Goal: Task Accomplishment & Management: Use online tool/utility

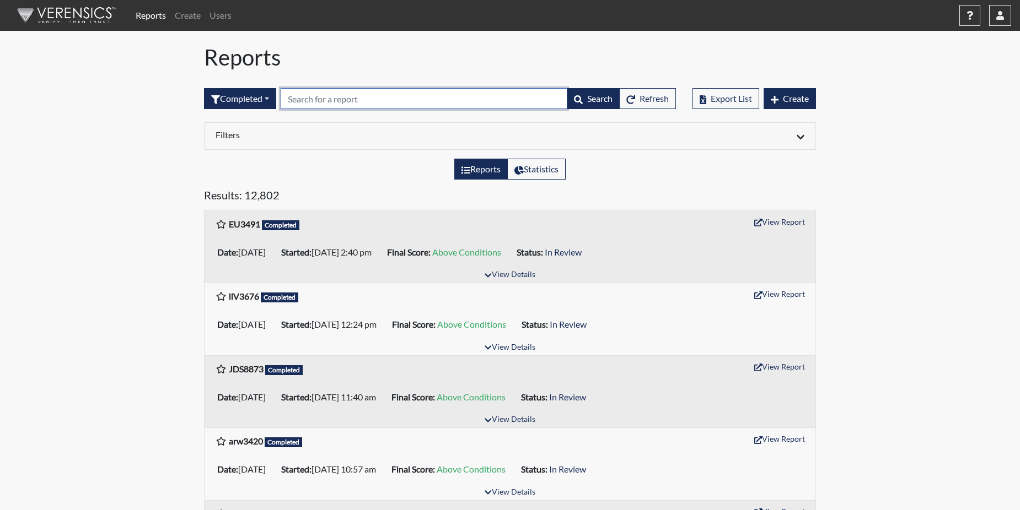
click at [336, 99] on input "text" at bounding box center [424, 98] width 287 height 21
paste input "ACM9128"
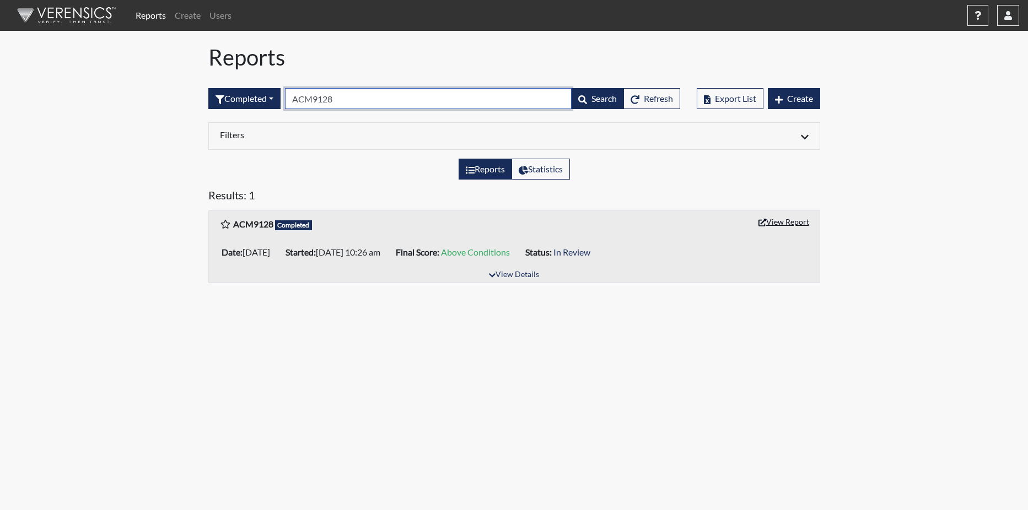
type input "ACM9128"
click at [769, 218] on button "View Report" at bounding box center [783, 221] width 61 height 17
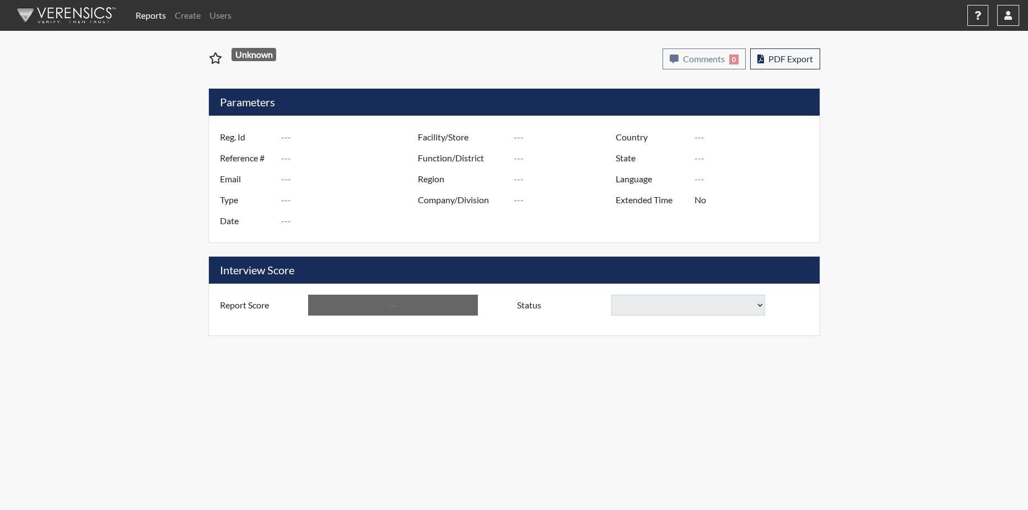
type input "ACM9128"
type input "50846"
type input "---"
type input "Corrections Pre-Employment"
type input "Aug 20, 2025"
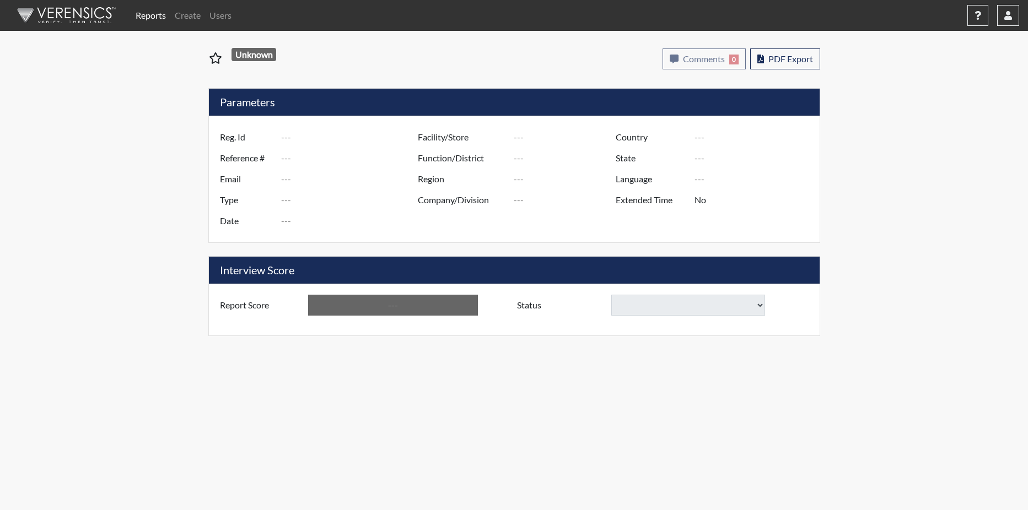
type input "[PERSON_NAME]"
type input "[GEOGRAPHIC_DATA]"
type input "[US_STATE]"
type input "English"
type input "Above Conditions"
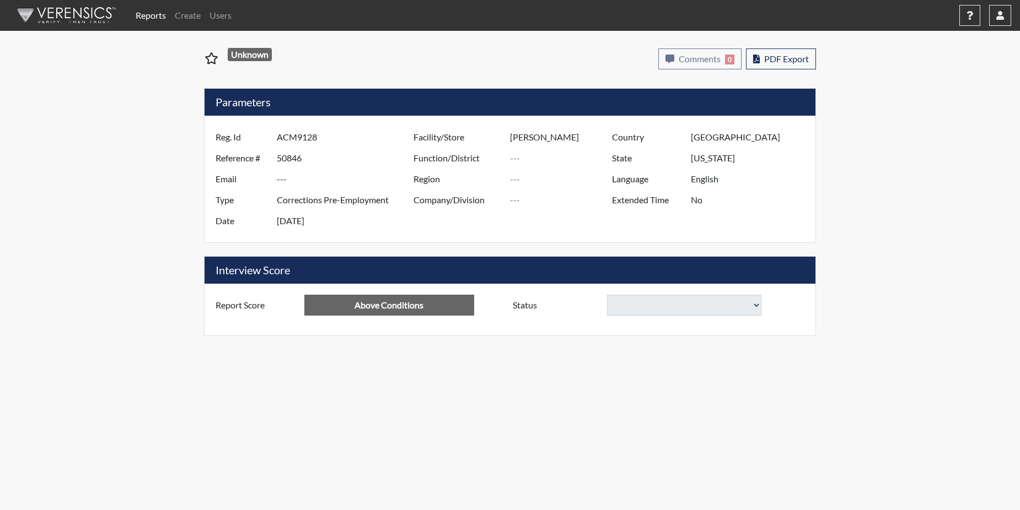
select select "reasonable-explanation-provided"
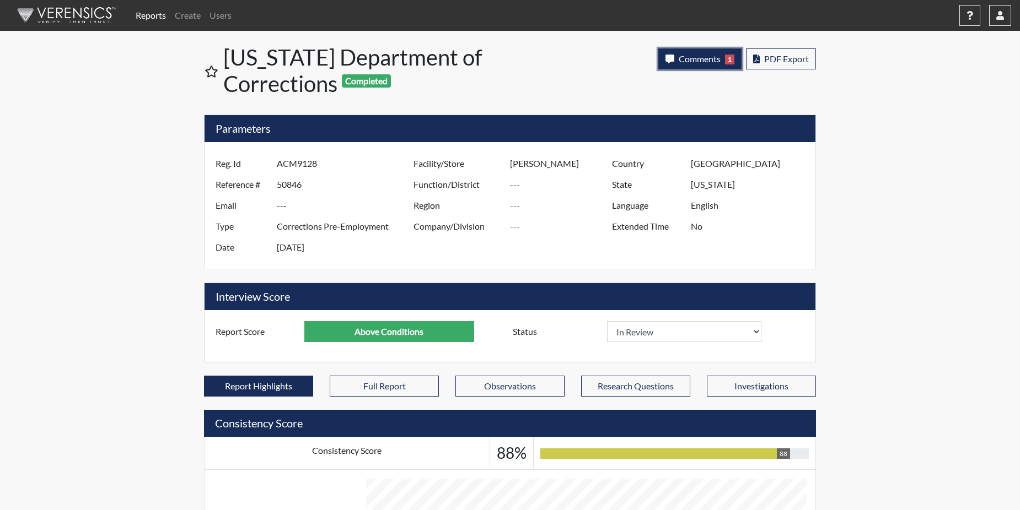
click at [693, 56] on span "Comments" at bounding box center [699, 58] width 42 height 10
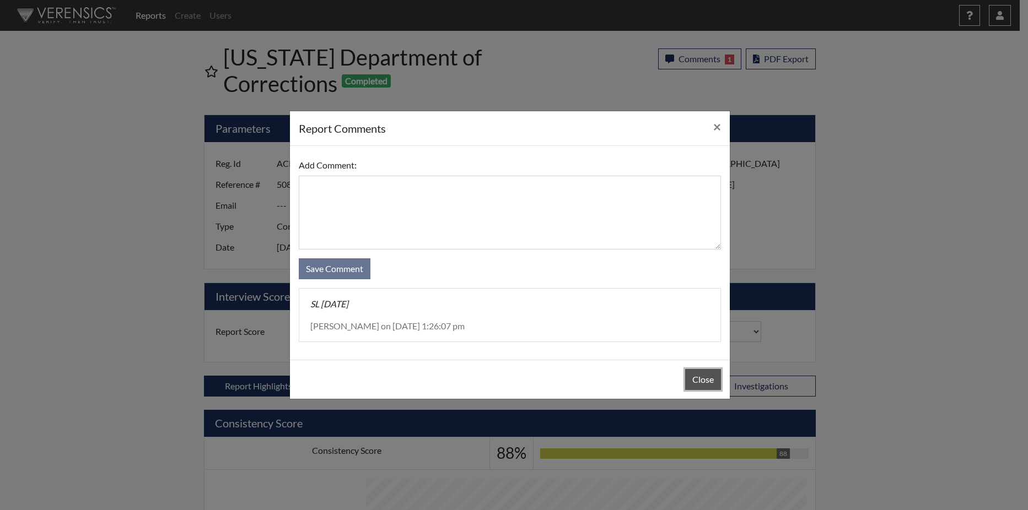
click at [708, 385] on button "Close" at bounding box center [703, 379] width 36 height 21
click at [708, 385] on div "Close" at bounding box center [510, 379] width 440 height 39
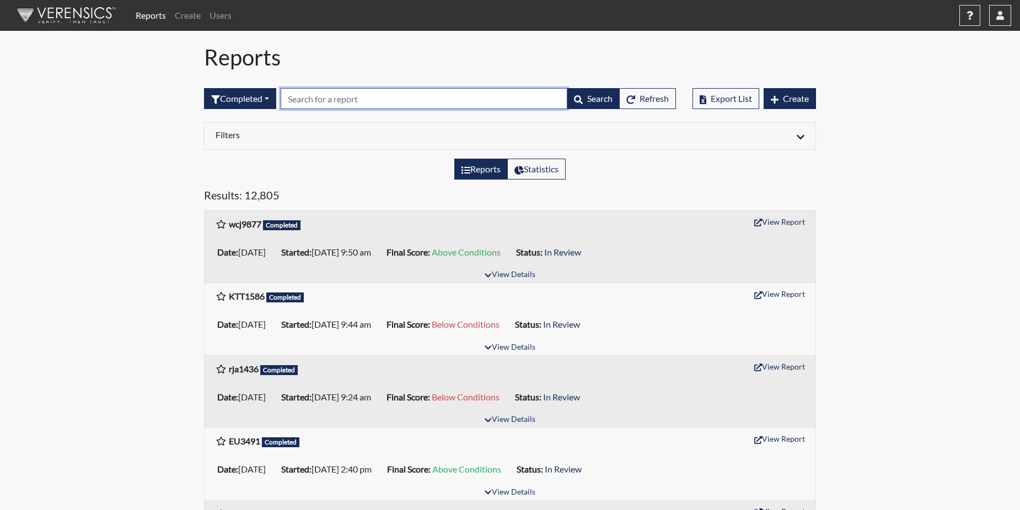
click at [296, 99] on input "text" at bounding box center [424, 98] width 287 height 21
paste input "rja1436"
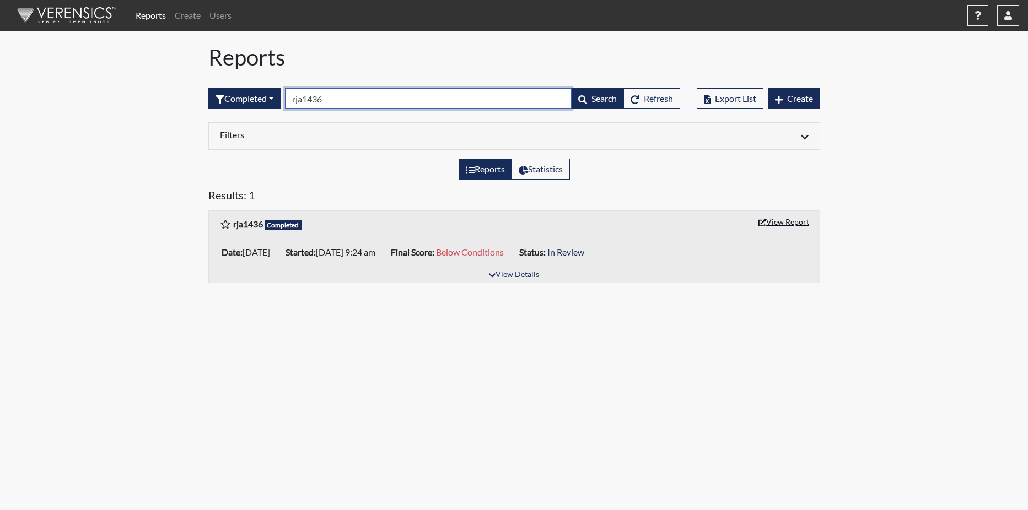
type input "rja1436"
click at [773, 217] on button "View Report" at bounding box center [783, 221] width 61 height 17
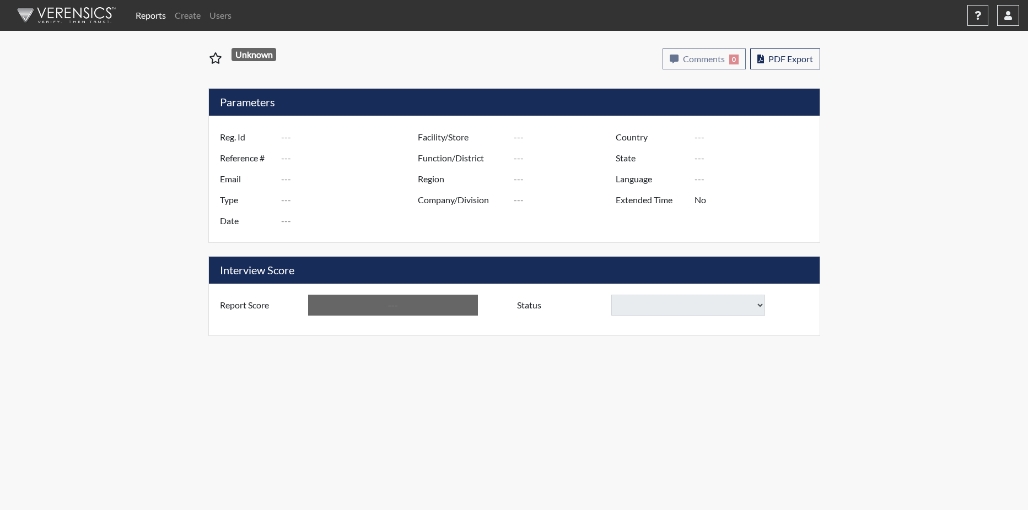
type input "rja1436"
type input "50864"
type input "---"
type input "Corrections Pre-Employment"
type input "Aug 21, 2025"
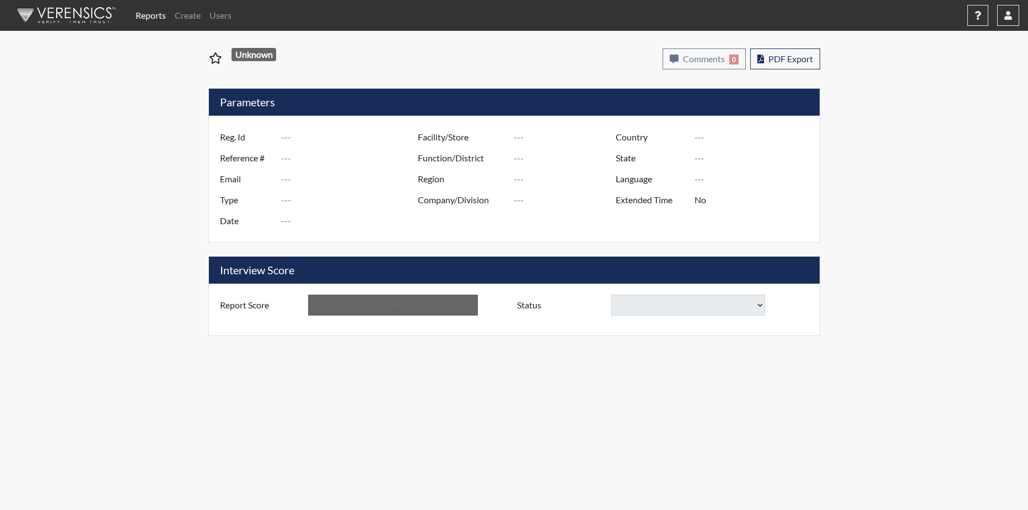
type input "Coastal SP"
type input "[GEOGRAPHIC_DATA]"
type input "[US_STATE]"
type input "English"
type input "Below Conditions"
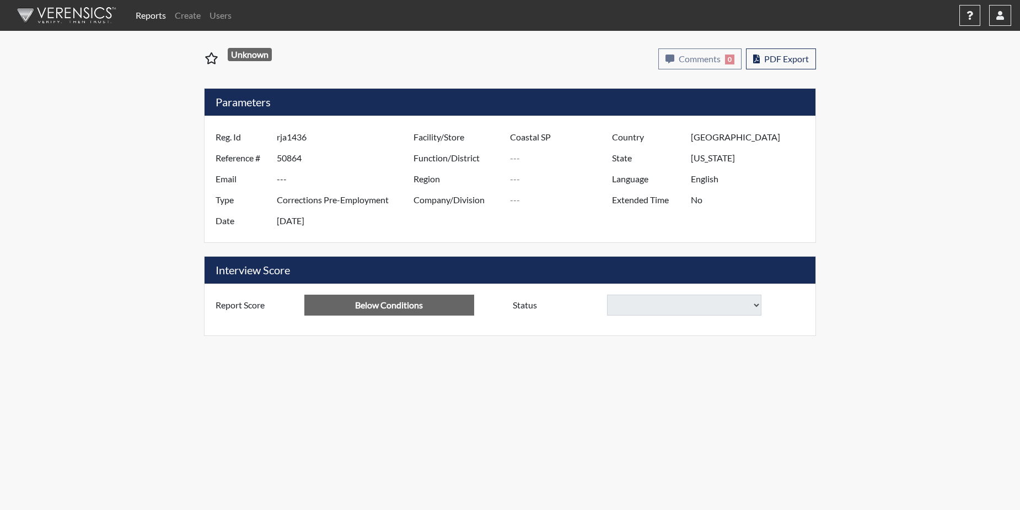
select select
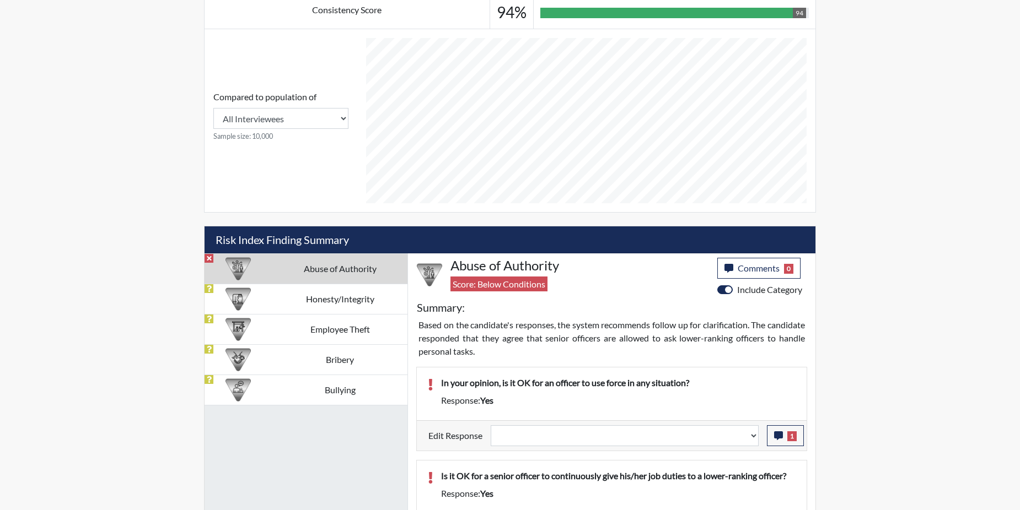
scroll to position [496, 0]
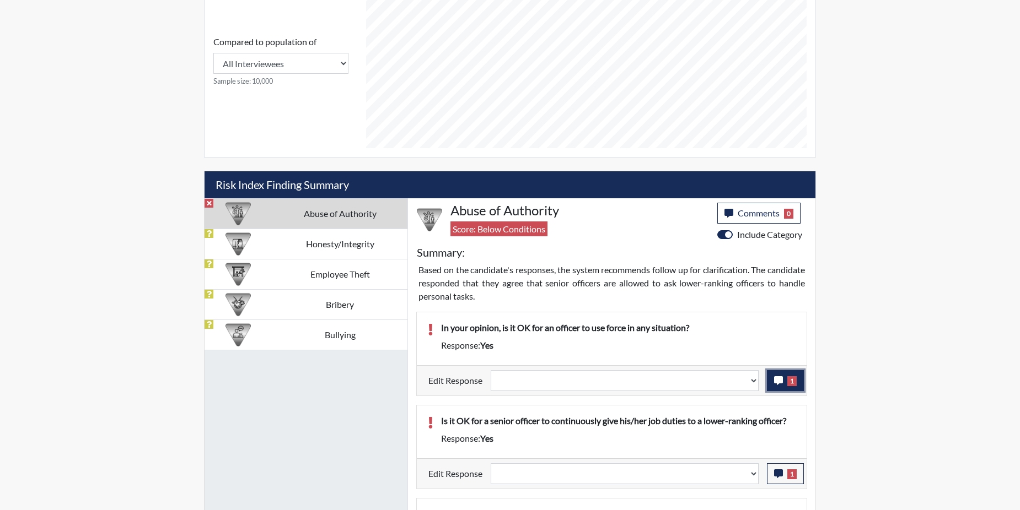
click at [779, 381] on icon "button" at bounding box center [778, 380] width 9 height 9
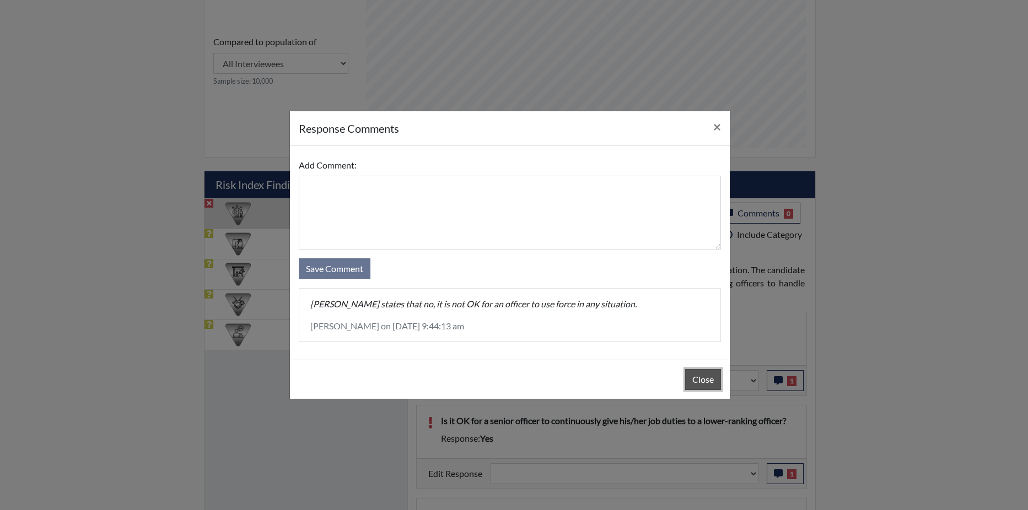
click at [706, 375] on button "Close" at bounding box center [703, 379] width 36 height 21
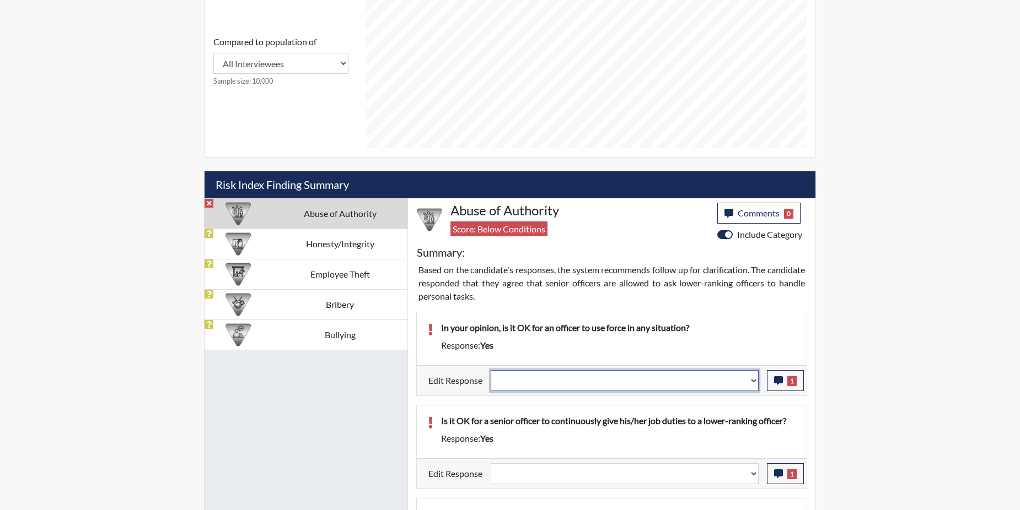
click at [751, 380] on select "Question is not relevant. Results will be updated. Reasonable explanation provi…" at bounding box center [625, 380] width 268 height 21
select select "reasonable-explanation-provided"
click at [491, 370] on select "Question is not relevant. Results will be updated. Reasonable explanation provi…" at bounding box center [625, 380] width 268 height 21
select select
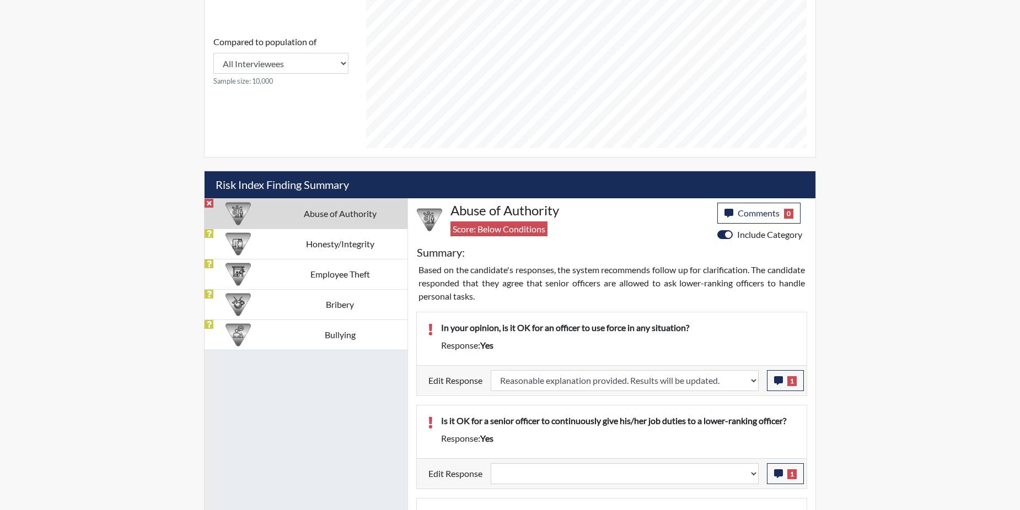
select select
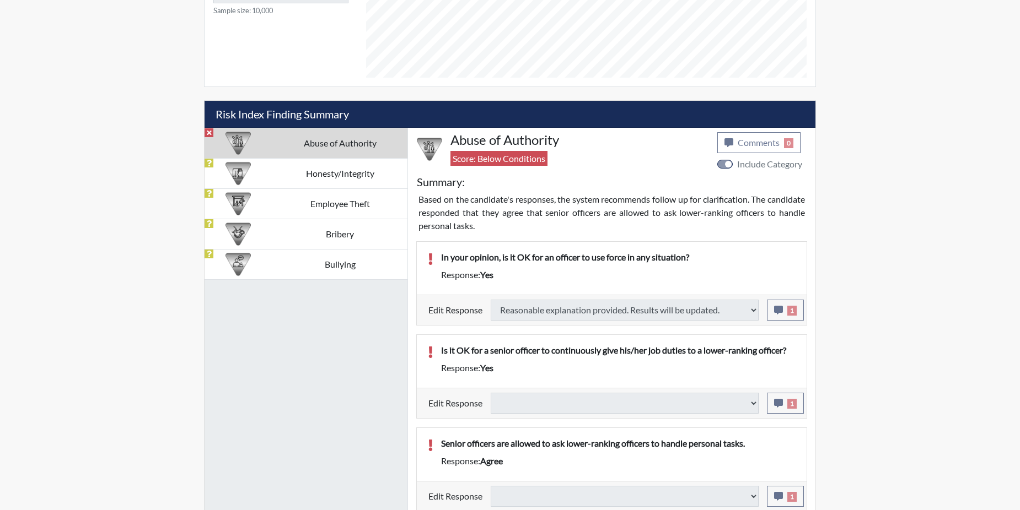
scroll to position [569, 0]
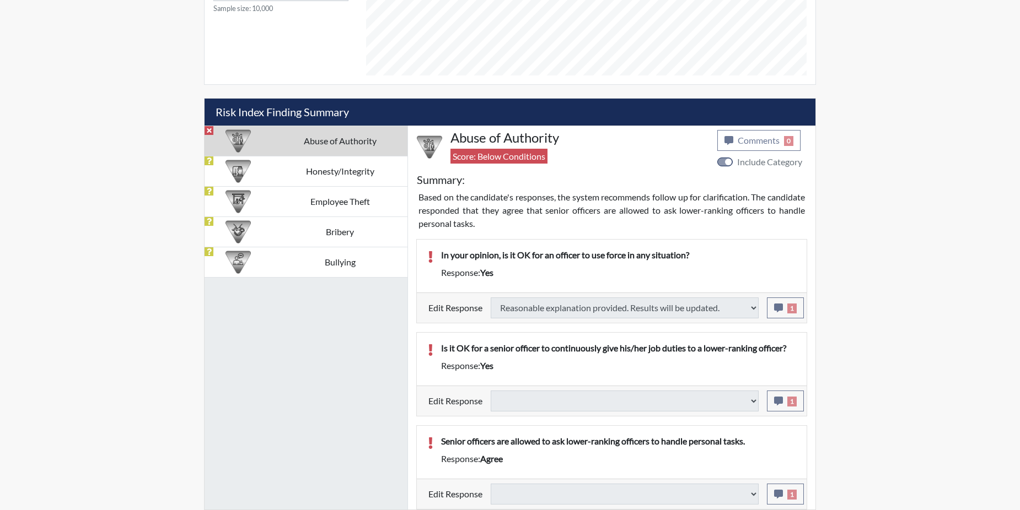
type input "Above Conditions"
select select
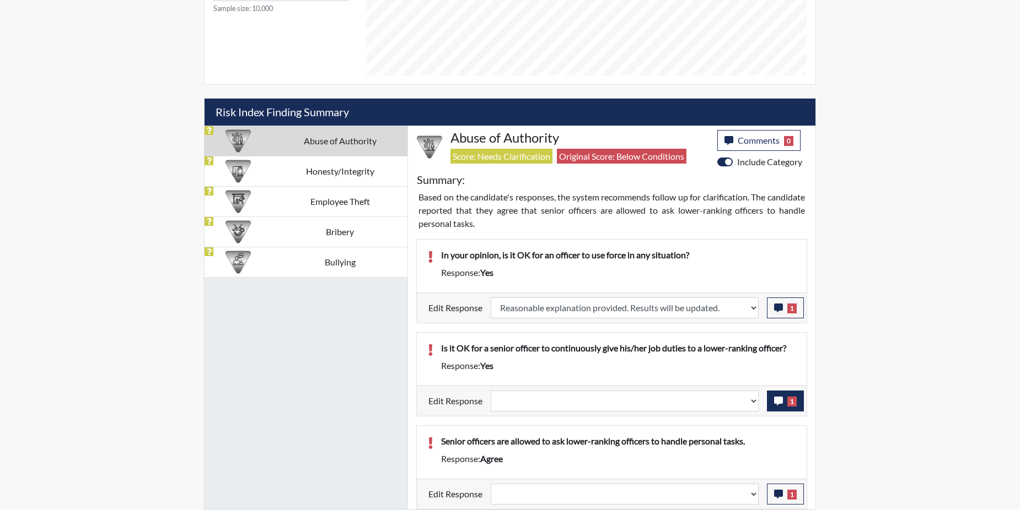
scroll to position [183, 458]
click at [777, 401] on icon "button" at bounding box center [778, 401] width 9 height 9
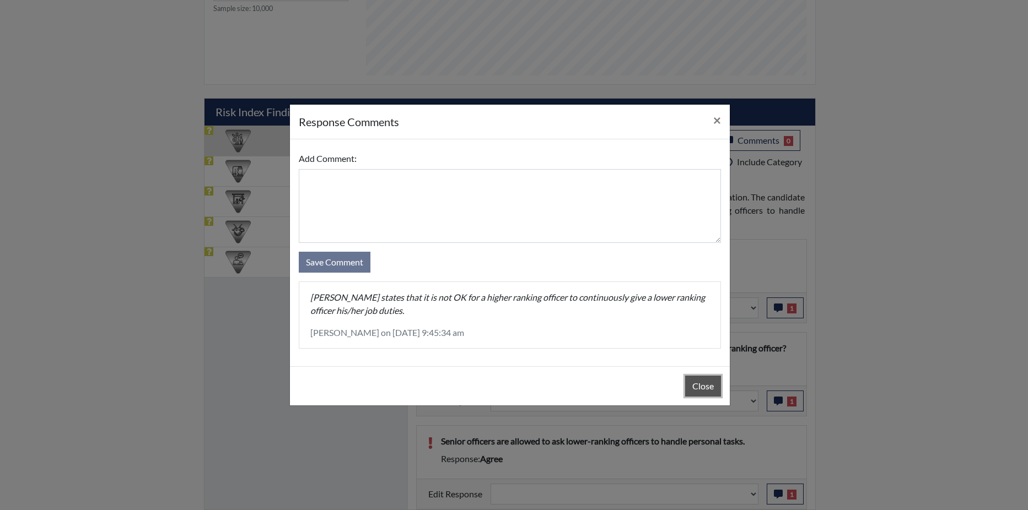
click at [698, 381] on button "Close" at bounding box center [703, 386] width 36 height 21
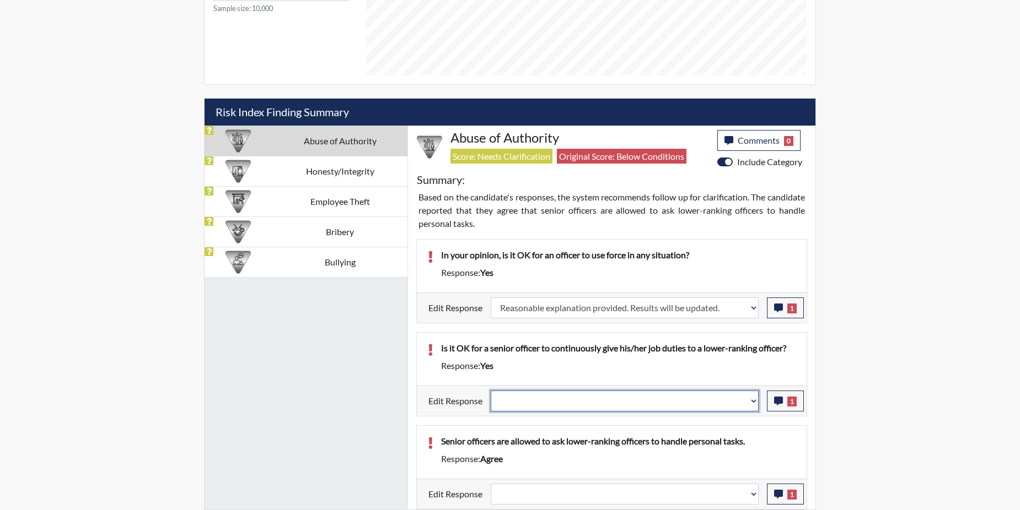
click at [752, 401] on select "Question is not relevant. Results will be updated. Reasonable explanation provi…" at bounding box center [625, 401] width 268 height 21
select select "reasonable-explanation-provided"
click at [491, 391] on select "Question is not relevant. Results will be updated. Reasonable explanation provi…" at bounding box center [625, 401] width 268 height 21
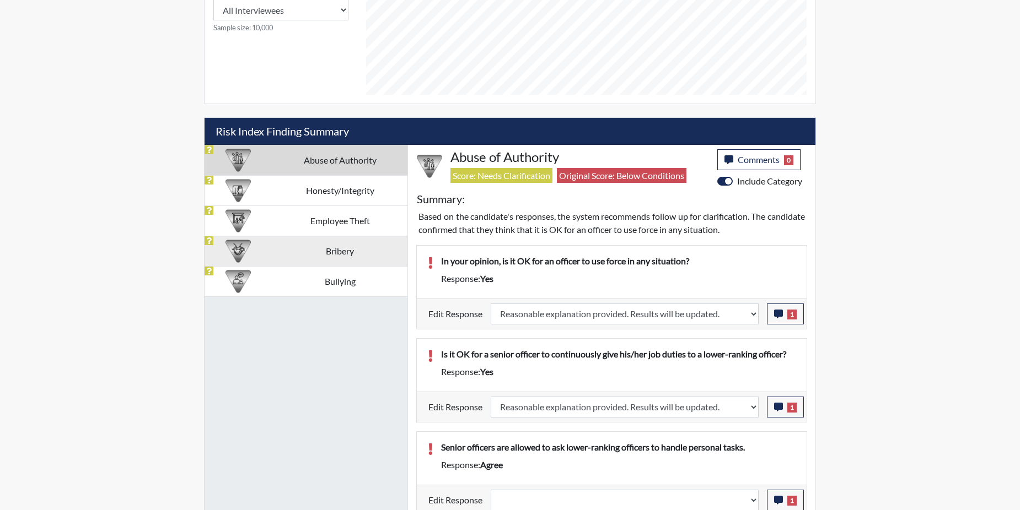
scroll to position [556, 0]
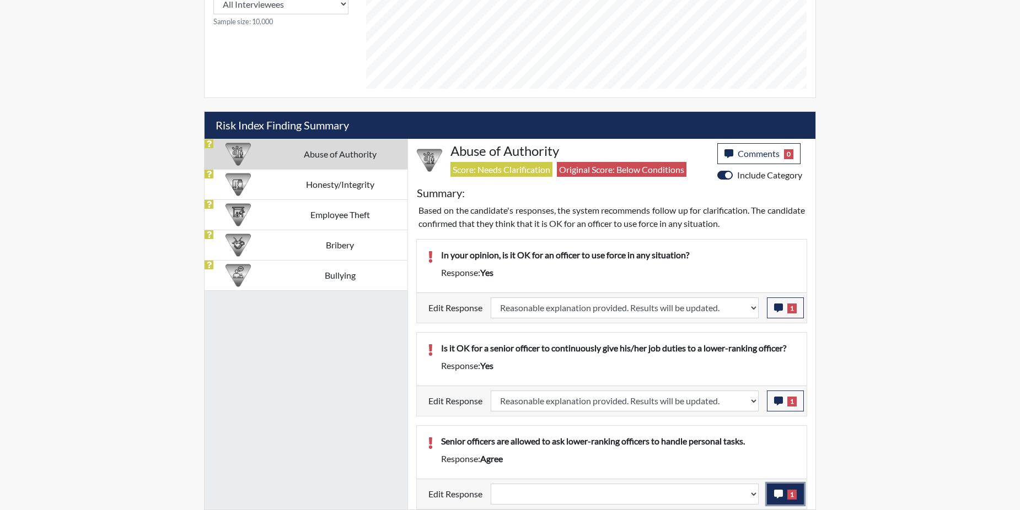
click at [777, 497] on icon "button" at bounding box center [778, 494] width 9 height 9
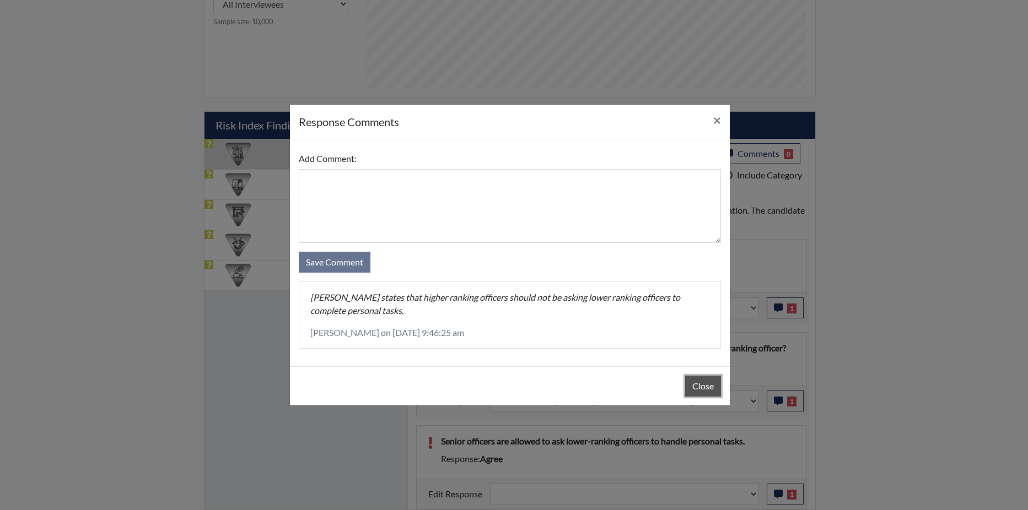
click at [703, 390] on button "Close" at bounding box center [703, 386] width 36 height 21
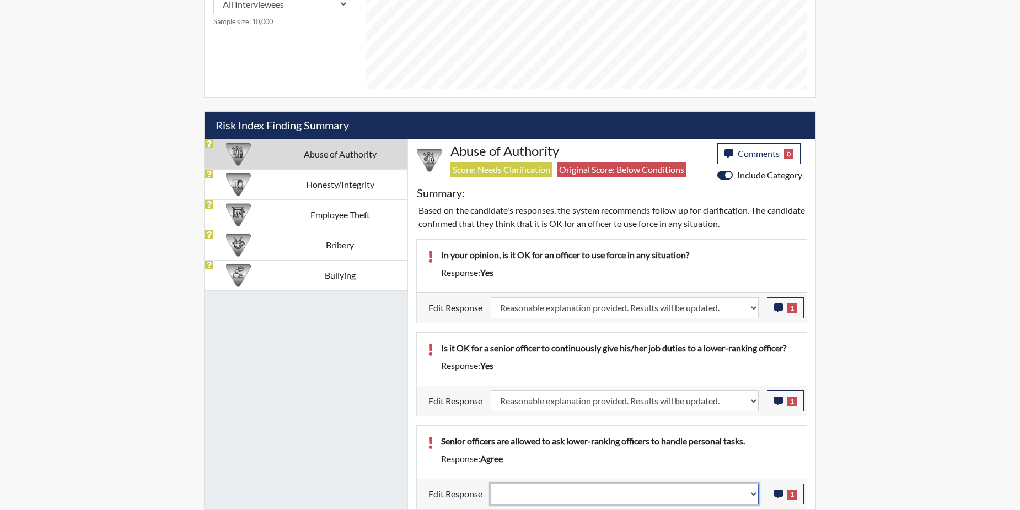
click at [752, 493] on select "Question is not relevant. Results will be updated. Reasonable explanation provi…" at bounding box center [625, 494] width 268 height 21
click at [755, 495] on select "Question is not relevant. Results will be updated. Reasonable explanation provi…" at bounding box center [625, 494] width 268 height 21
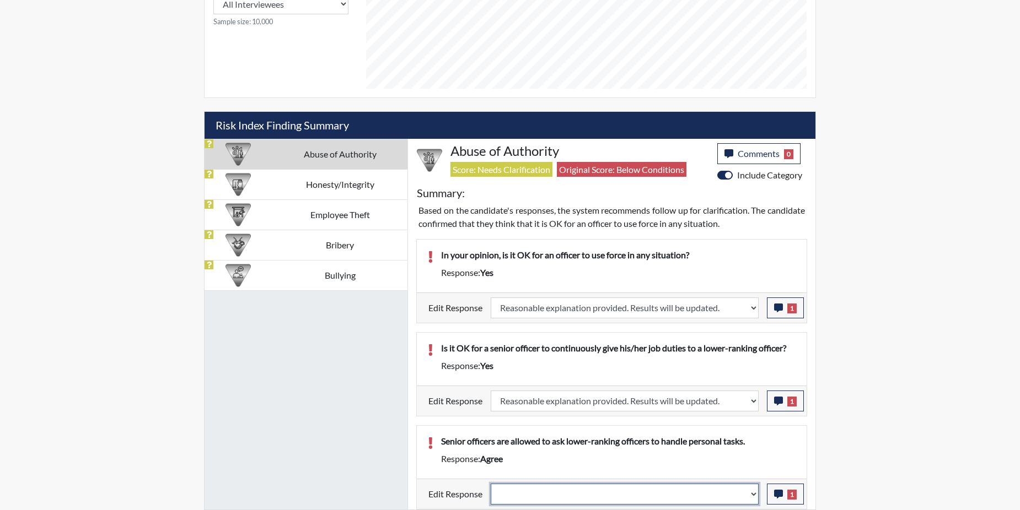
select select "reasonable-explanation-provided"
click at [491, 484] on select "Question is not relevant. Results will be updated. Reasonable explanation provi…" at bounding box center [625, 494] width 268 height 21
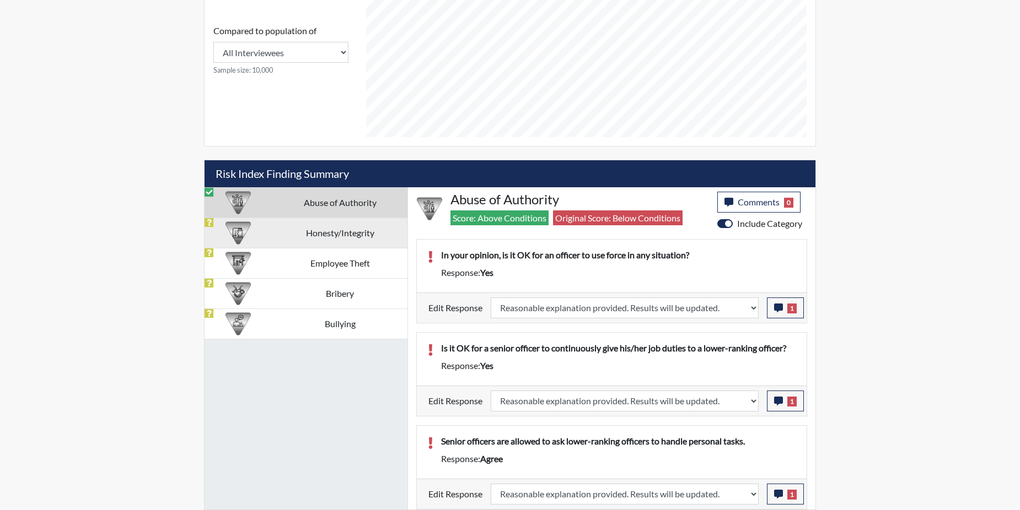
scroll to position [183, 458]
click at [324, 232] on td "Honesty/Integrity" at bounding box center [340, 233] width 136 height 30
select select
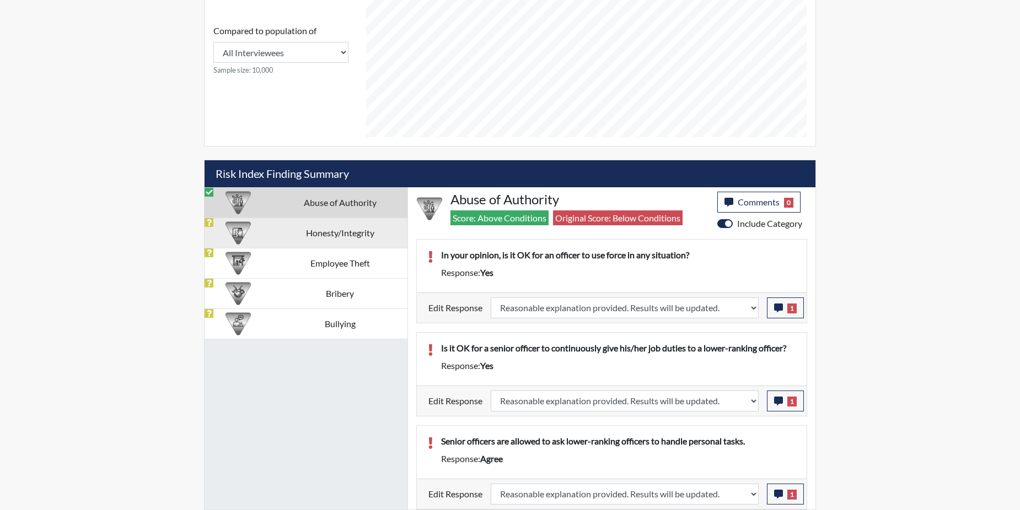
select select
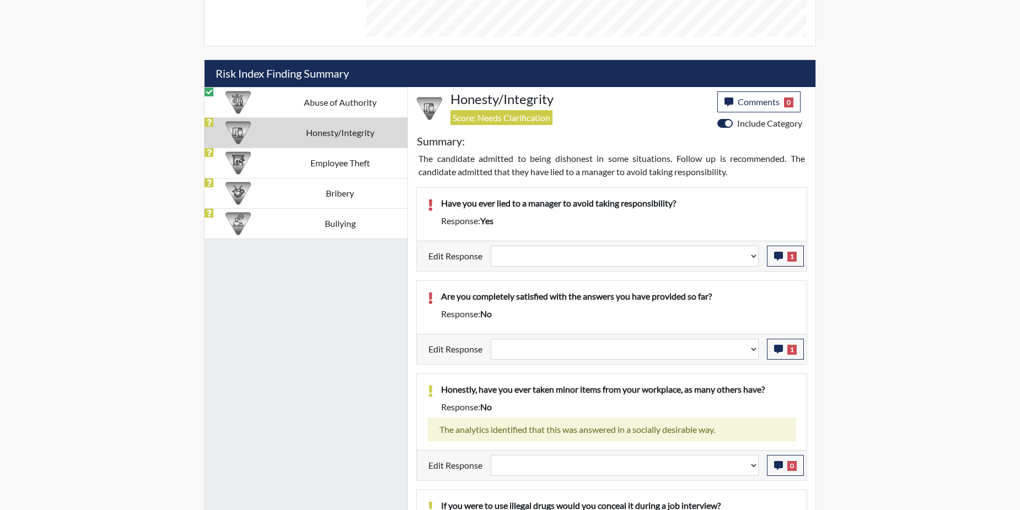
scroll to position [617, 0]
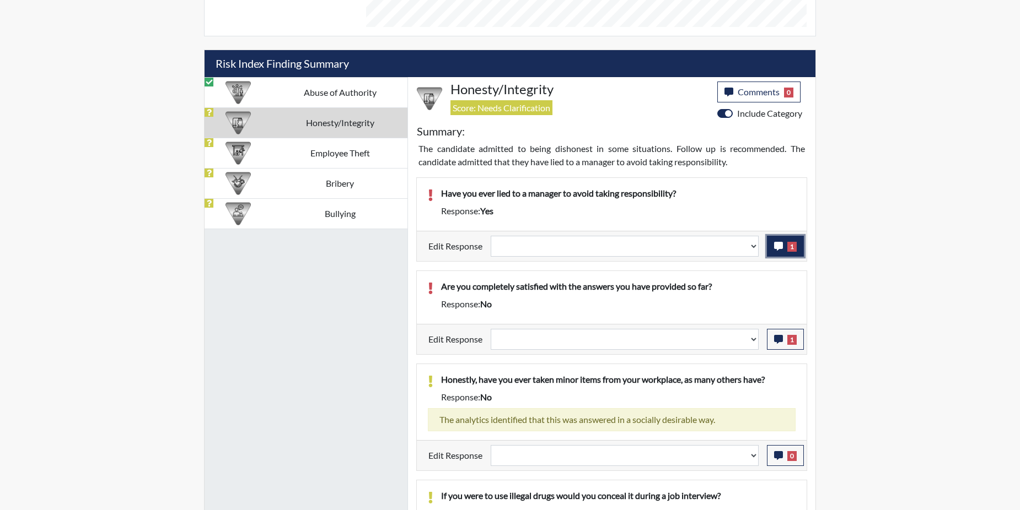
click at [773, 246] on button "1" at bounding box center [785, 246] width 37 height 21
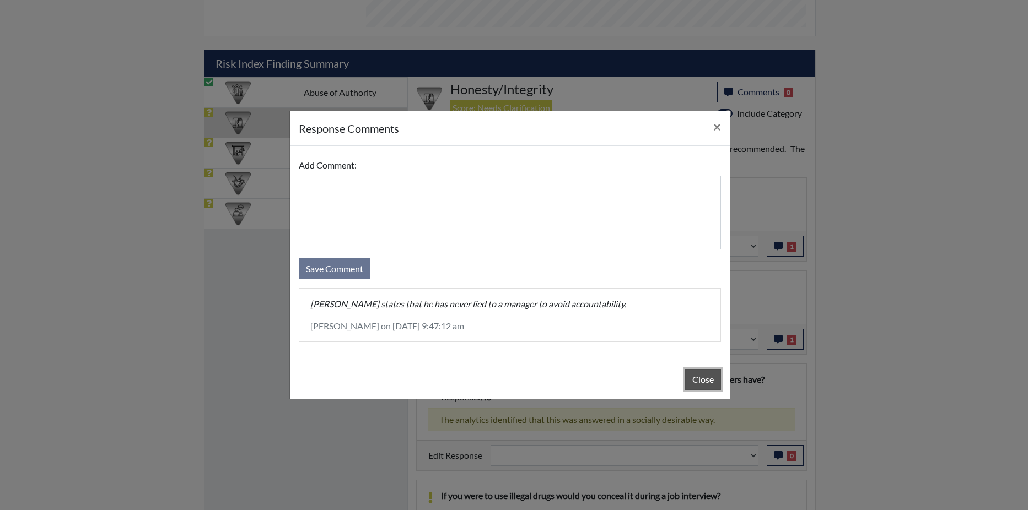
click at [699, 379] on button "Close" at bounding box center [703, 379] width 36 height 21
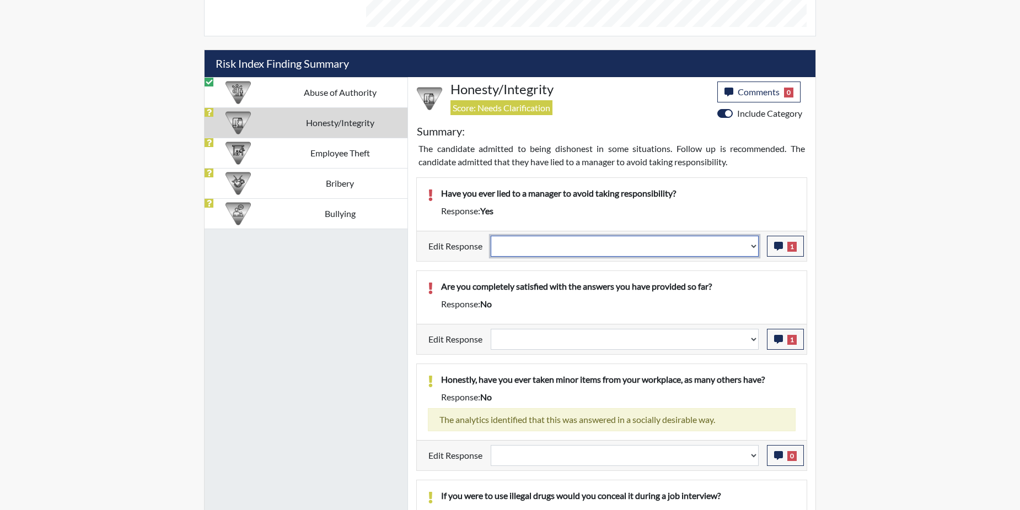
click at [755, 245] on select "Question is not relevant. Results will be updated. Reasonable explanation provi…" at bounding box center [625, 246] width 268 height 21
click at [754, 244] on select "Question is not relevant. Results will be updated. Reasonable explanation provi…" at bounding box center [625, 246] width 268 height 21
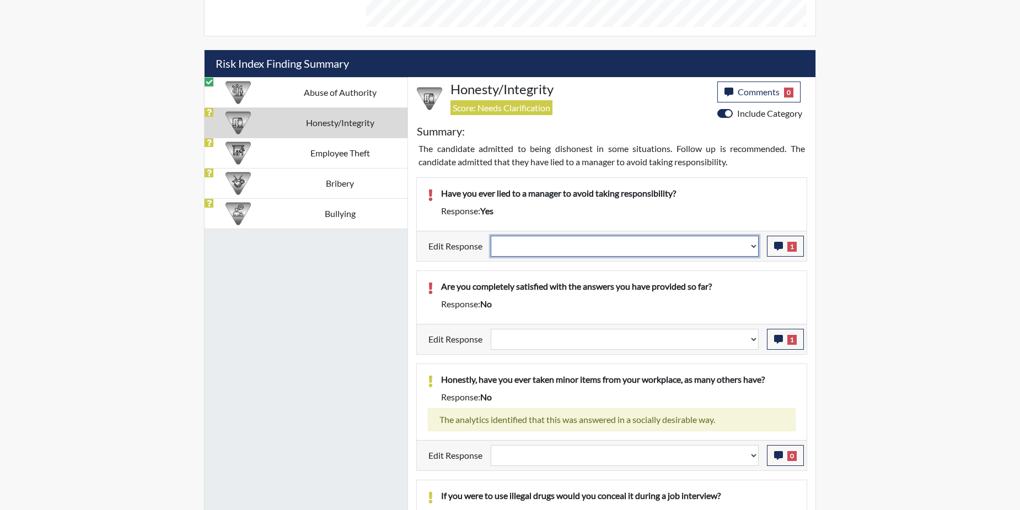
click at [754, 244] on select "Question is not relevant. Results will be updated. Reasonable explanation provi…" at bounding box center [625, 246] width 268 height 21
select select "reasonable-explanation-provided"
click at [491, 236] on select "Question is not relevant. Results will be updated. Reasonable explanation provi…" at bounding box center [625, 246] width 268 height 21
select select
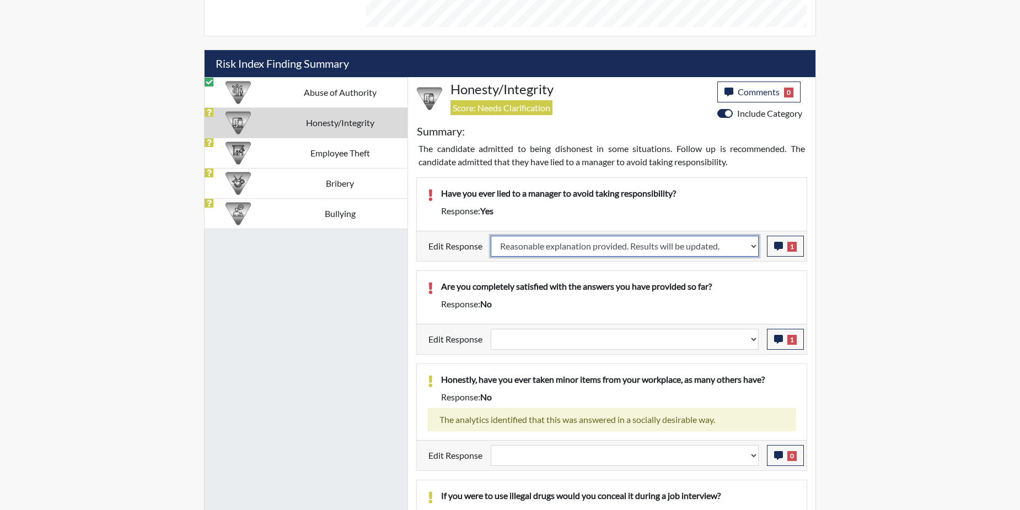
select select
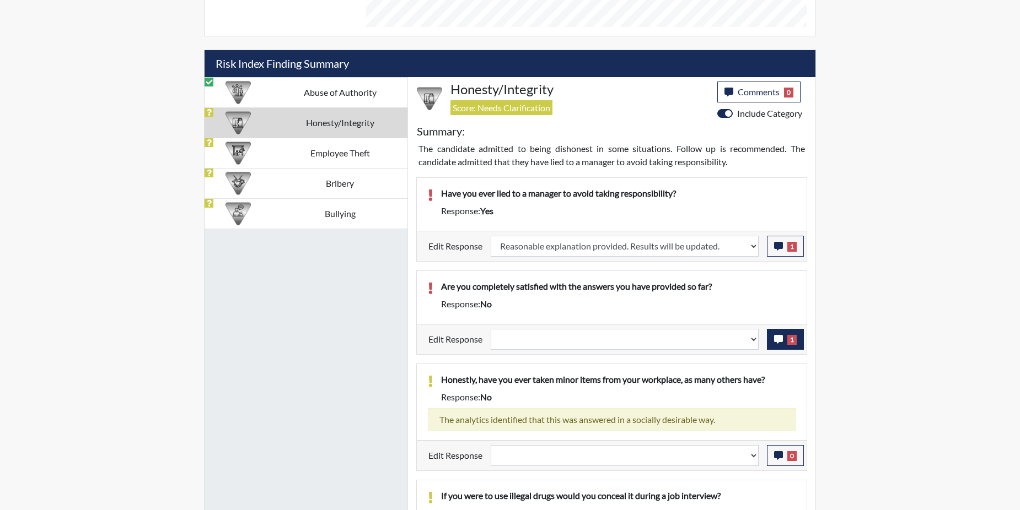
select select
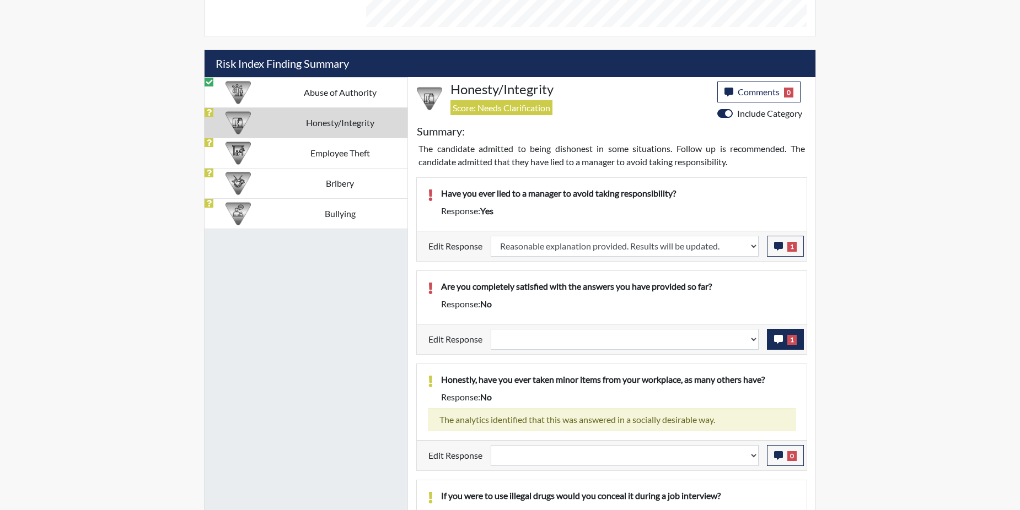
select select
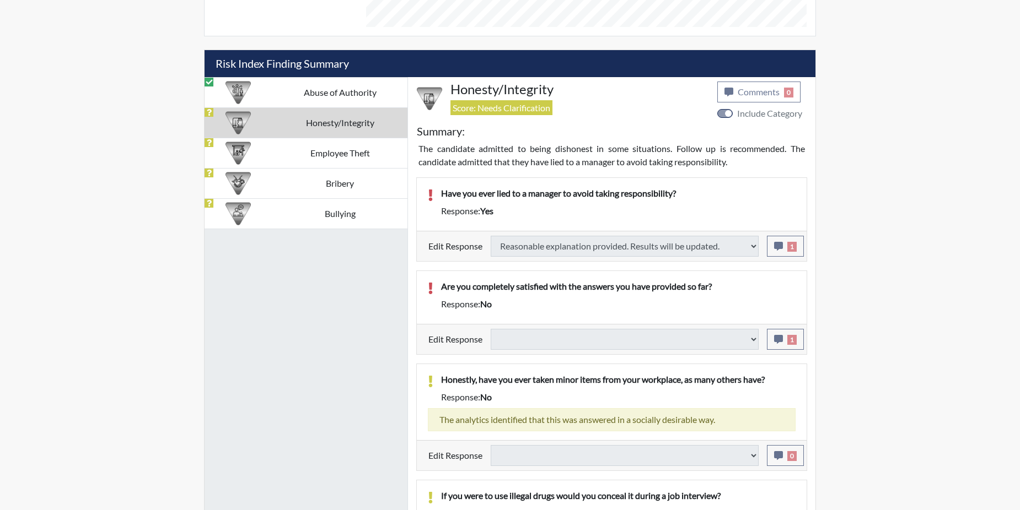
select select
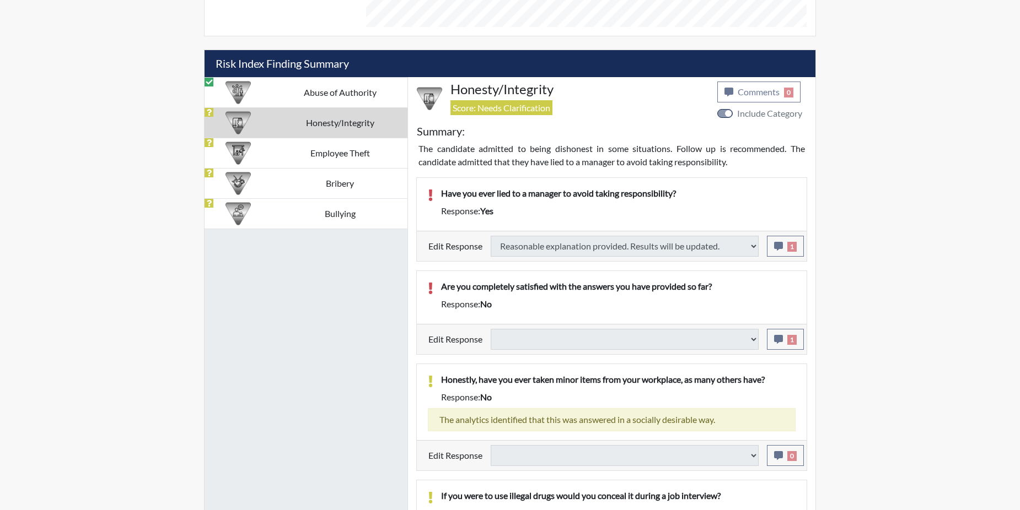
select select
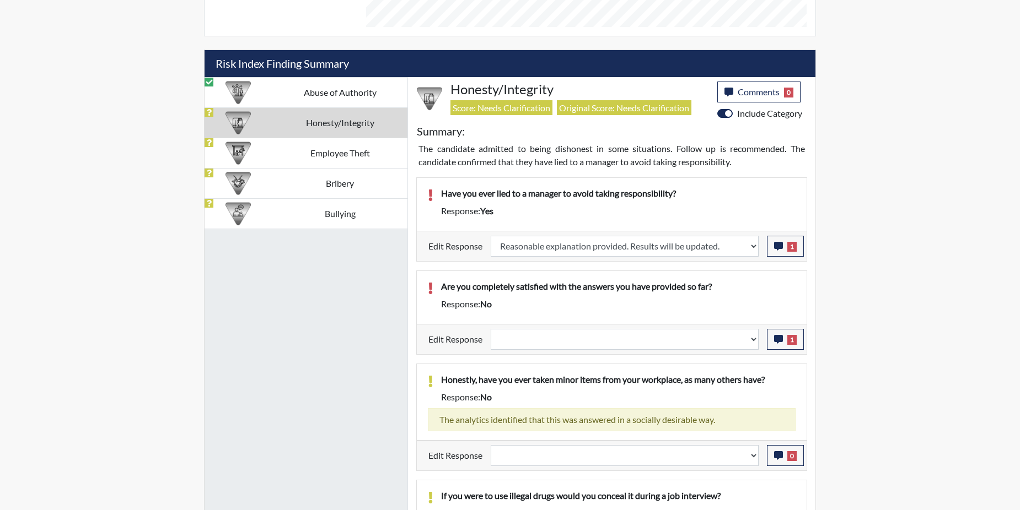
scroll to position [183, 458]
click at [753, 339] on select "Question is not relevant. Results will be updated. Reasonable explanation provi…" at bounding box center [625, 339] width 268 height 21
select select "reasonable-explanation-provided"
click at [491, 329] on select "Question is not relevant. Results will be updated. Reasonable explanation provi…" at bounding box center [625, 339] width 268 height 21
select select
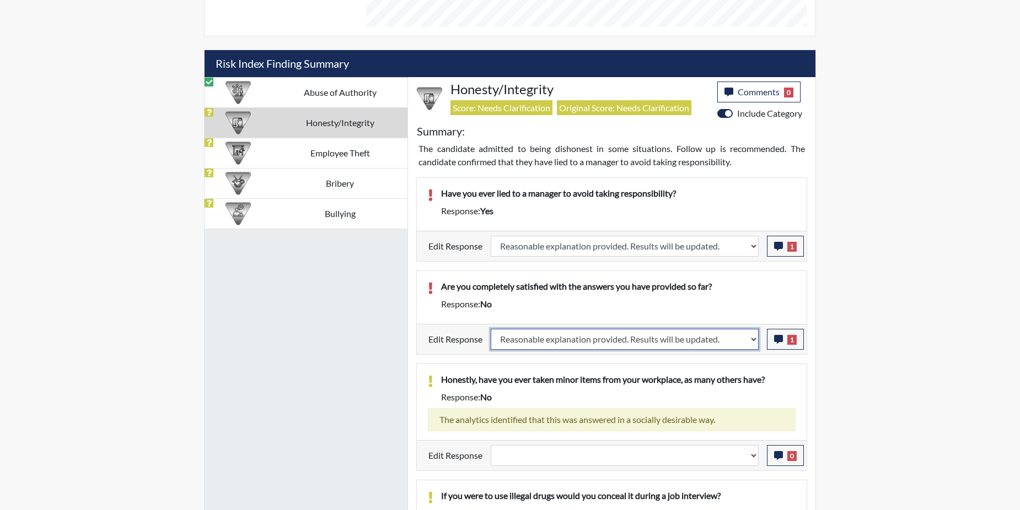
select select
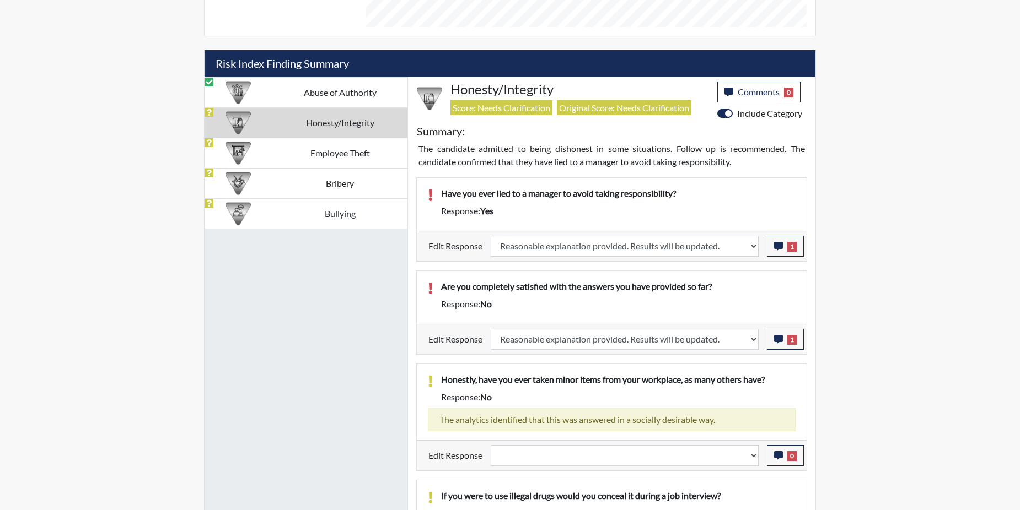
select select
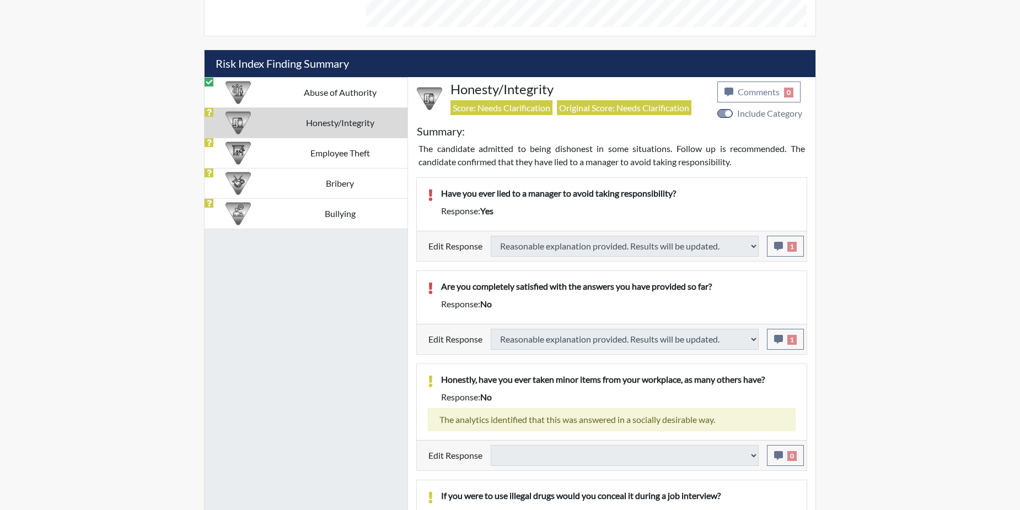
select select
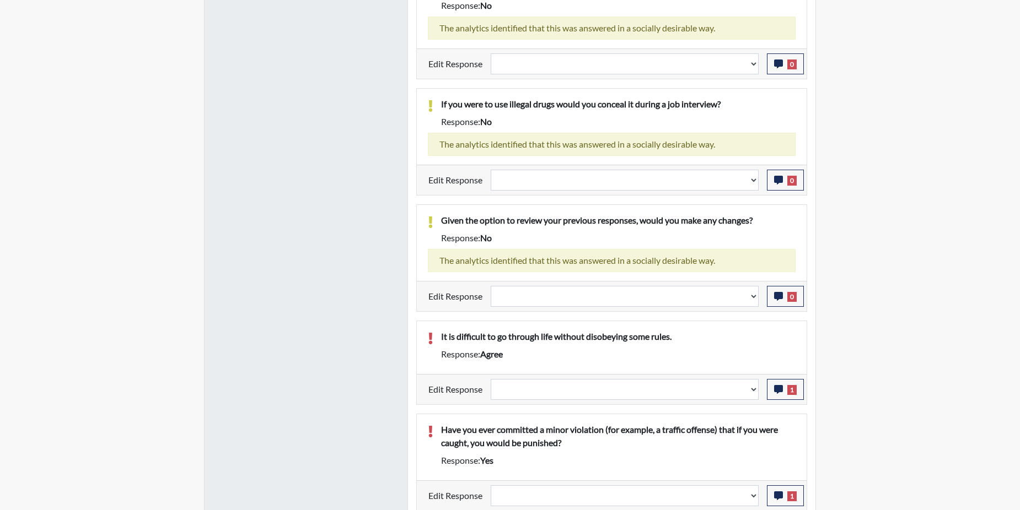
scroll to position [1011, 0]
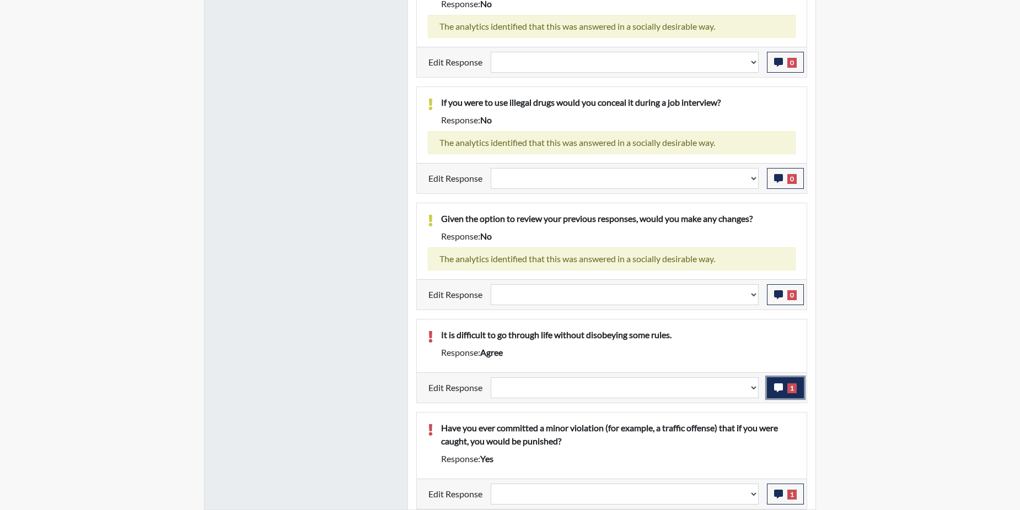
click at [787, 388] on button "1" at bounding box center [785, 388] width 37 height 21
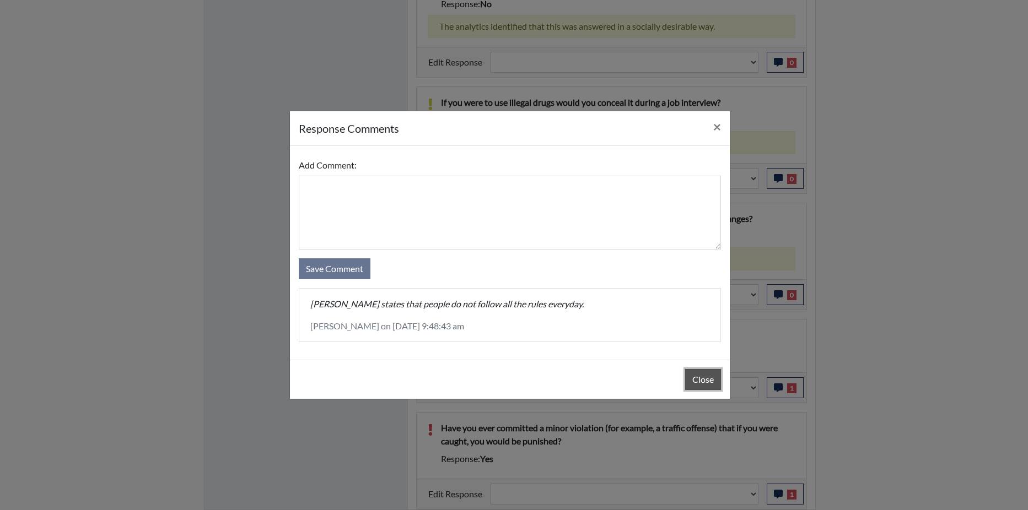
click at [691, 371] on button "Close" at bounding box center [703, 379] width 36 height 21
click at [691, 372] on button "Close" at bounding box center [703, 379] width 36 height 21
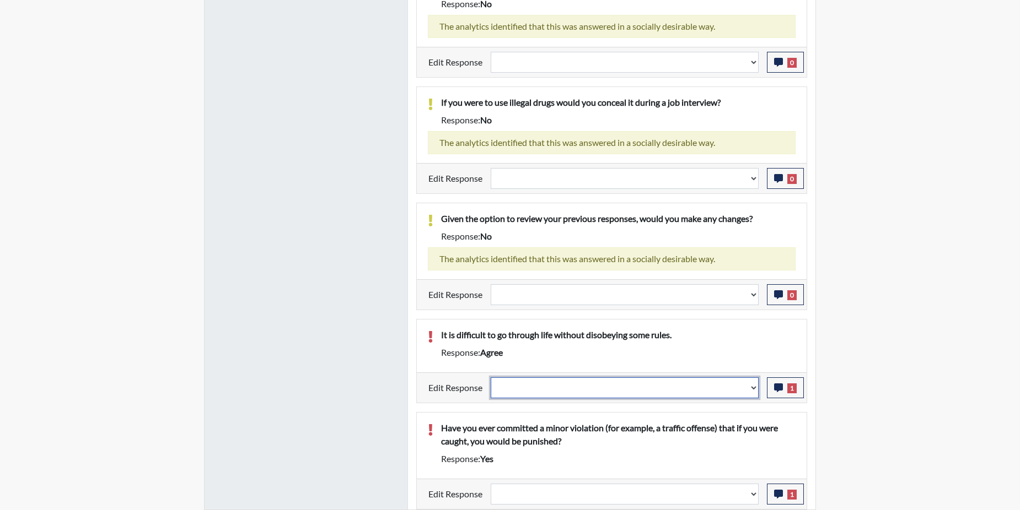
click at [752, 387] on select "Question is not relevant. Results will be updated. Reasonable explanation provi…" at bounding box center [625, 388] width 268 height 21
select select "reasonable-explanation-provided"
click at [491, 378] on select "Question is not relevant. Results will be updated. Reasonable explanation provi…" at bounding box center [625, 388] width 268 height 21
select select
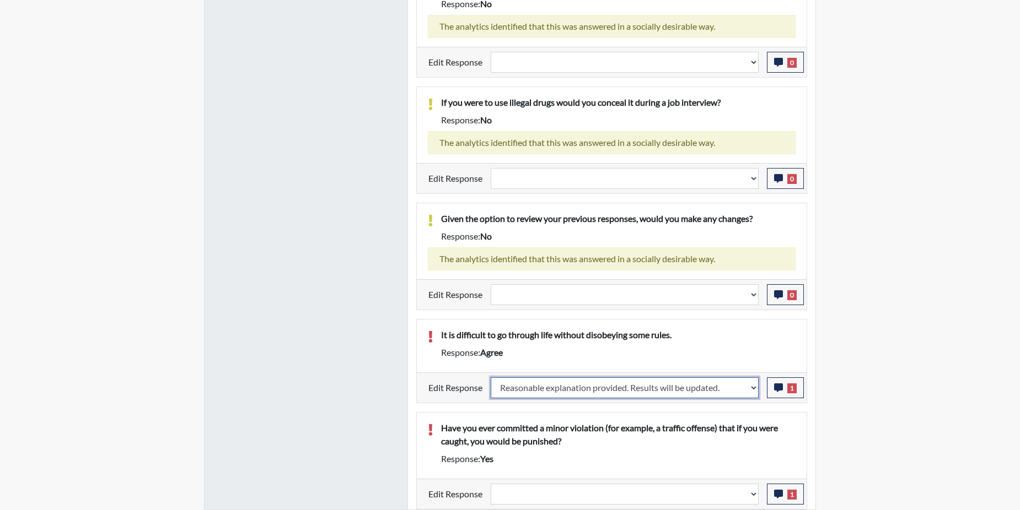
select select
click at [741, 427] on p "Have you ever committed a minor violation (for example, a traffic offense) that…" at bounding box center [618, 435] width 354 height 26
select select
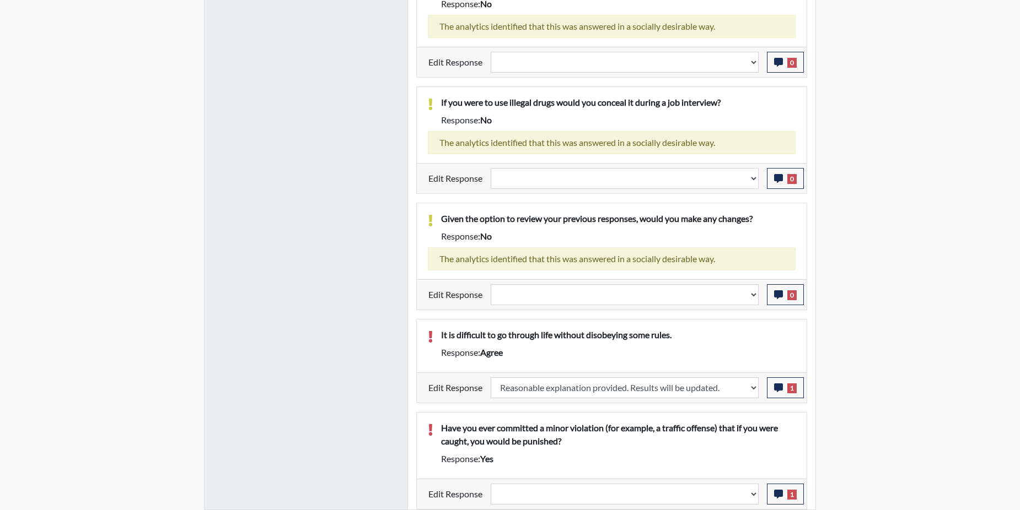
select select
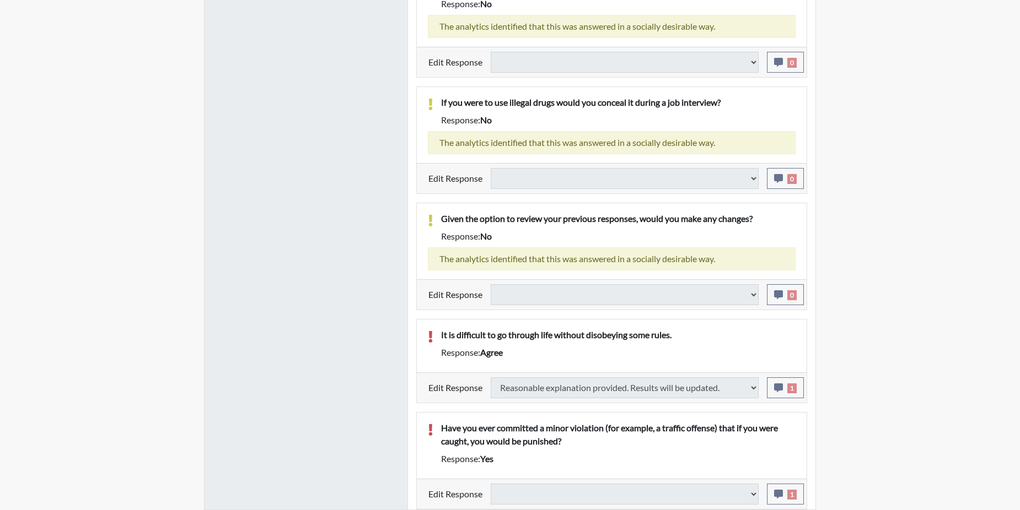
select select
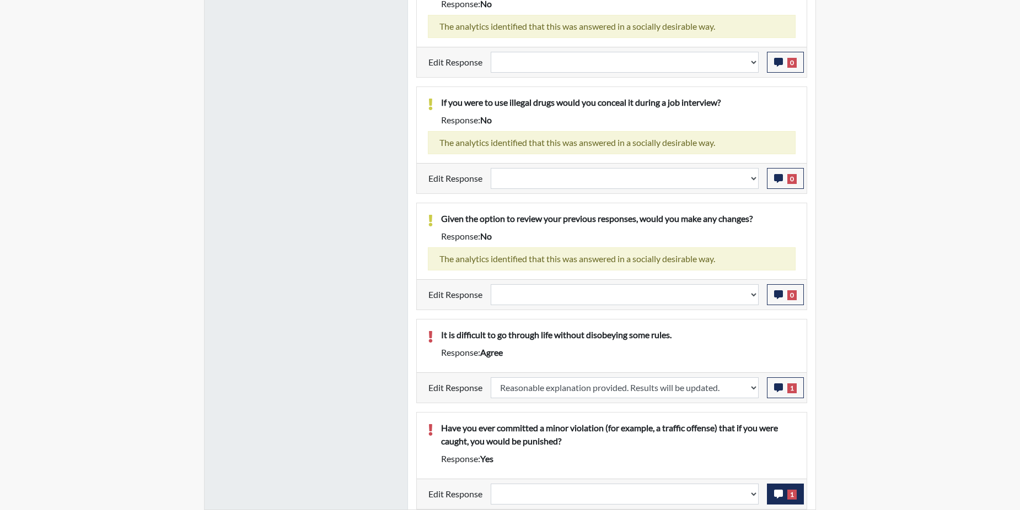
scroll to position [183, 458]
click at [779, 490] on icon "button" at bounding box center [778, 494] width 9 height 9
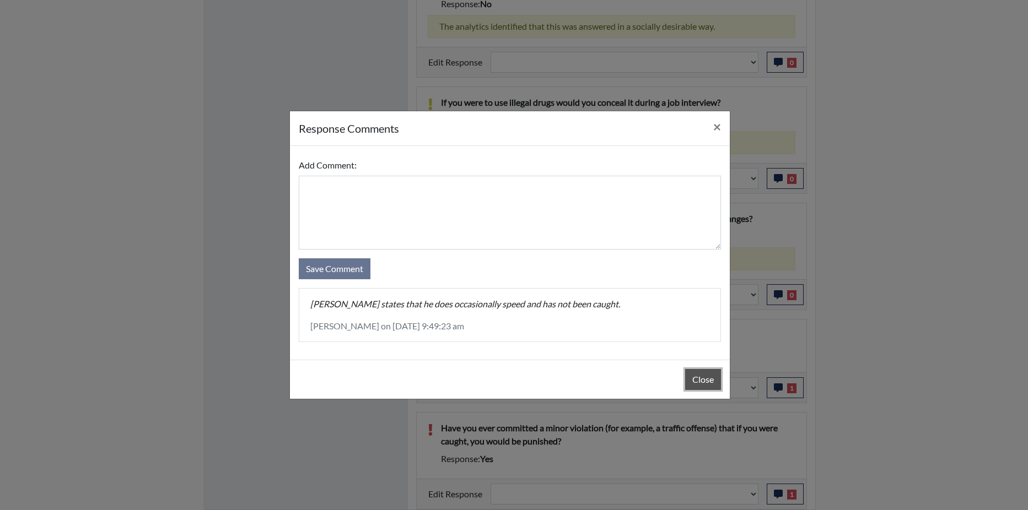
click at [699, 378] on button "Close" at bounding box center [703, 379] width 36 height 21
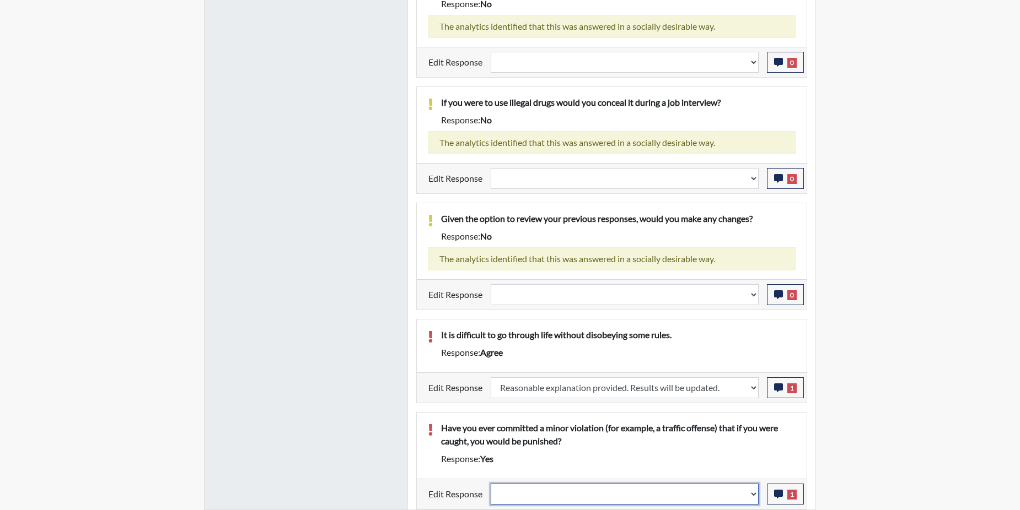
click at [751, 492] on select "Question is not relevant. Results will be updated. Reasonable explanation provi…" at bounding box center [625, 494] width 268 height 21
click at [755, 493] on select "Question is not relevant. Results will be updated. Reasonable explanation provi…" at bounding box center [625, 494] width 268 height 21
select select "reasonable-explanation-provided"
click at [491, 484] on select "Question is not relevant. Results will be updated. Reasonable explanation provi…" at bounding box center [625, 494] width 268 height 21
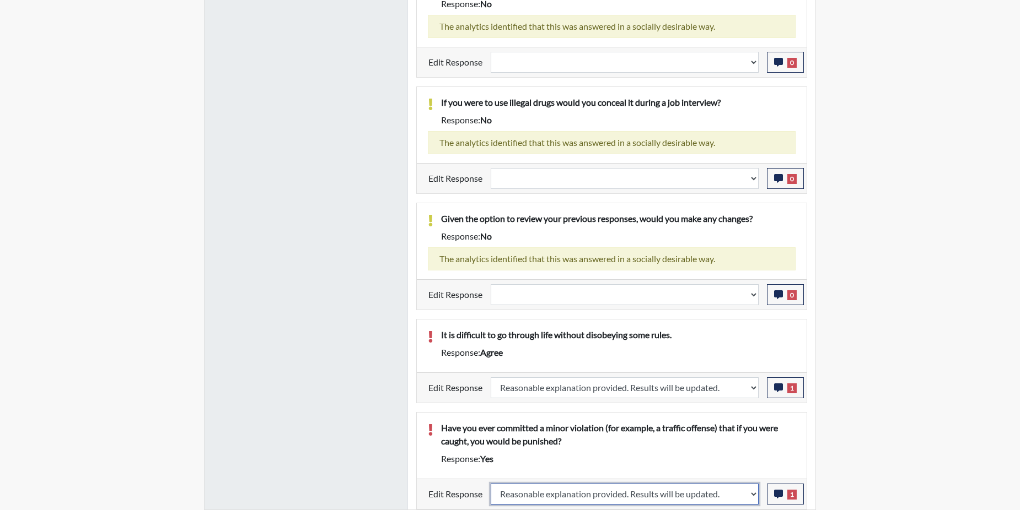
select select
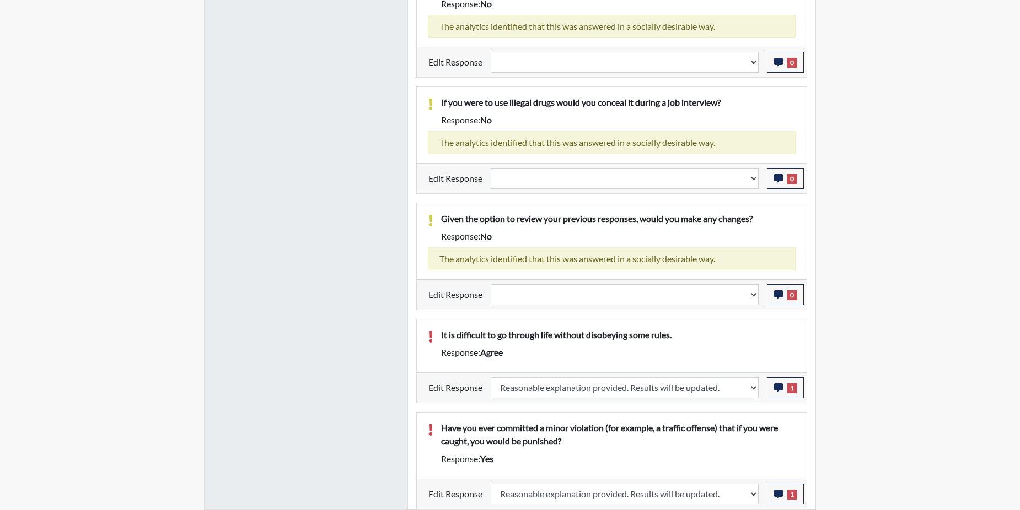
select select
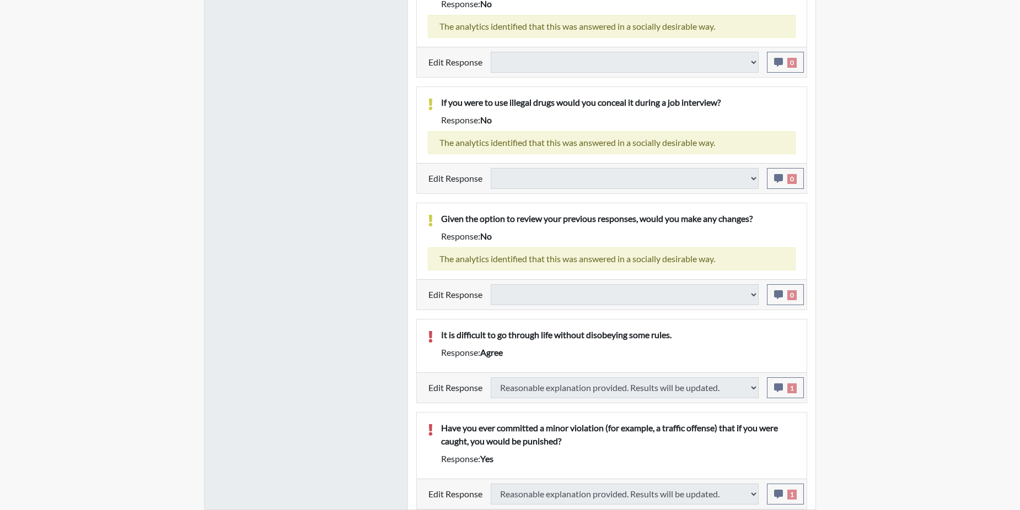
select select
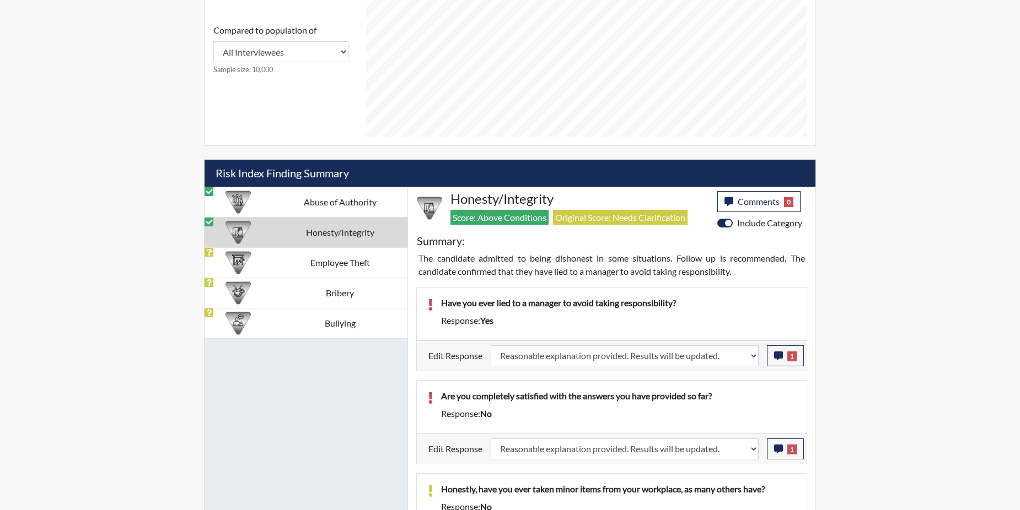
scroll to position [405, 0]
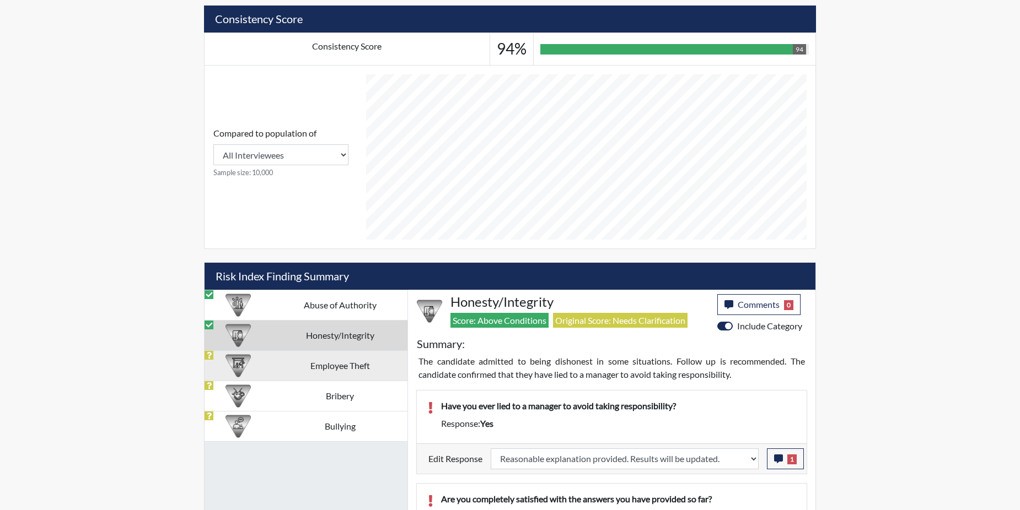
click at [332, 363] on td "Employee Theft" at bounding box center [340, 366] width 136 height 30
select select
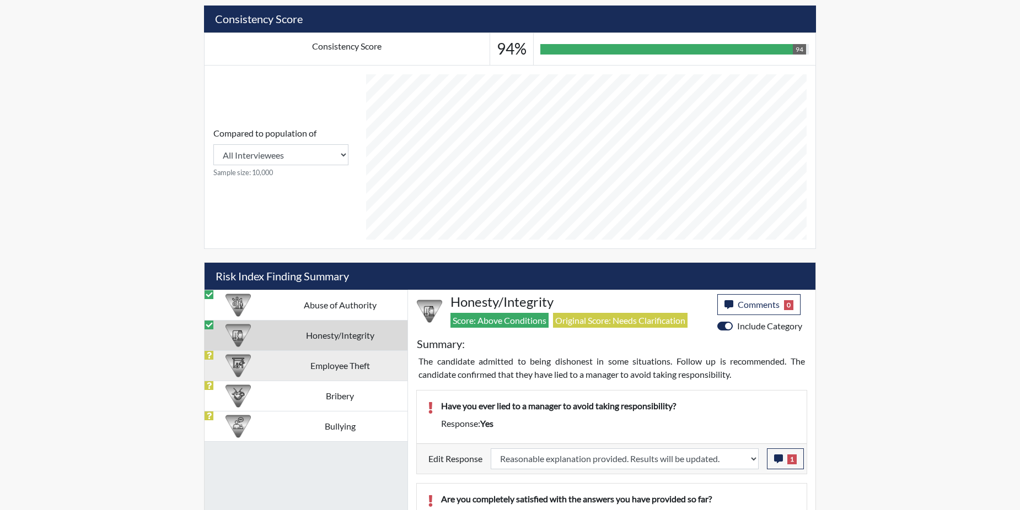
select select
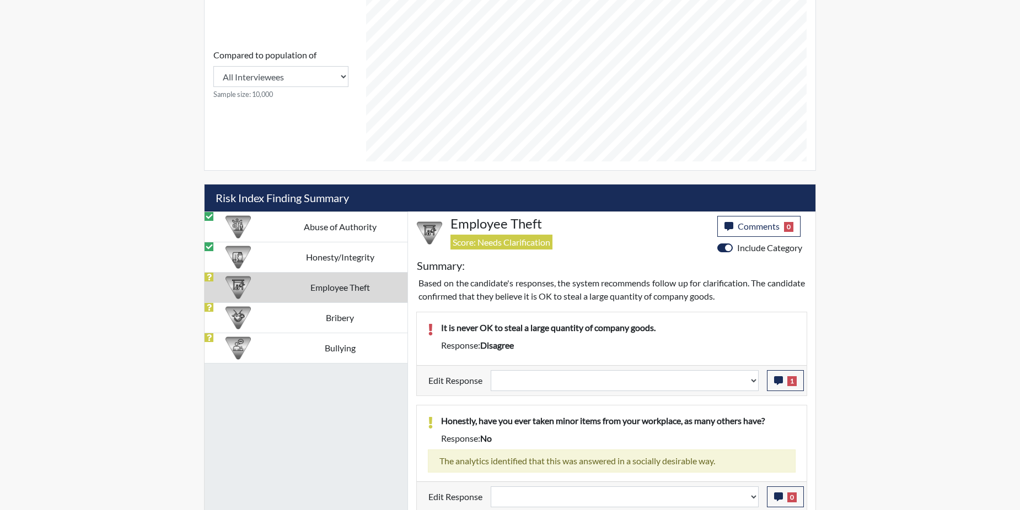
scroll to position [515, 0]
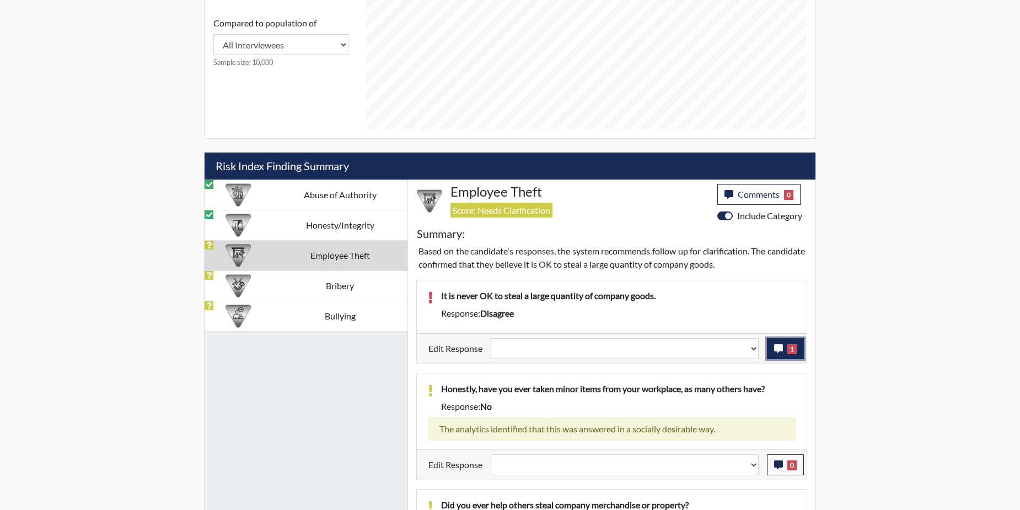
click at [773, 351] on button "1" at bounding box center [785, 348] width 37 height 21
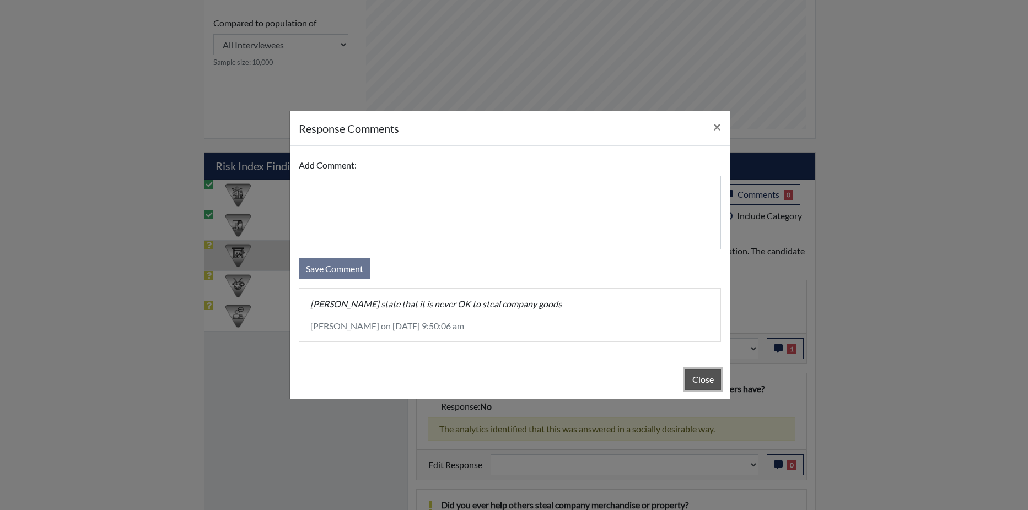
click at [715, 375] on button "Close" at bounding box center [703, 379] width 36 height 21
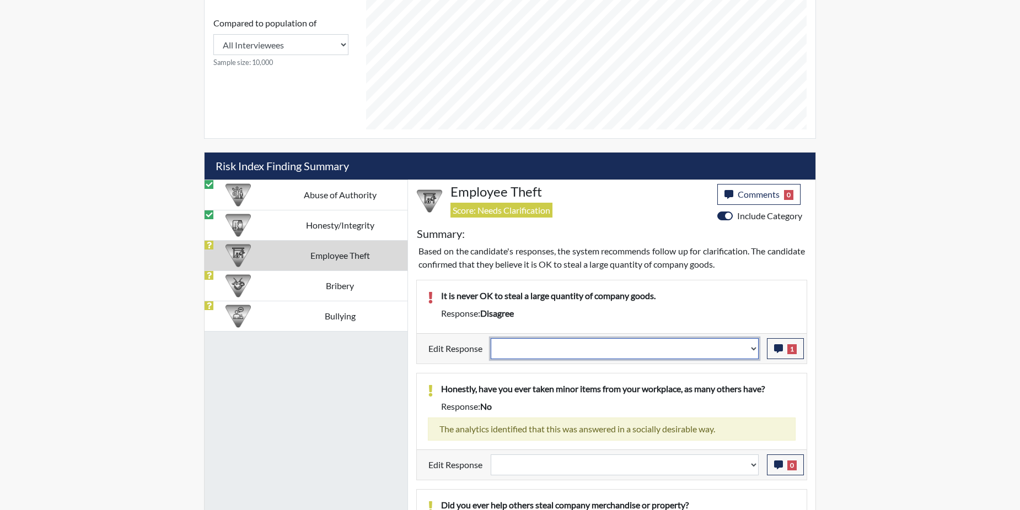
click at [756, 347] on select "Question is not relevant. Results will be updated. Reasonable explanation provi…" at bounding box center [625, 348] width 268 height 21
select select "reasonable-explanation-provided"
click at [491, 338] on select "Question is not relevant. Results will be updated. Reasonable explanation provi…" at bounding box center [625, 348] width 268 height 21
select select
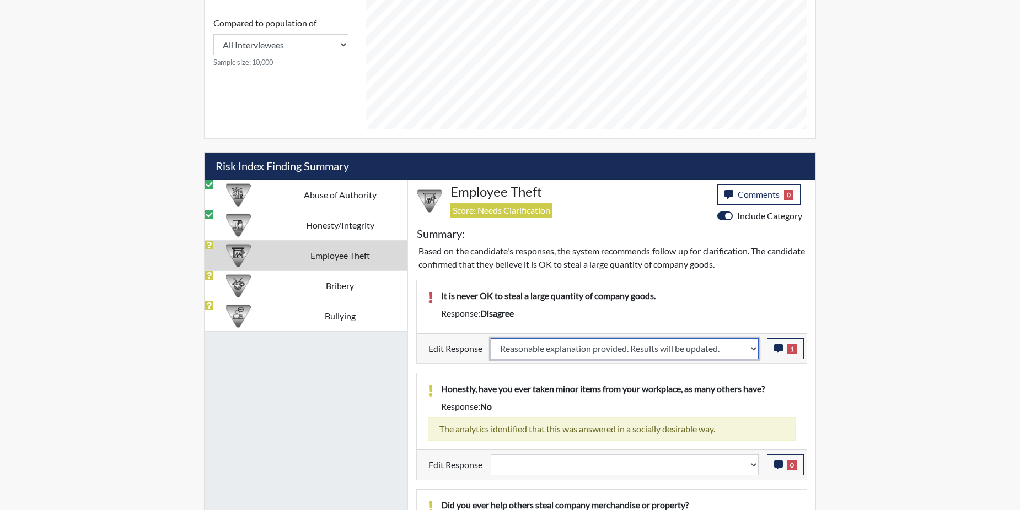
select select
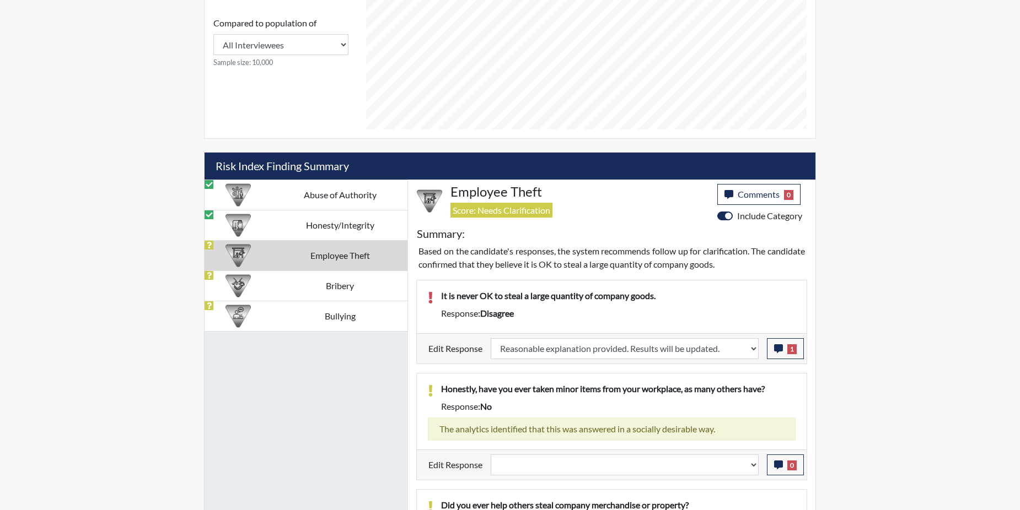
select select
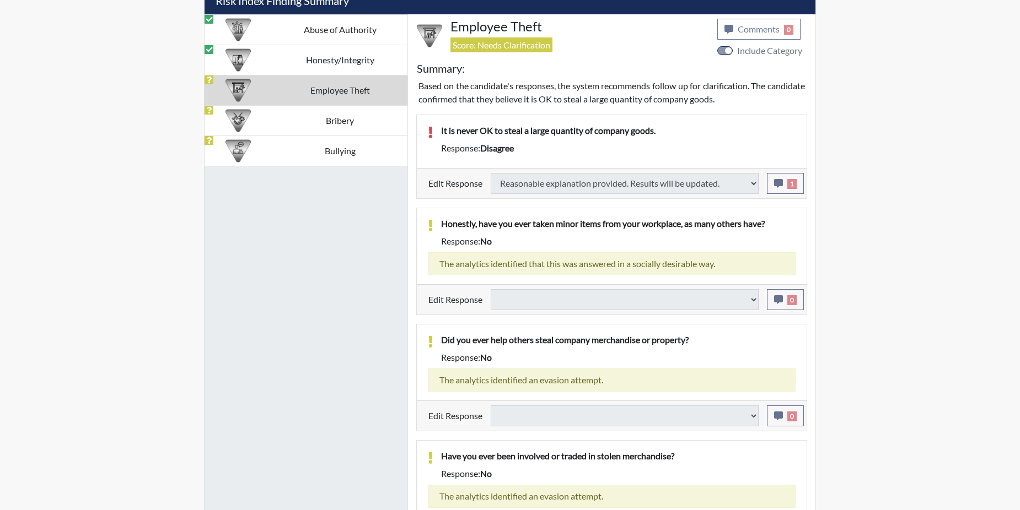
scroll to position [735, 0]
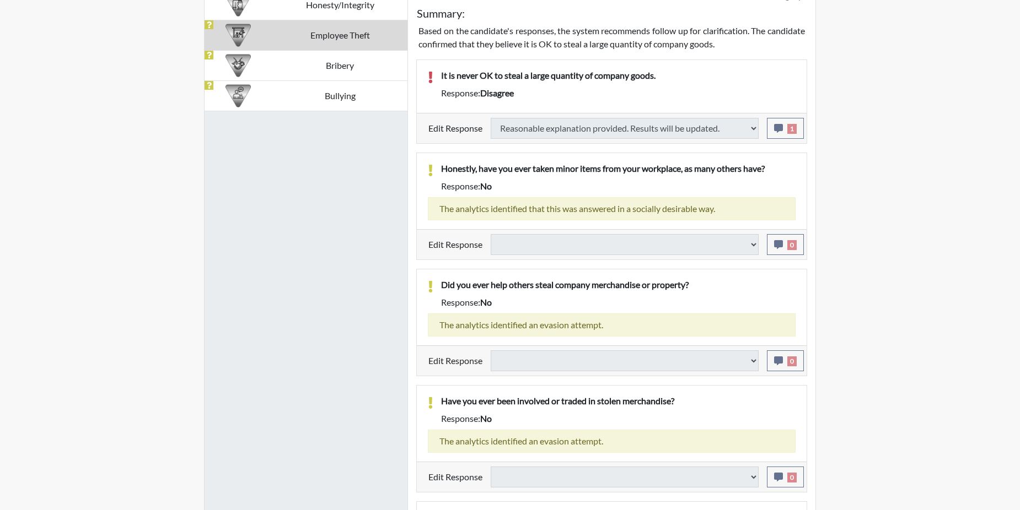
select select
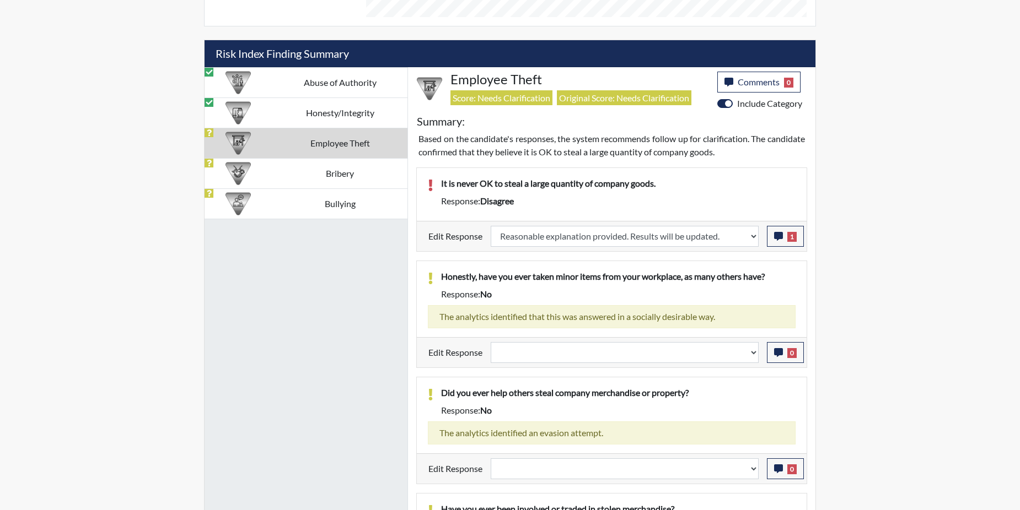
scroll to position [449, 0]
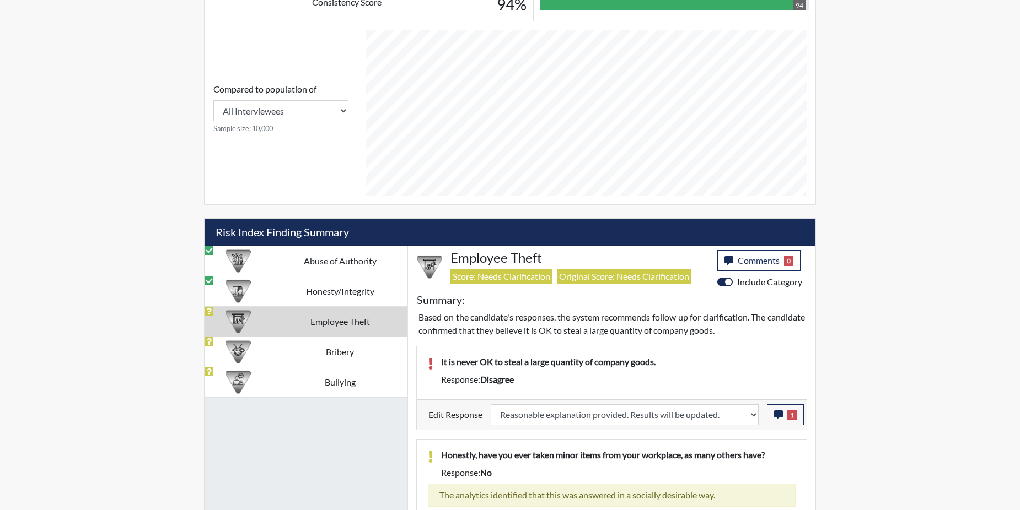
click at [349, 322] on td "Employee Theft" at bounding box center [340, 321] width 136 height 30
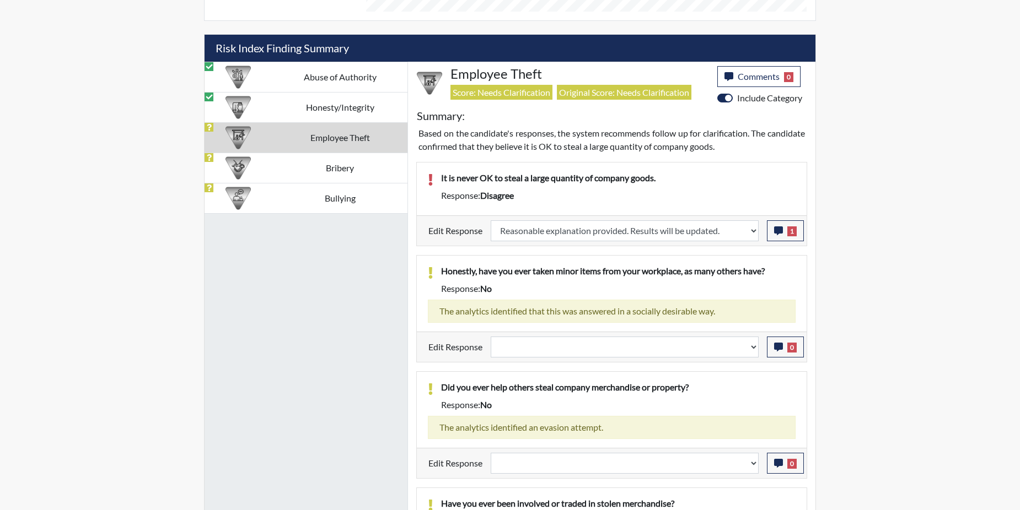
scroll to position [614, 0]
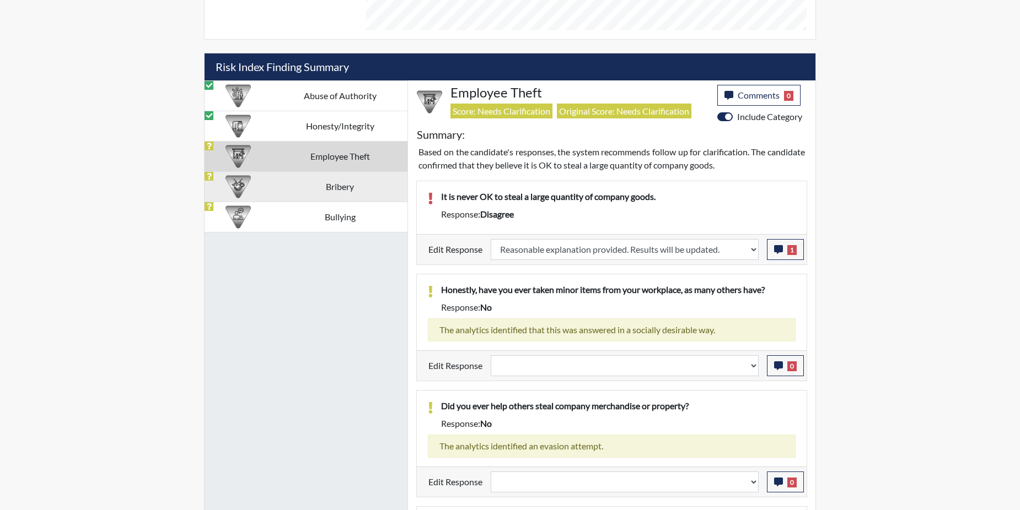
click at [364, 187] on td "Bribery" at bounding box center [340, 186] width 136 height 30
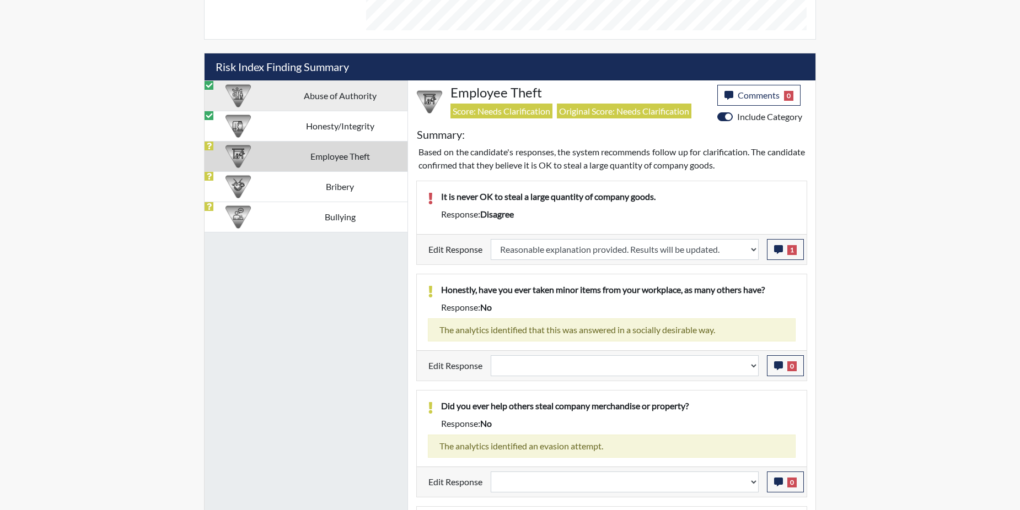
scroll to position [509, 0]
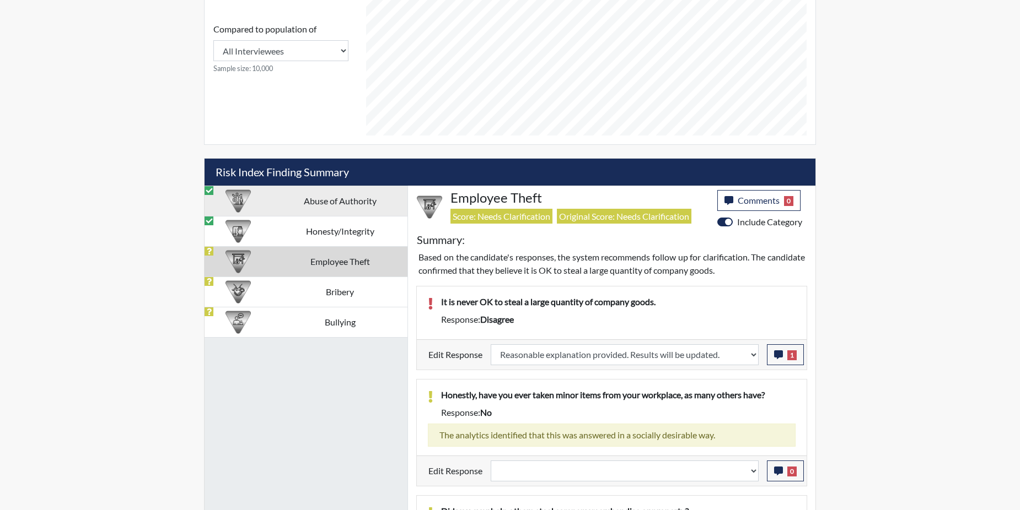
select select
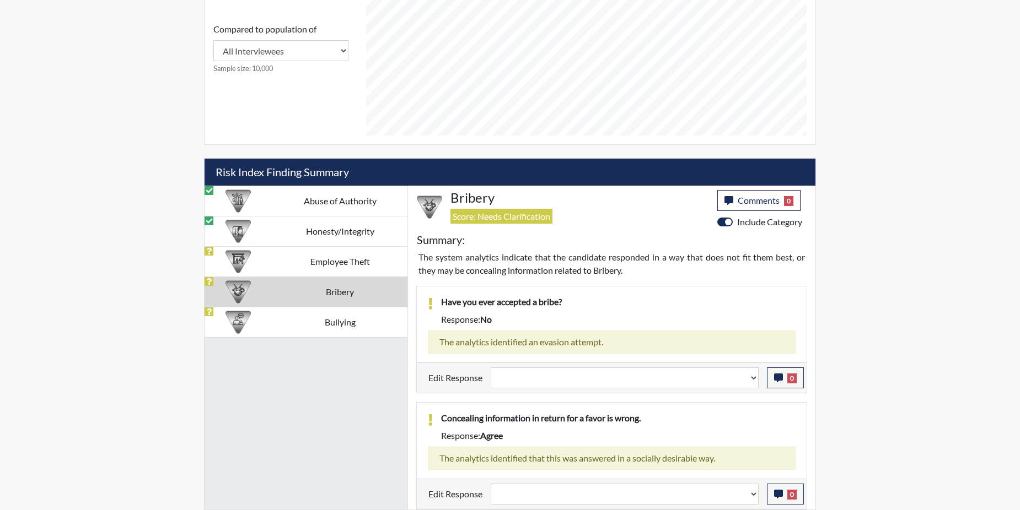
click at [367, 292] on td "Bribery" at bounding box center [340, 292] width 136 height 30
click at [366, 292] on td "Bribery" at bounding box center [340, 292] width 136 height 30
click at [337, 321] on td "Bullying" at bounding box center [340, 322] width 136 height 30
select select
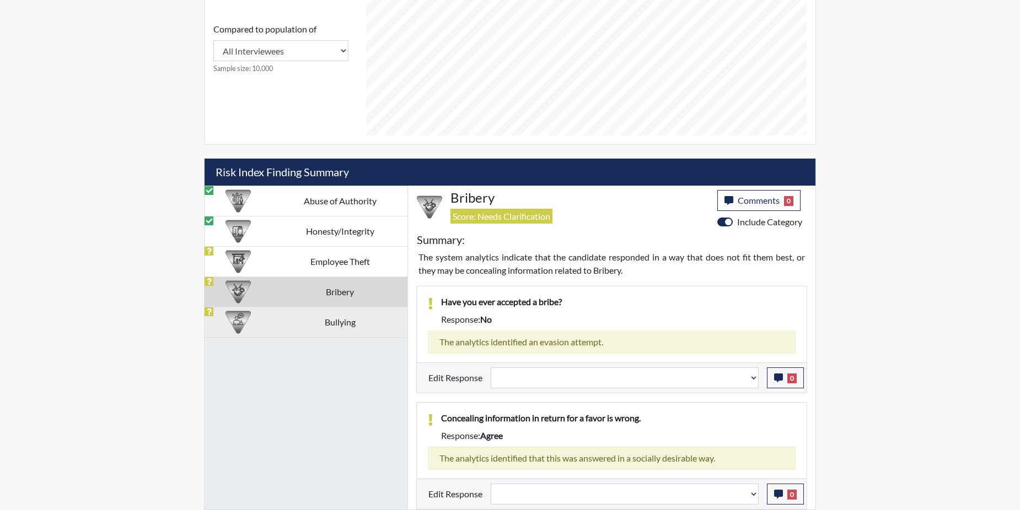
select select
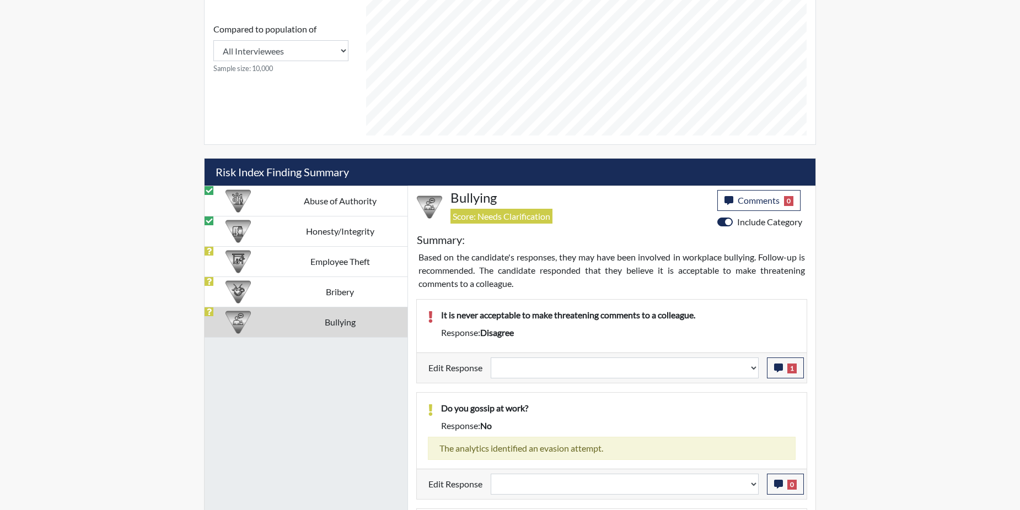
scroll to position [614, 0]
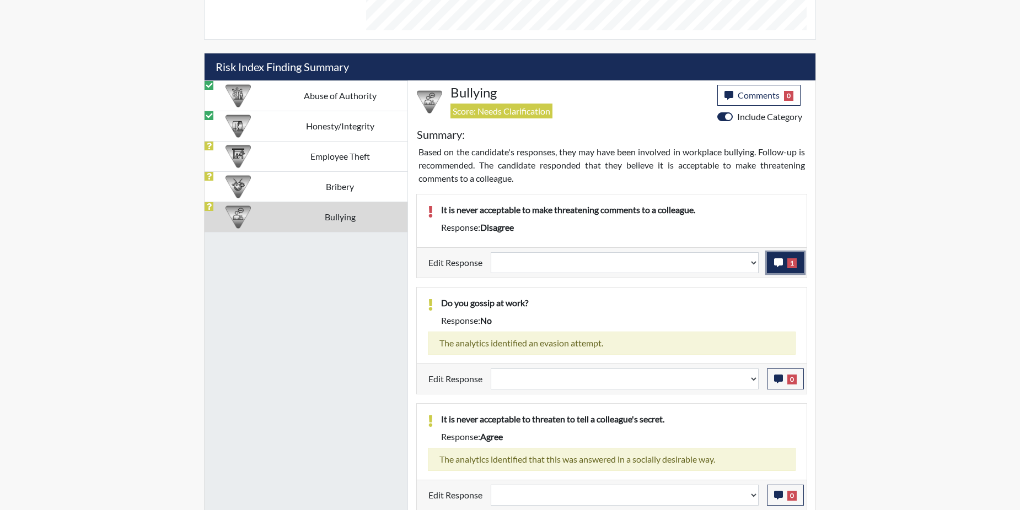
click at [773, 262] on button "1" at bounding box center [785, 262] width 37 height 21
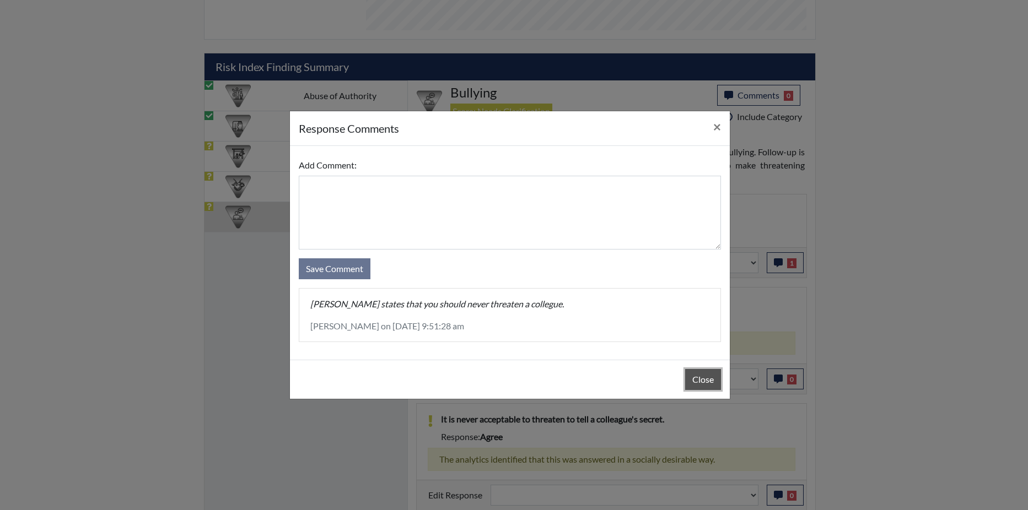
click at [686, 378] on button "Close" at bounding box center [703, 379] width 36 height 21
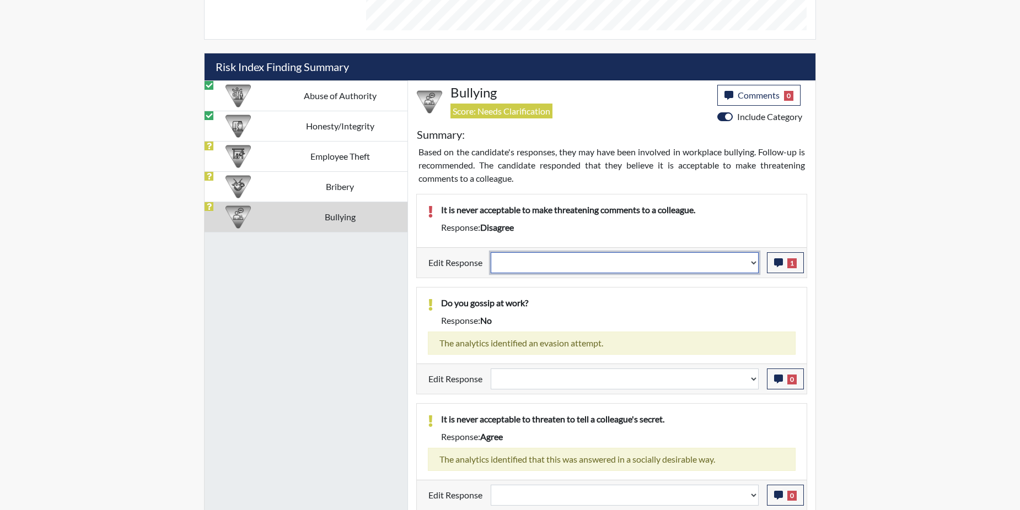
click at [754, 261] on select "Question is not relevant. Results will be updated. Reasonable explanation provi…" at bounding box center [625, 262] width 268 height 21
select select "reasonable-explanation-provided"
click at [491, 252] on select "Question is not relevant. Results will be updated. Reasonable explanation provi…" at bounding box center [625, 262] width 268 height 21
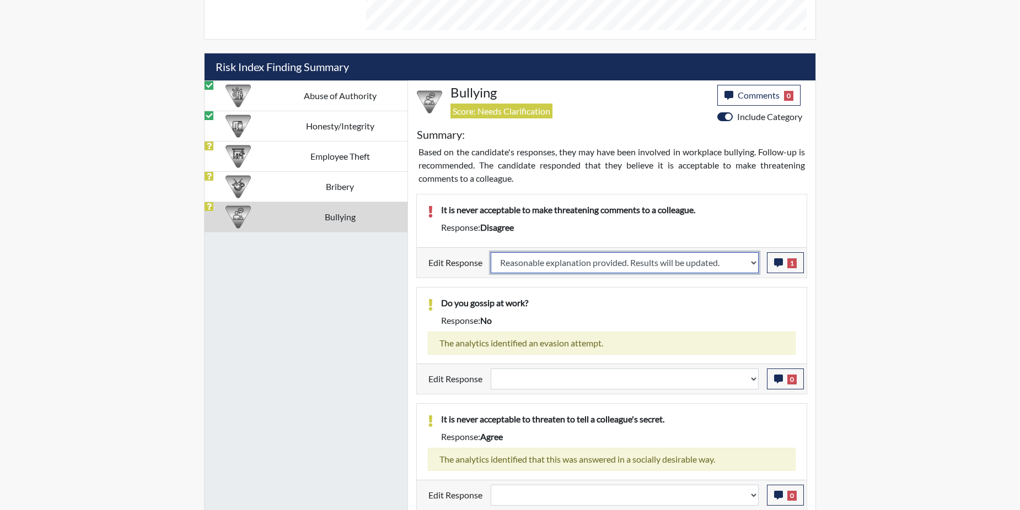
select select
click at [729, 300] on p "Do you gossip at work?" at bounding box center [618, 303] width 354 height 13
select select
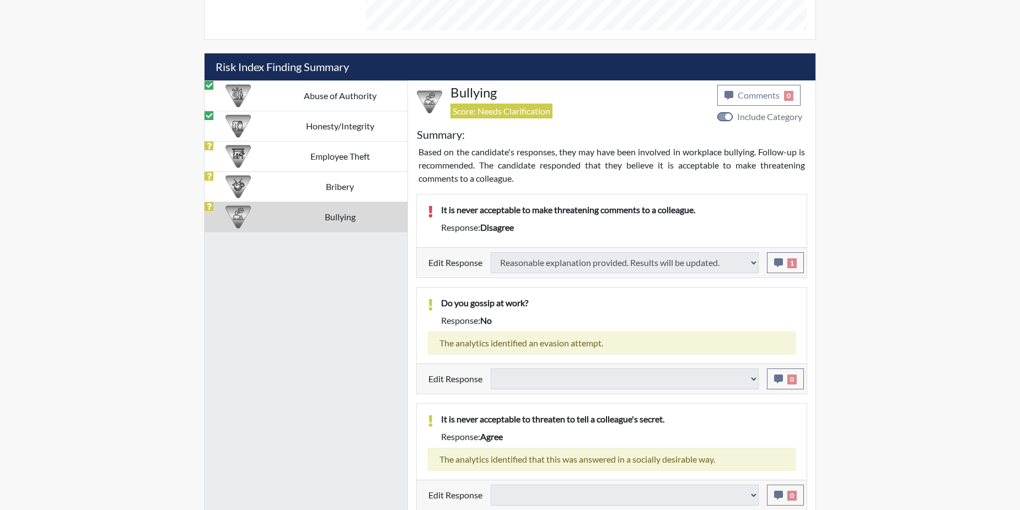
select select
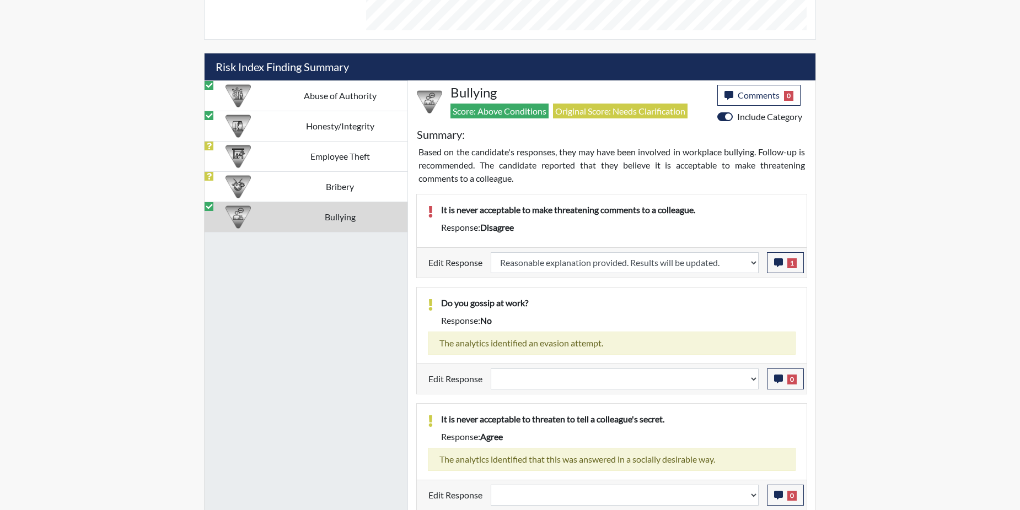
scroll to position [615, 0]
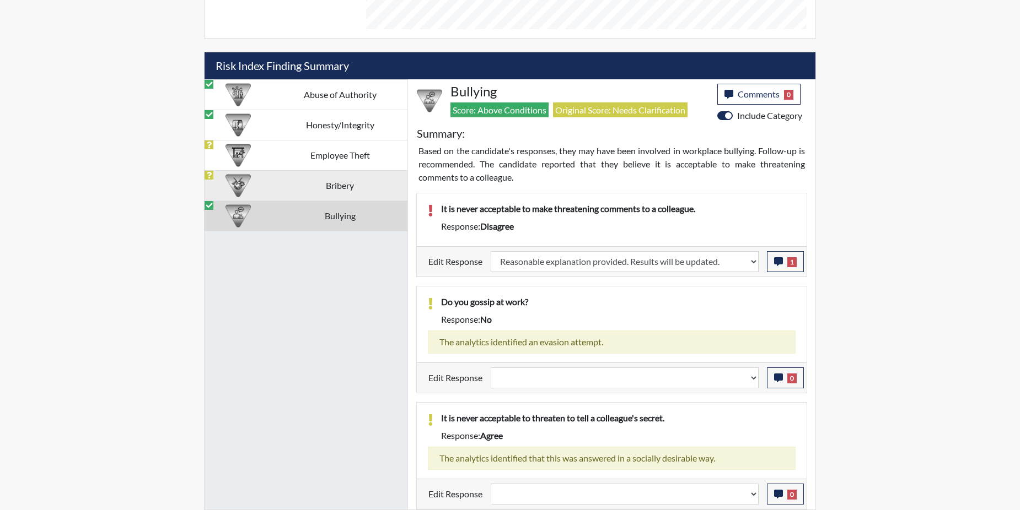
click at [333, 190] on td "Bribery" at bounding box center [340, 185] width 136 height 30
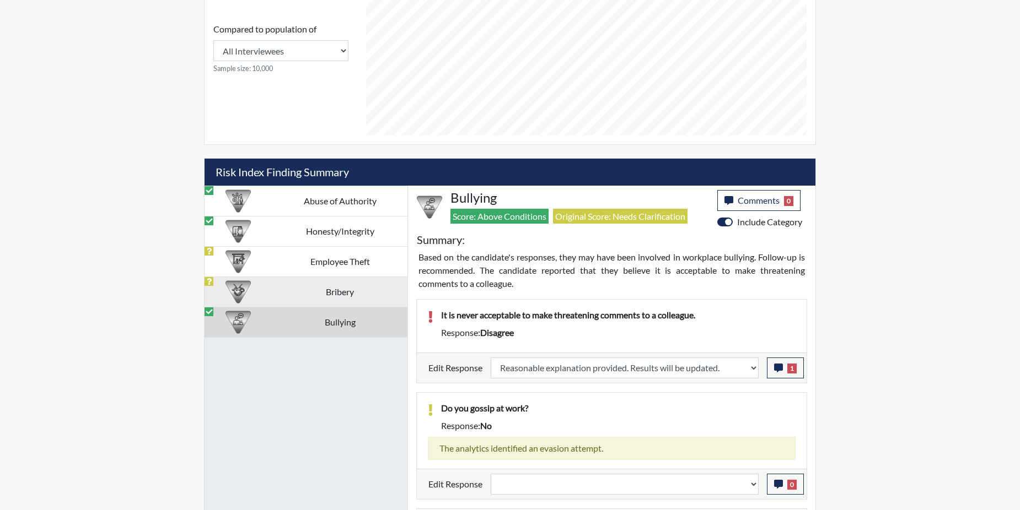
select select
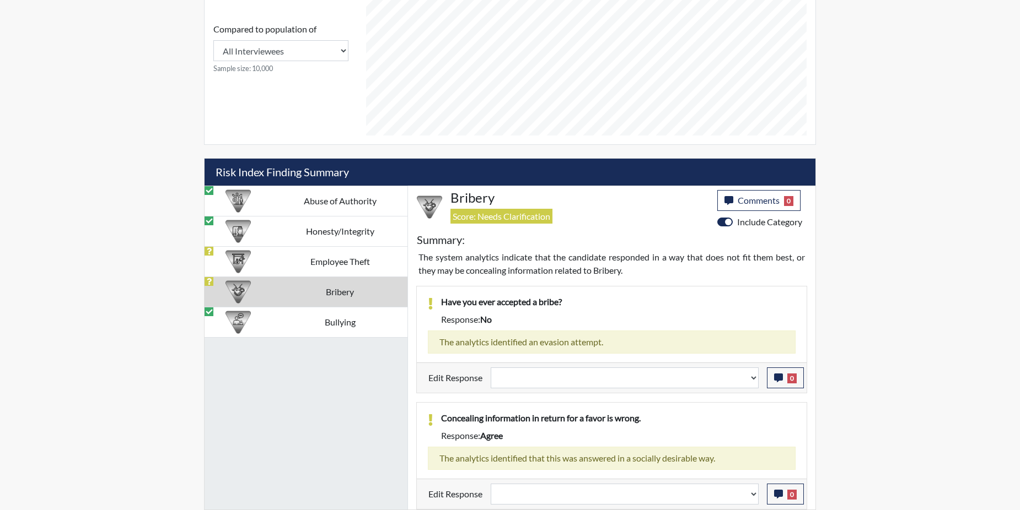
click at [331, 289] on td "Bribery" at bounding box center [340, 292] width 136 height 30
click at [350, 251] on td "Employee Theft" at bounding box center [340, 261] width 136 height 30
select select "reasonable-explanation-provided"
select select
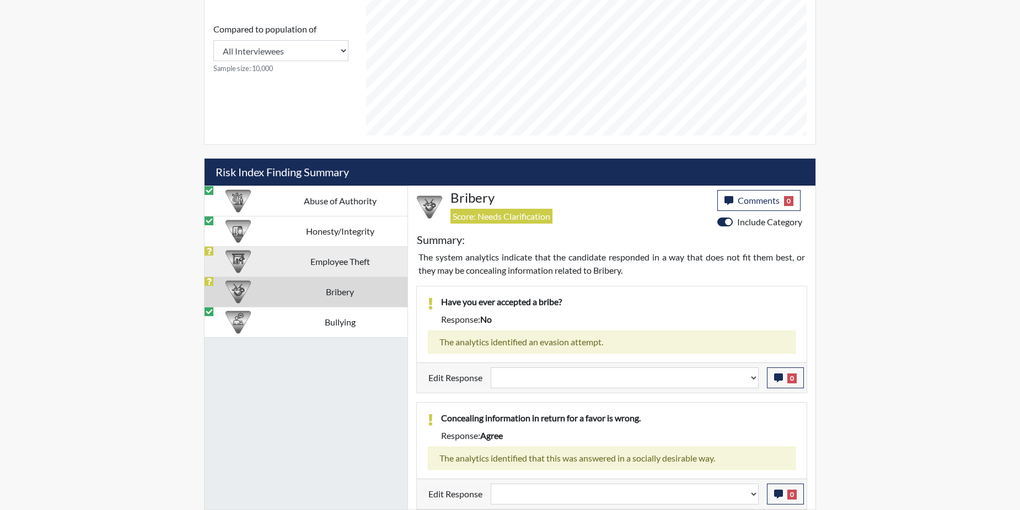
select select
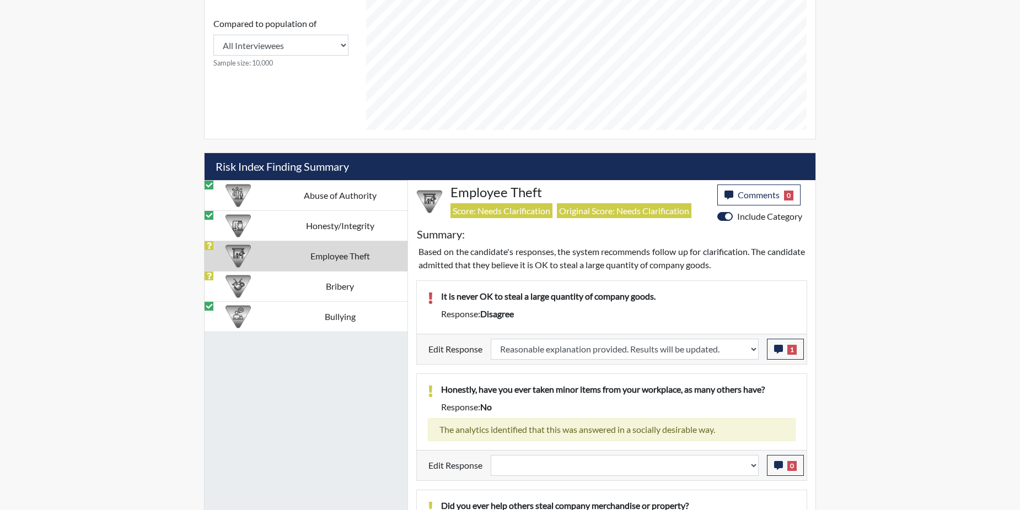
scroll to position [504, 0]
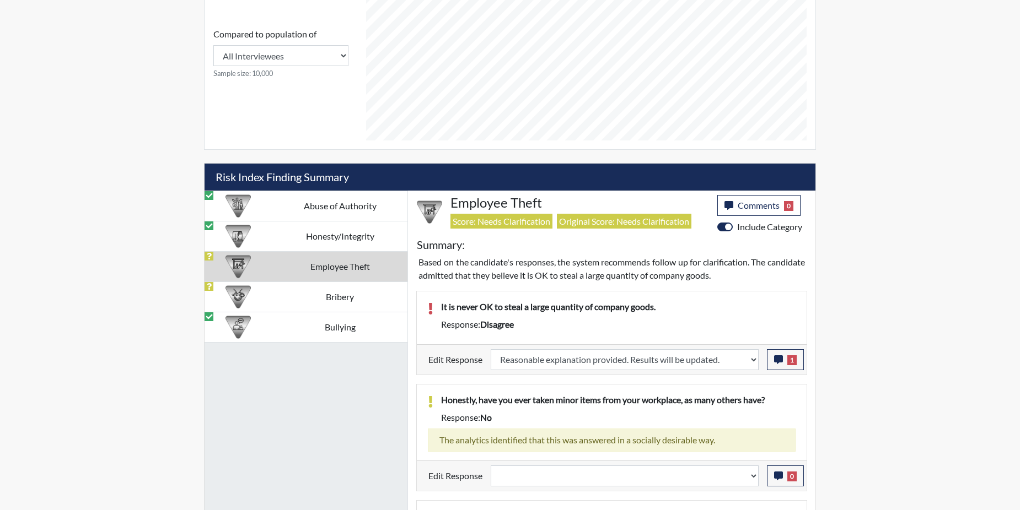
click at [339, 263] on td "Employee Theft" at bounding box center [340, 266] width 136 height 30
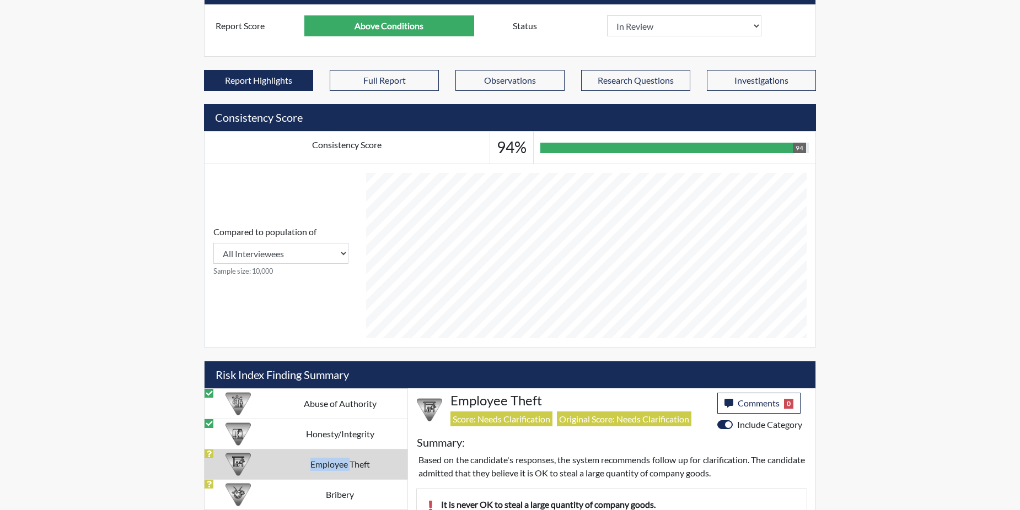
scroll to position [0, 0]
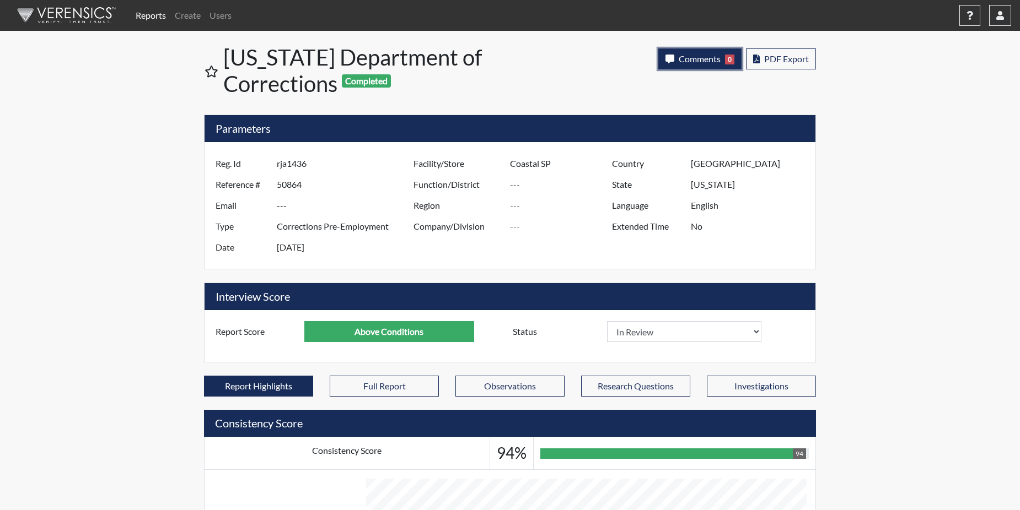
click at [717, 52] on button "Comments 0" at bounding box center [699, 59] width 83 height 21
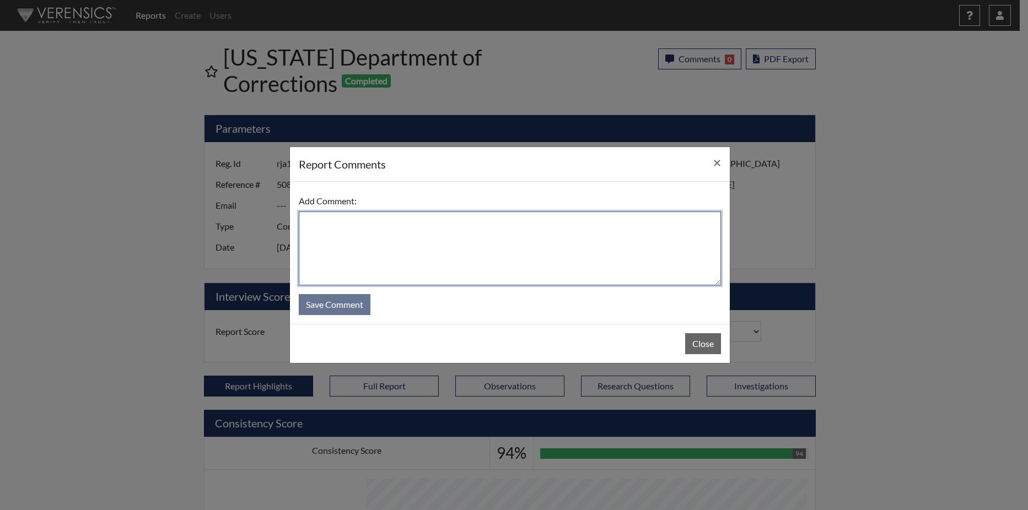
click at [405, 228] on textarea at bounding box center [510, 249] width 422 height 74
type textarea "W"
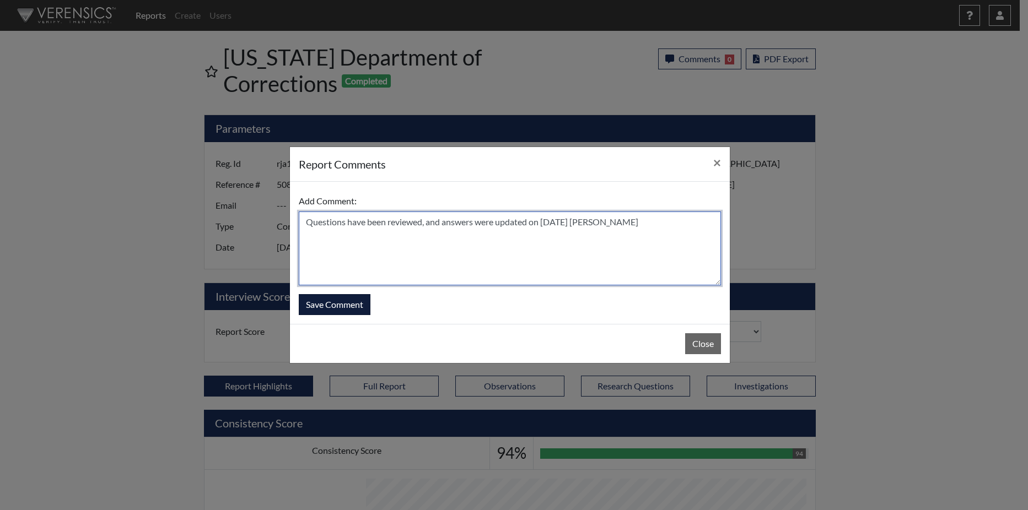
type textarea "Questions have been reviewed, and answers were updated on 8/21/25 N. Brown"
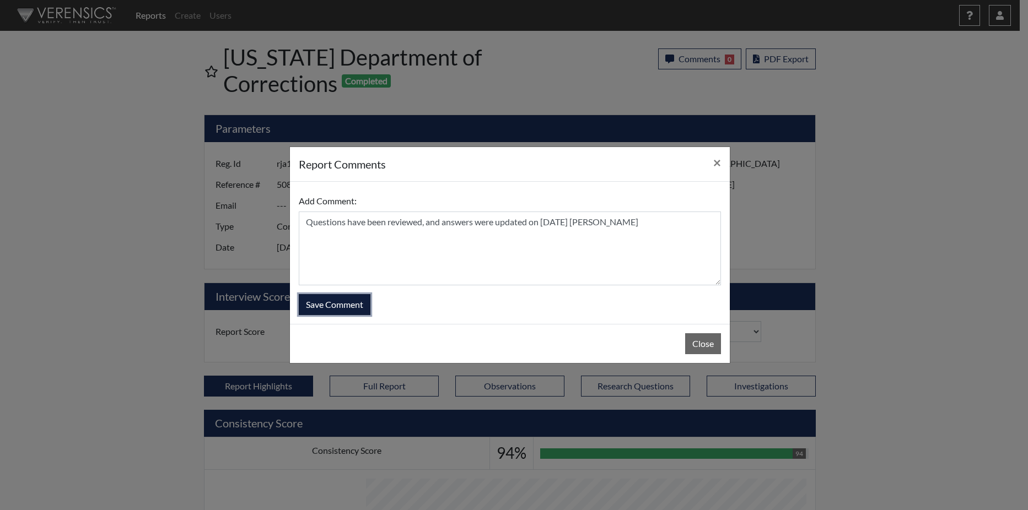
click at [327, 307] on button "Save Comment" at bounding box center [335, 304] width 72 height 21
select select
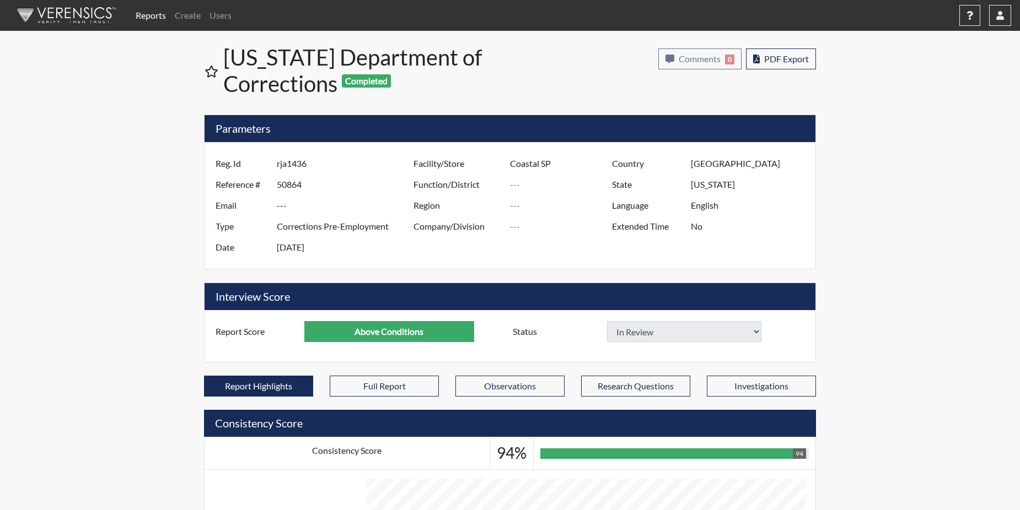
select select
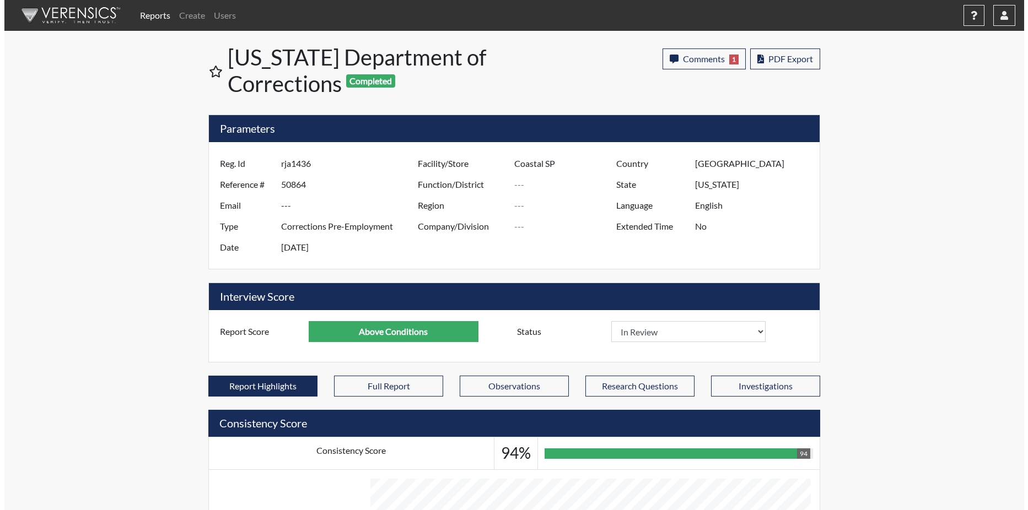
scroll to position [183, 458]
click at [154, 16] on link "Reports" at bounding box center [150, 15] width 39 height 22
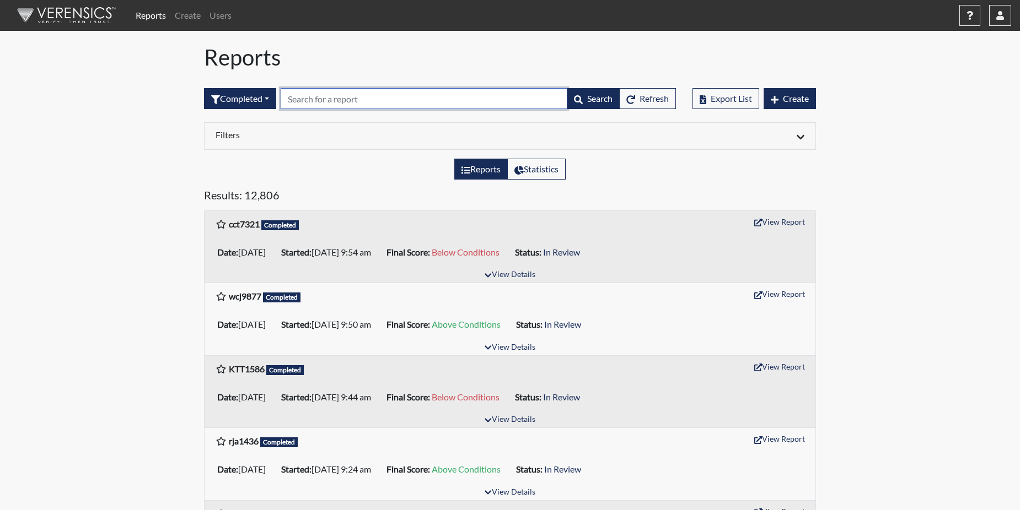
click at [322, 98] on input "text" at bounding box center [424, 98] width 287 height 21
paste input "KTT1586"
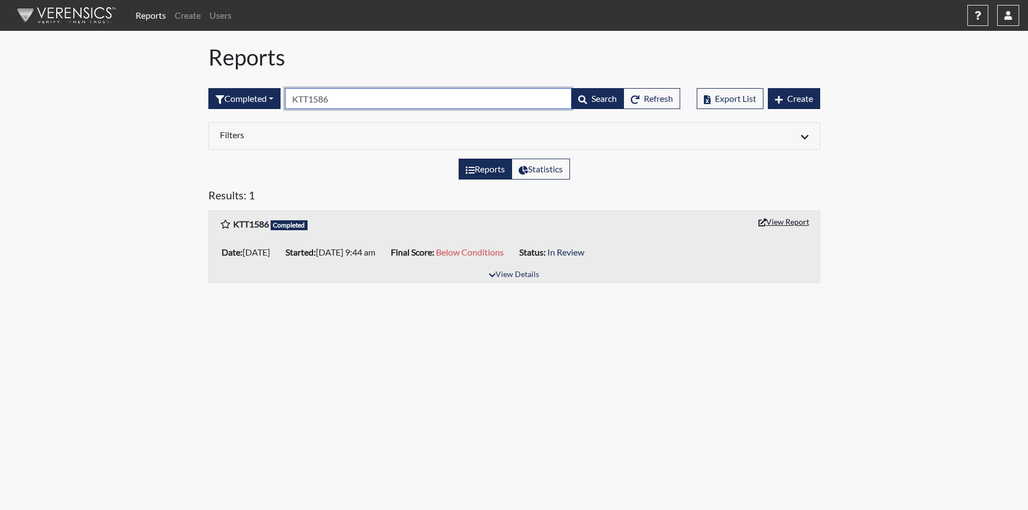
type input "KTT1586"
click at [794, 220] on button "View Report" at bounding box center [783, 221] width 61 height 17
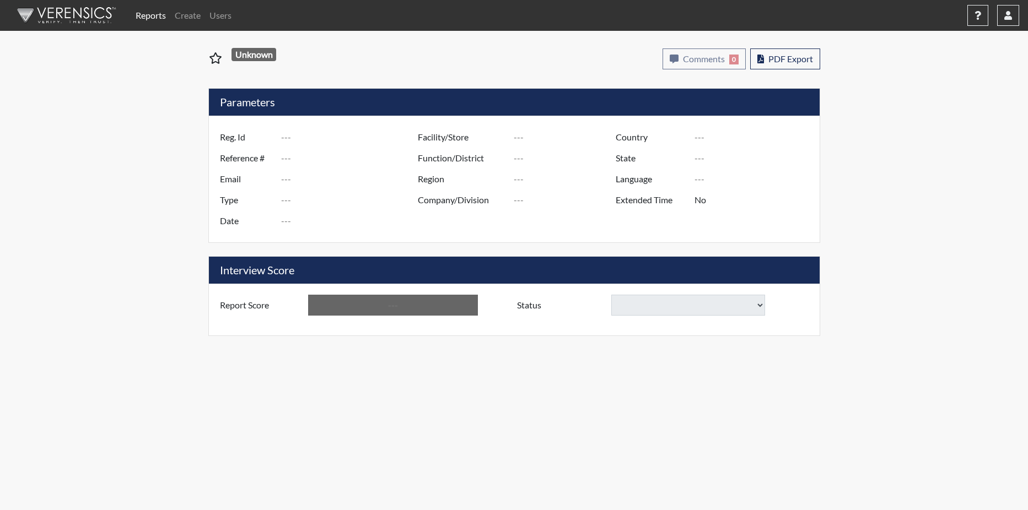
type input "KTT1586"
type input "50865"
type input "---"
type input "Corrections Pre-Employment"
type input "Aug 21, 2025"
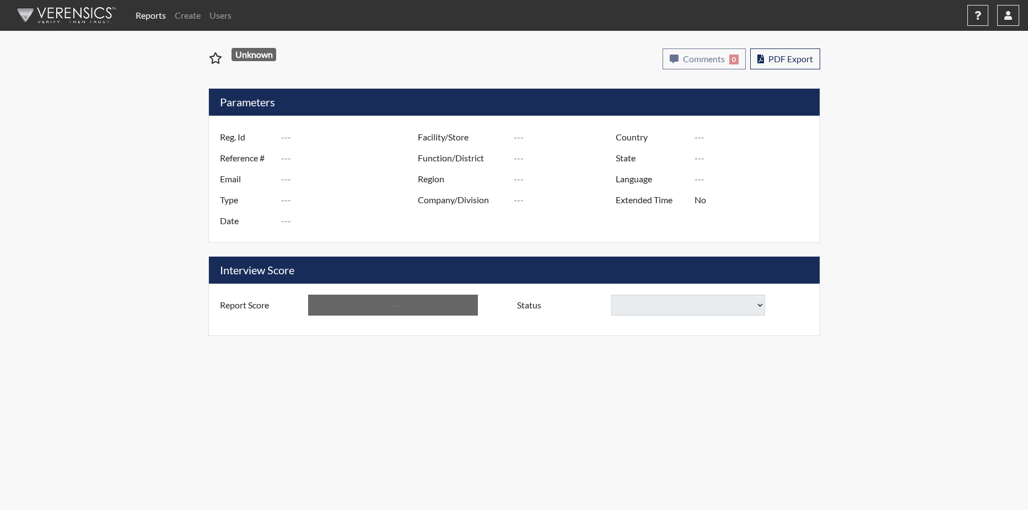
type input "West Central ITF"
type input "[GEOGRAPHIC_DATA]"
type input "[US_STATE]"
type input "English"
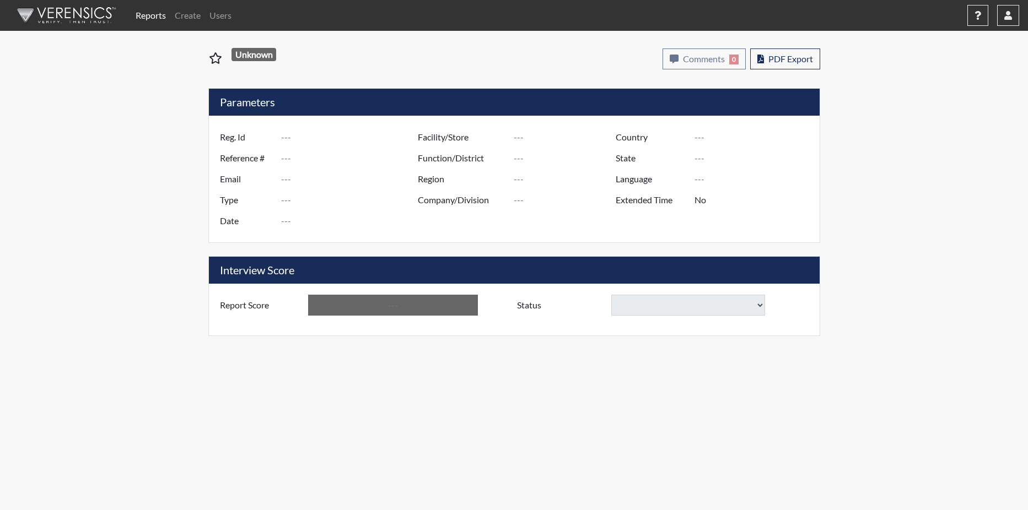
type input "Below Conditions"
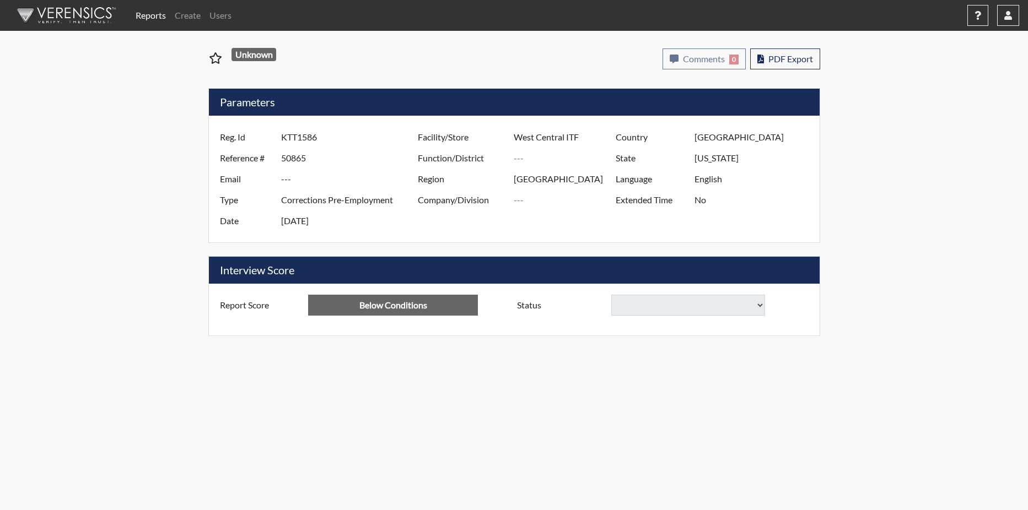
select select
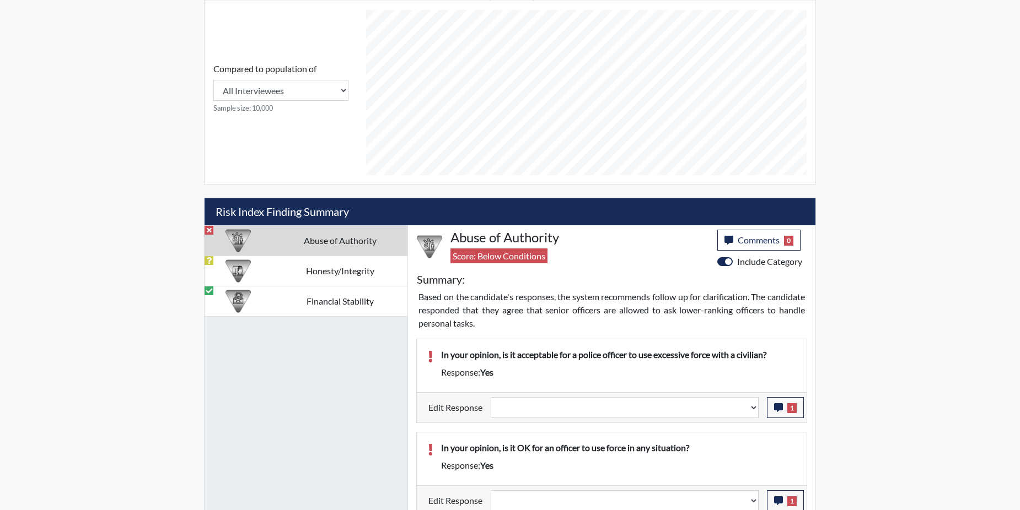
scroll to position [551, 0]
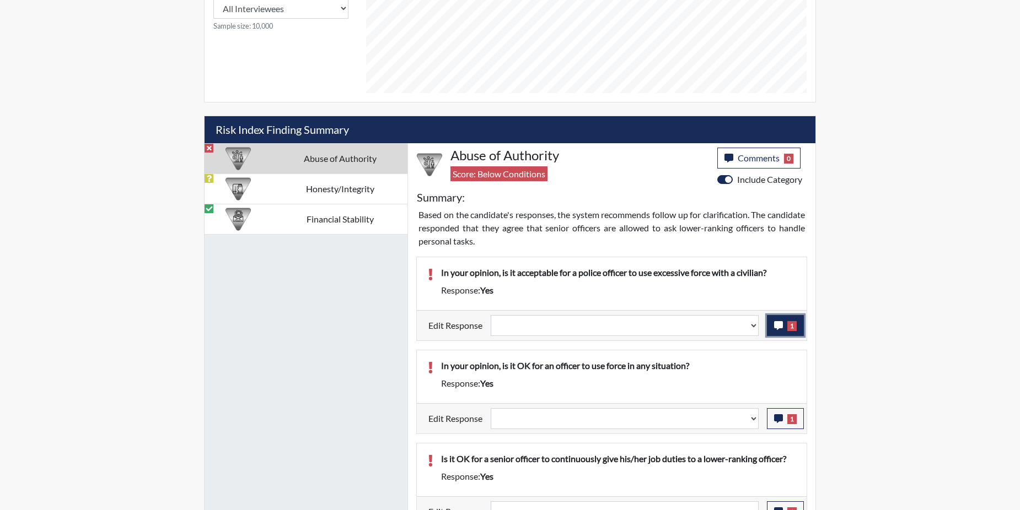
click at [771, 323] on button "1" at bounding box center [785, 325] width 37 height 21
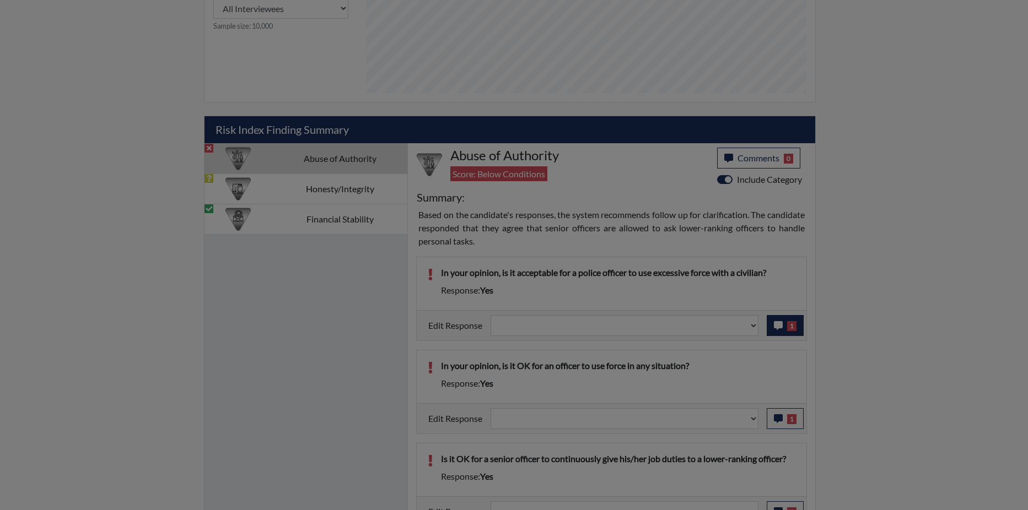
click at [771, 323] on div at bounding box center [514, 255] width 1028 height 510
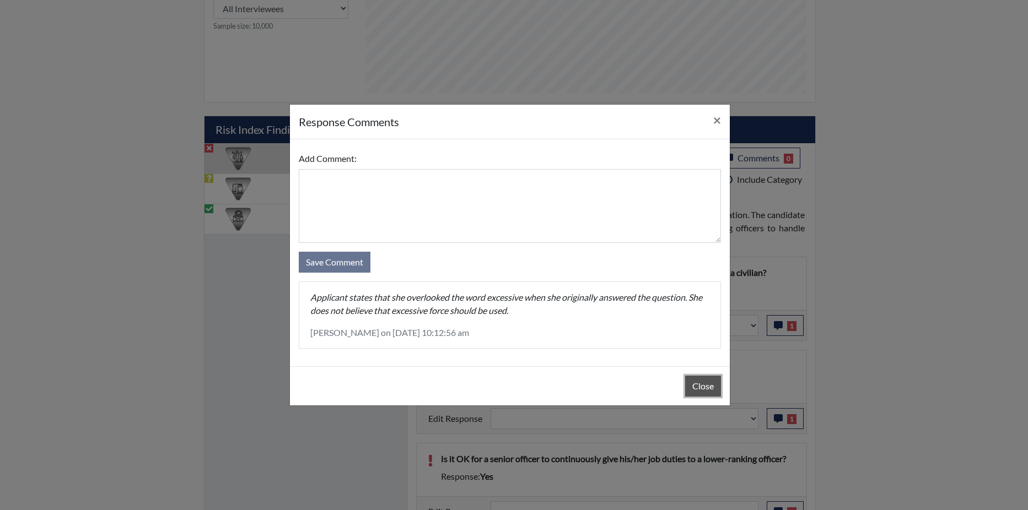
click at [715, 383] on button "Close" at bounding box center [703, 386] width 36 height 21
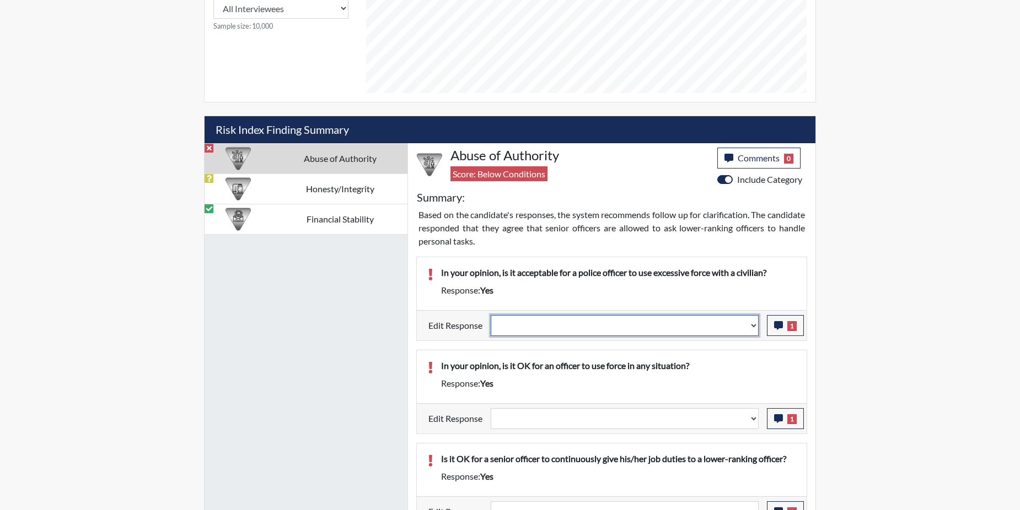
click at [752, 326] on select "Question is not relevant. Results will be updated. Reasonable explanation provi…" at bounding box center [625, 325] width 268 height 21
select select "reasonable-explanation-provided"
click at [491, 315] on select "Question is not relevant. Results will be updated. Reasonable explanation provi…" at bounding box center [625, 325] width 268 height 21
select select
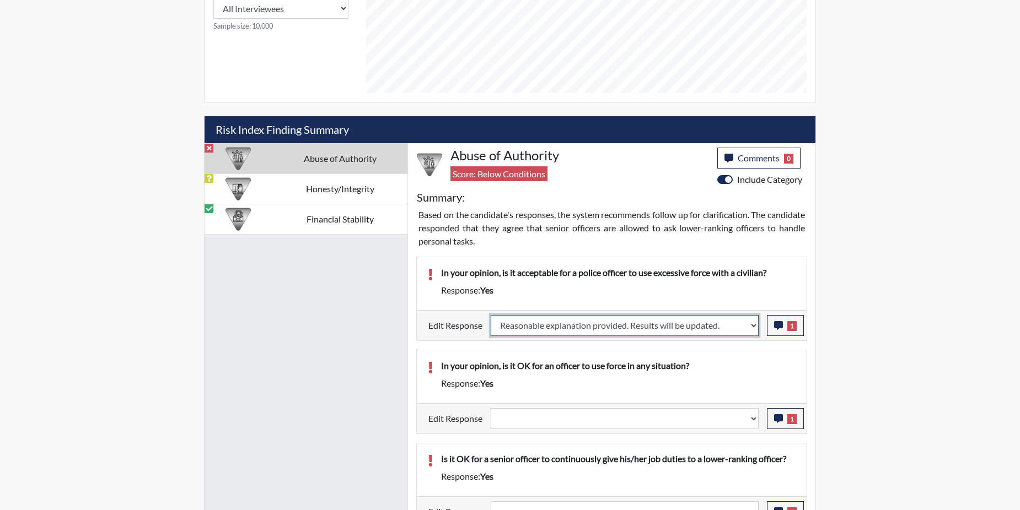
select select
click at [737, 364] on p "In your opinion, is it OK for an officer to use force in any situation?" at bounding box center [618, 365] width 354 height 13
select select
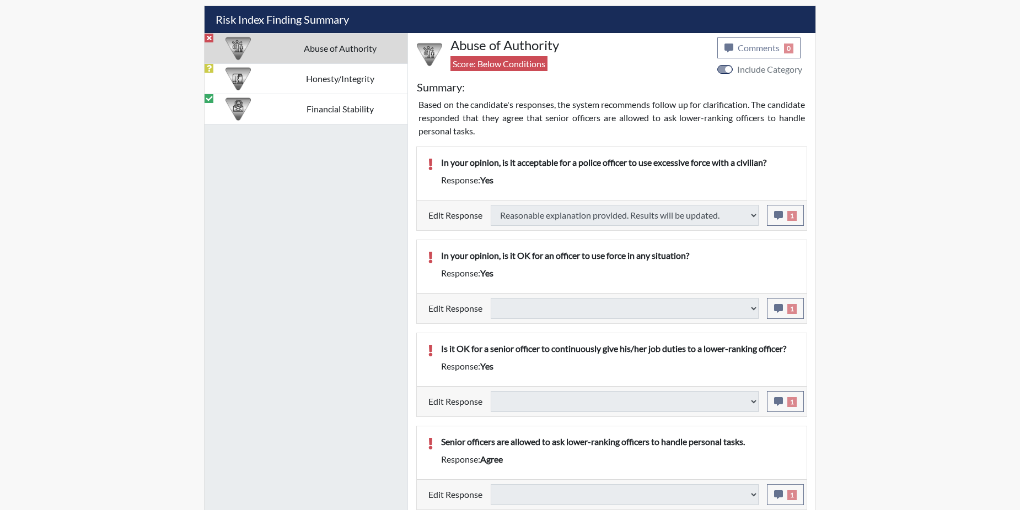
select select
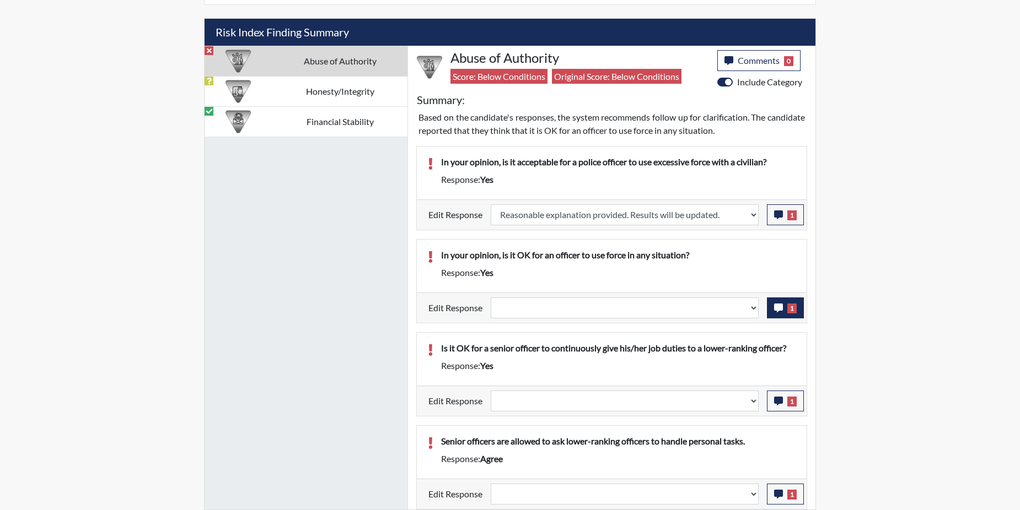
scroll to position [183, 458]
click at [784, 313] on button "1" at bounding box center [785, 308] width 37 height 21
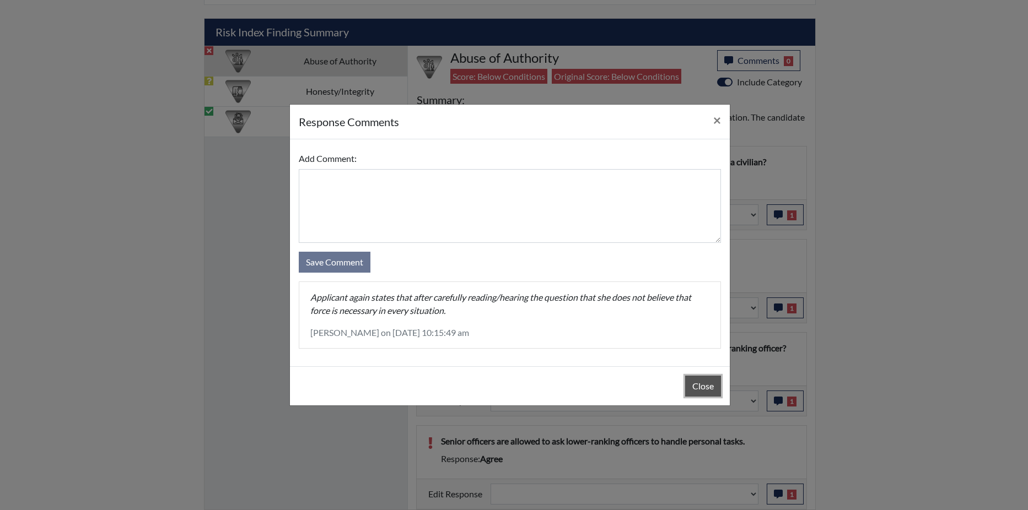
click at [699, 390] on button "Close" at bounding box center [703, 386] width 36 height 21
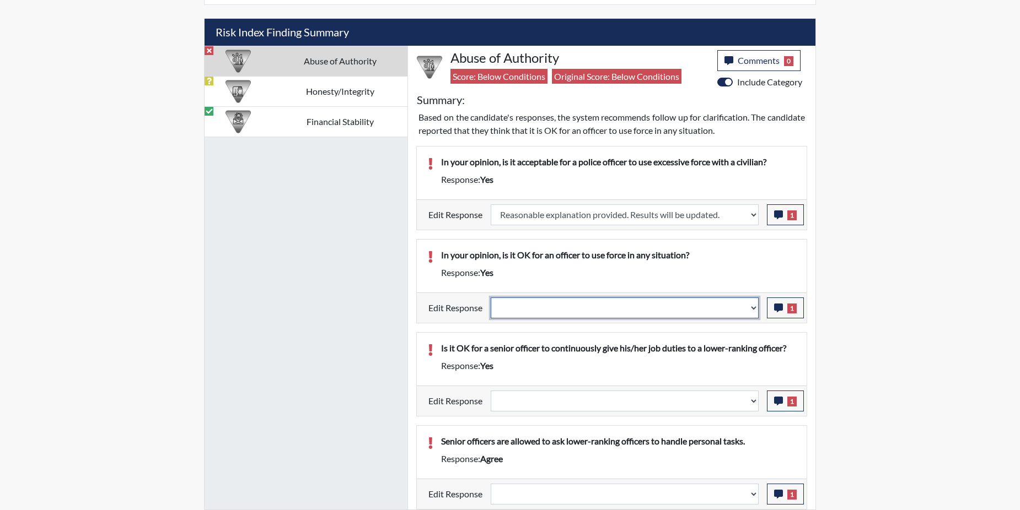
click at [751, 310] on select "Question is not relevant. Results will be updated. Reasonable explanation provi…" at bounding box center [625, 308] width 268 height 21
select select "reasonable-explanation-provided"
click at [491, 298] on select "Question is not relevant. Results will be updated. Reasonable explanation provi…" at bounding box center [625, 308] width 268 height 21
select select
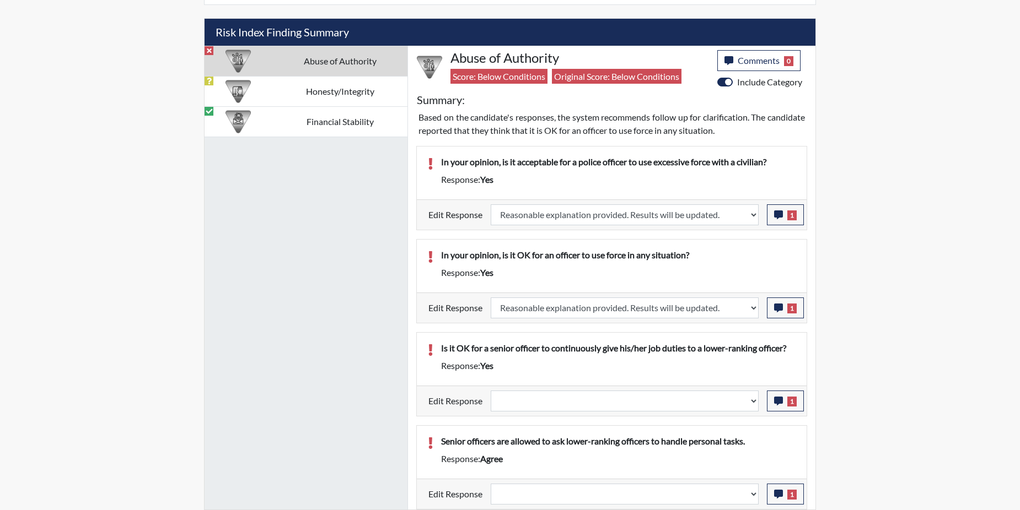
select select
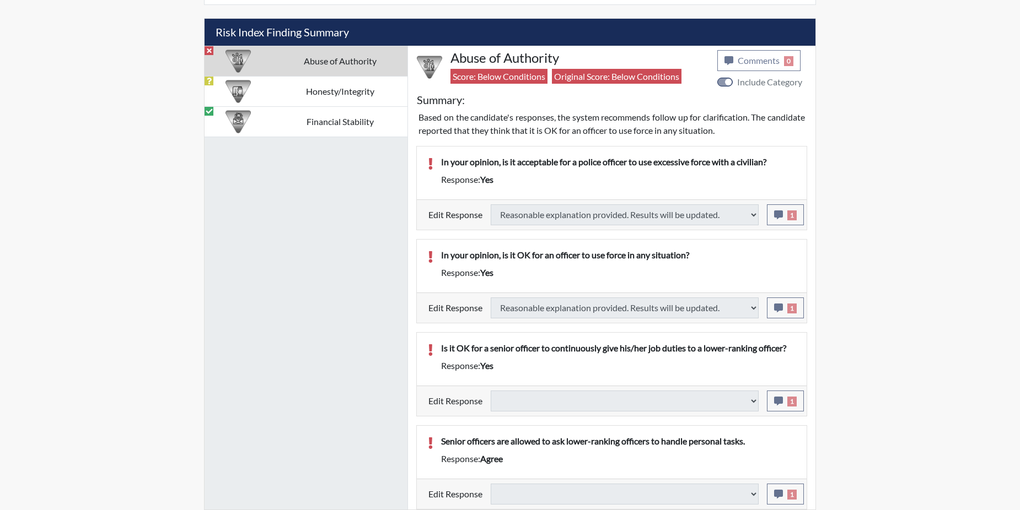
type input "Above Conditions"
select select
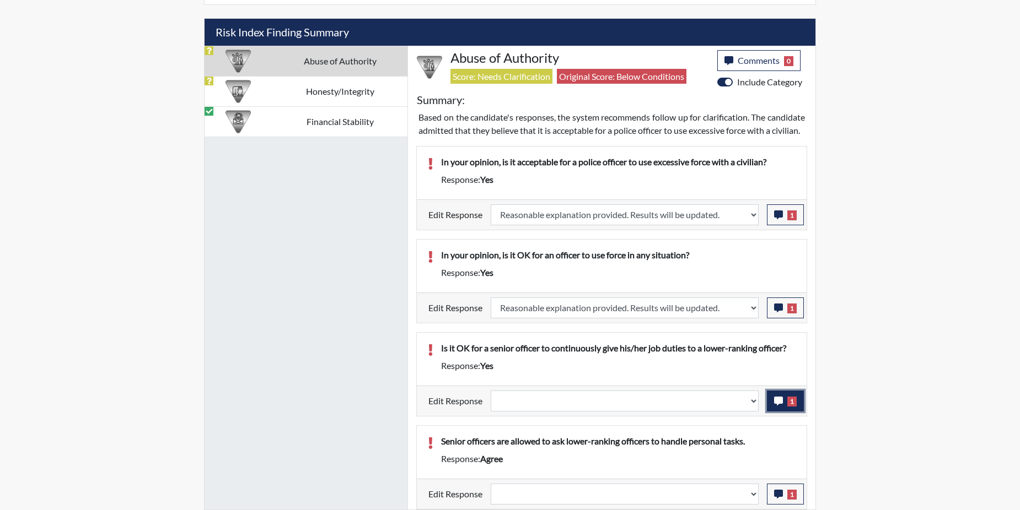
click at [776, 406] on icon "button" at bounding box center [778, 401] width 9 height 9
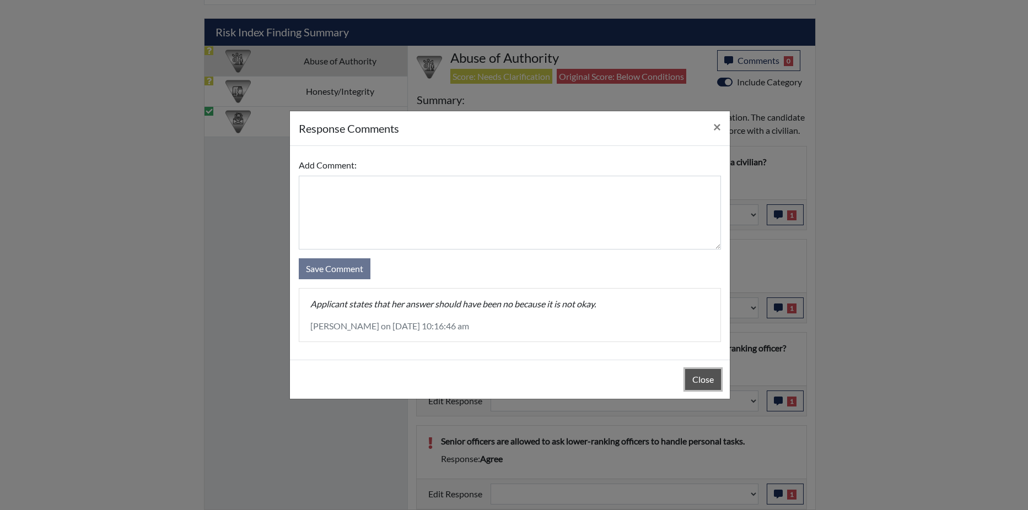
click at [712, 381] on button "Close" at bounding box center [703, 379] width 36 height 21
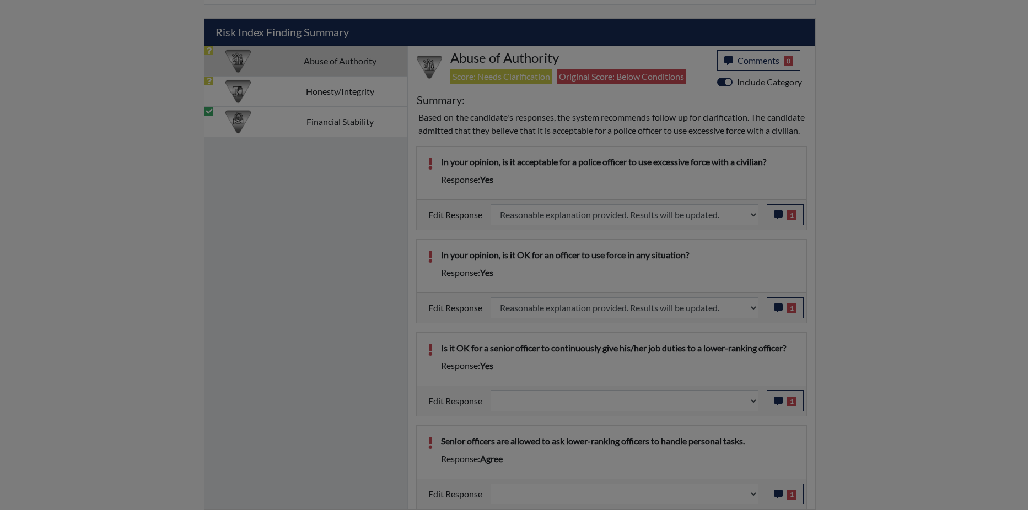
click at [712, 371] on div "Close" at bounding box center [510, 351] width 440 height 39
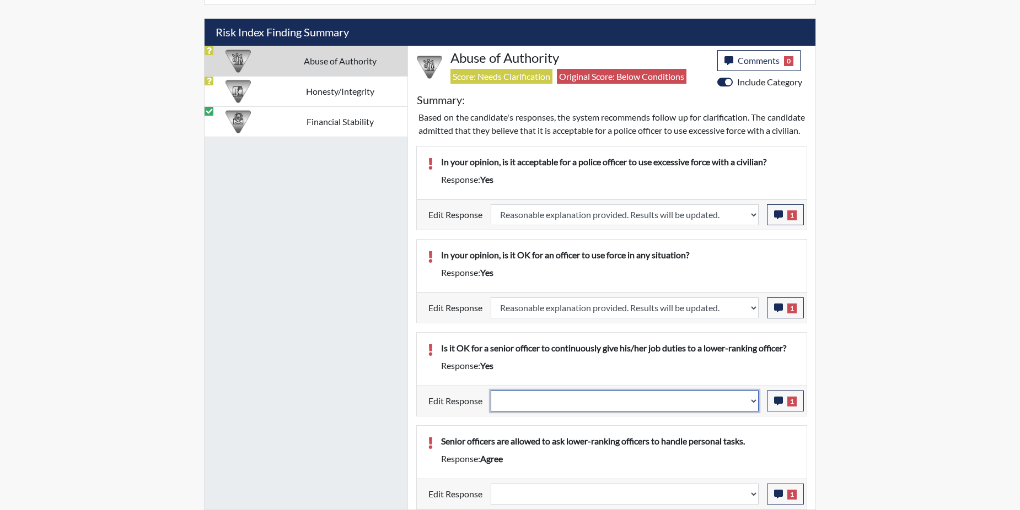
click at [753, 412] on select "Question is not relevant. Results will be updated. Reasonable explanation provi…" at bounding box center [625, 401] width 268 height 21
select select "reasonable-explanation-provided"
click at [491, 403] on select "Question is not relevant. Results will be updated. Reasonable explanation provi…" at bounding box center [625, 401] width 268 height 21
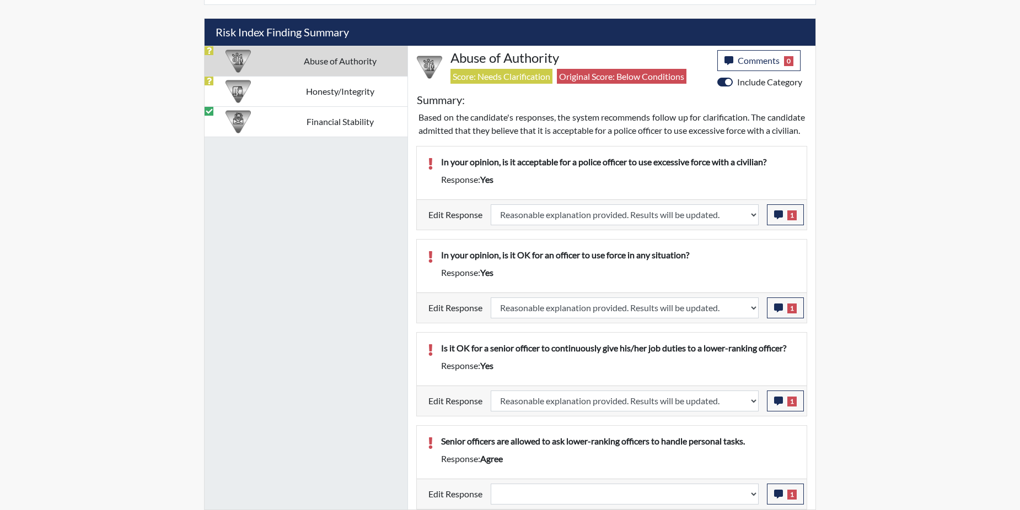
click at [744, 446] on div "Senior officers are allowed to ask lower-ranking officers to handle personal ta…" at bounding box center [612, 452] width 390 height 53
click at [780, 491] on icon "button" at bounding box center [778, 494] width 9 height 9
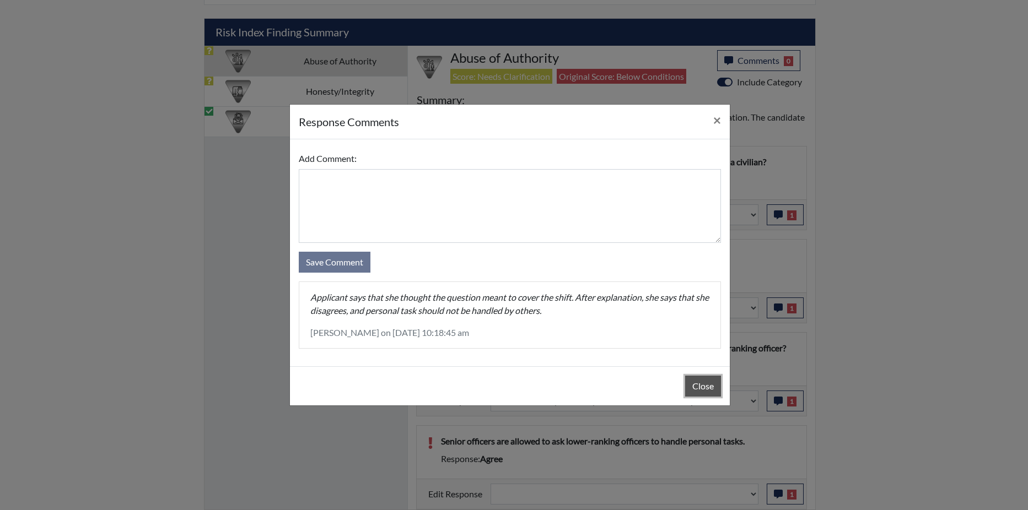
click at [703, 384] on button "Close" at bounding box center [703, 386] width 36 height 21
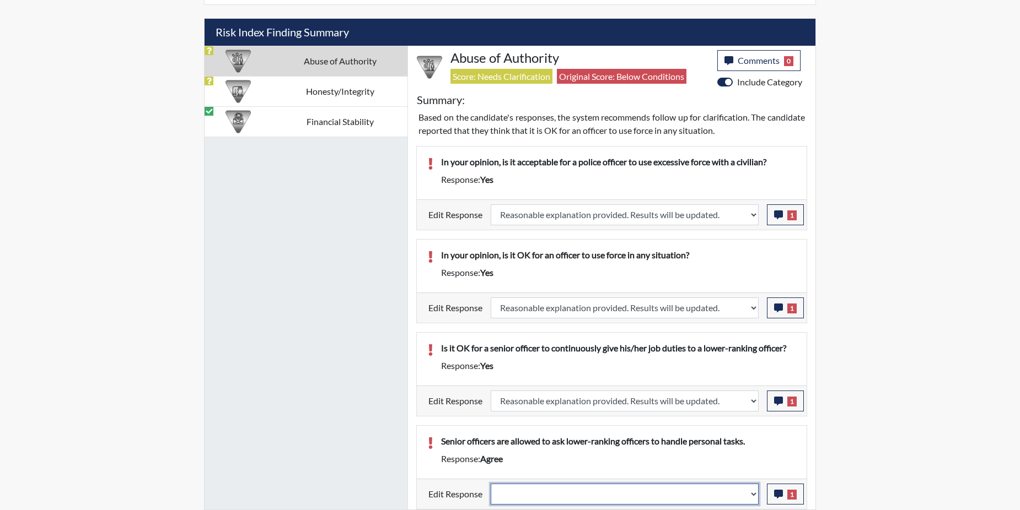
click at [755, 494] on select "Question is not relevant. Results will be updated. Reasonable explanation provi…" at bounding box center [625, 494] width 268 height 21
select select "reasonable-explanation-provided"
click at [491, 484] on select "Question is not relevant. Results will be updated. Reasonable explanation provi…" at bounding box center [625, 494] width 268 height 21
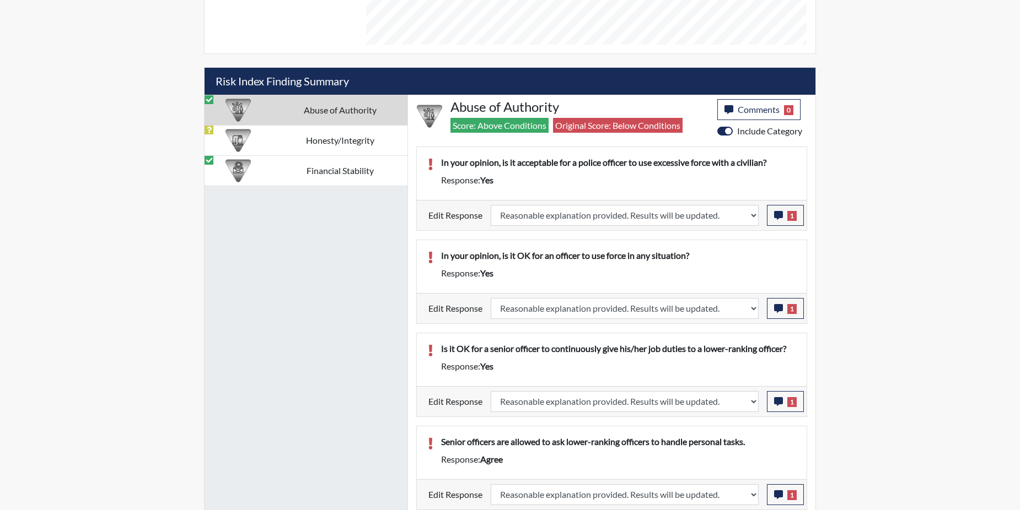
scroll to position [600, 0]
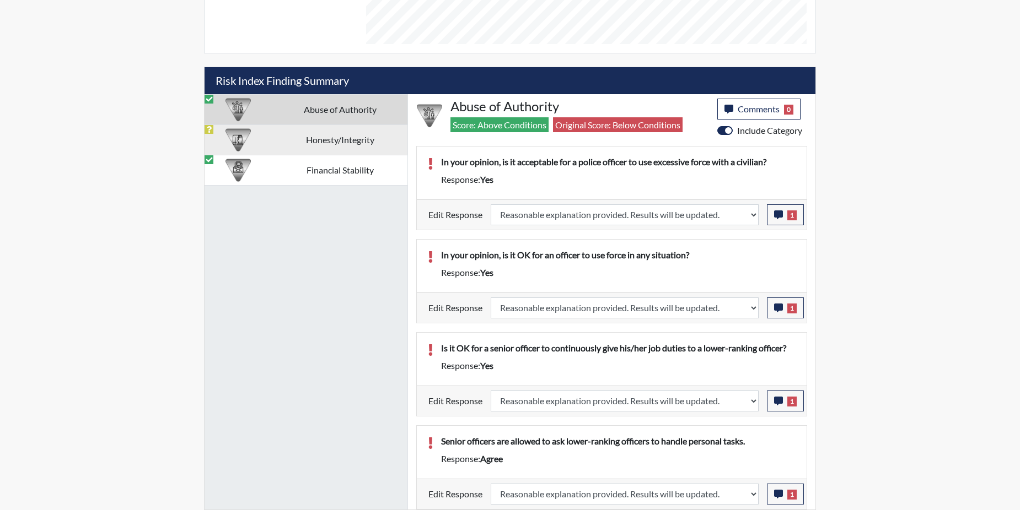
click at [340, 138] on td "Honesty/Integrity" at bounding box center [340, 140] width 136 height 30
select select
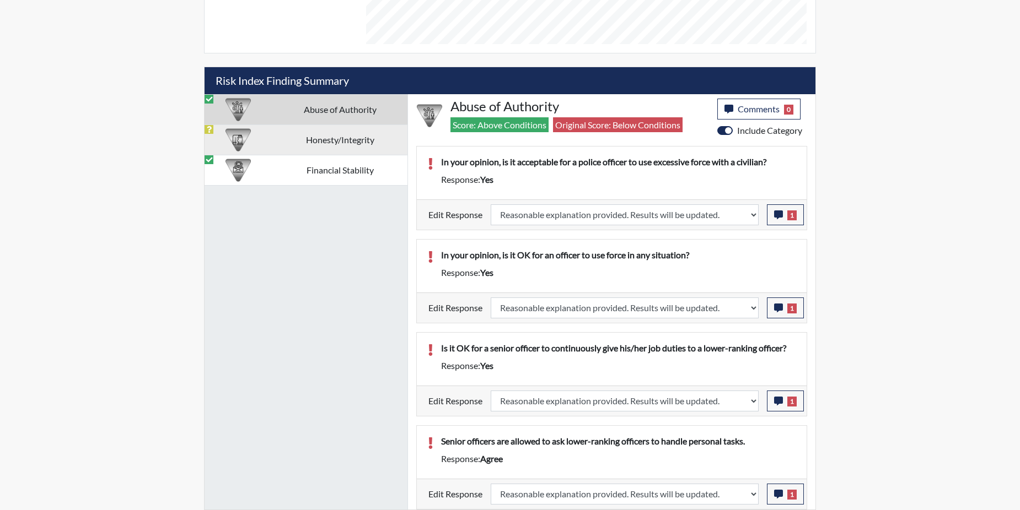
select select
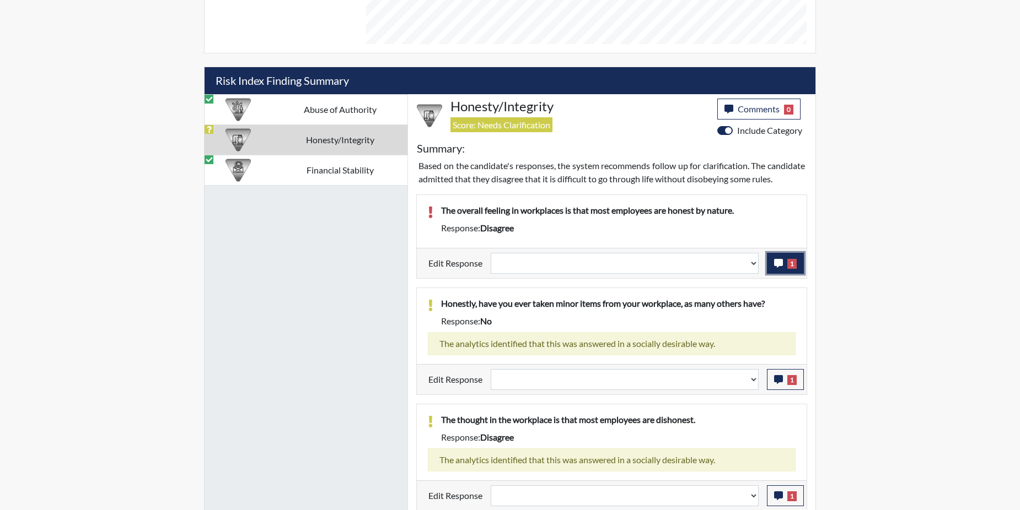
click at [772, 274] on button "1" at bounding box center [785, 263] width 37 height 21
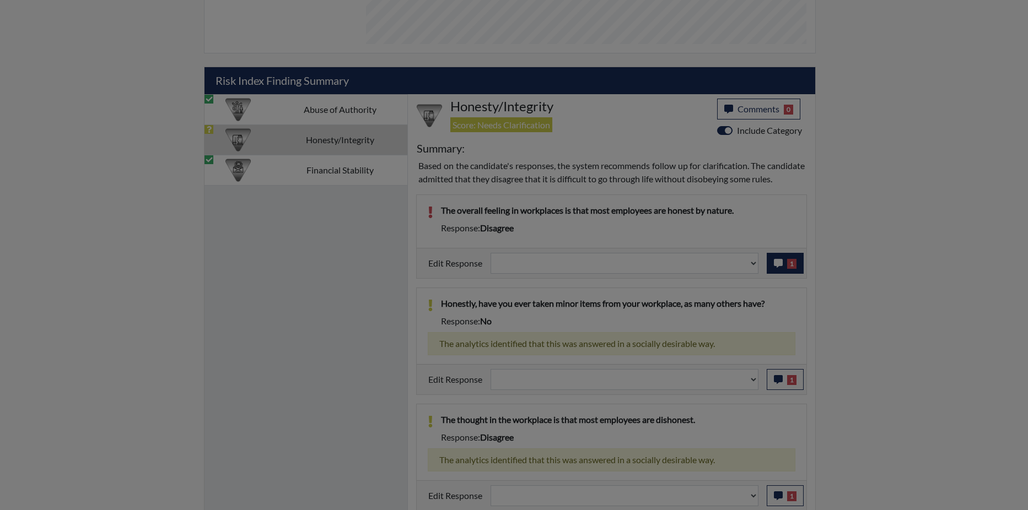
click at [772, 280] on div at bounding box center [514, 255] width 1028 height 510
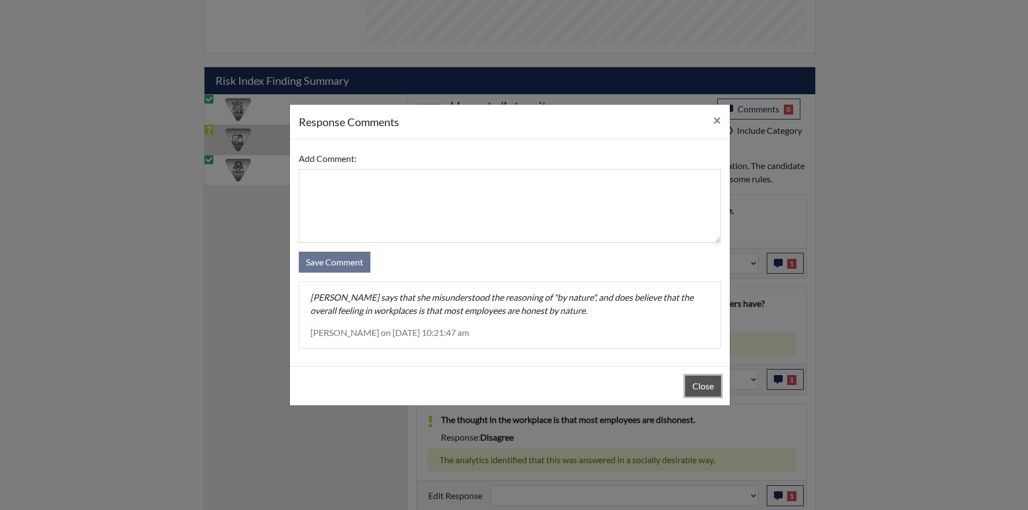
click at [692, 388] on button "Close" at bounding box center [703, 386] width 36 height 21
drag, startPoint x: 692, startPoint y: 388, endPoint x: 722, endPoint y: 354, distance: 45.3
click at [692, 387] on div "Close" at bounding box center [510, 386] width 440 height 39
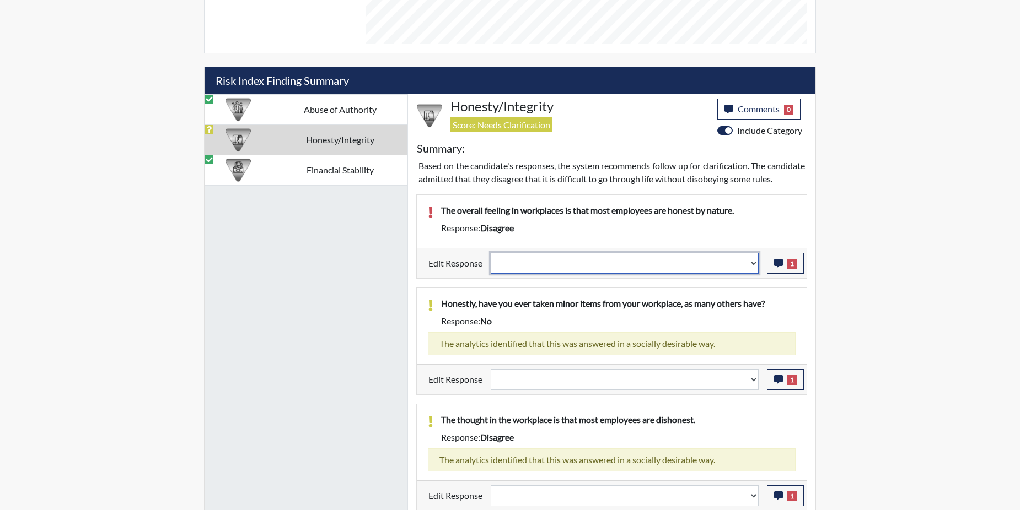
click at [753, 274] on select "Question is not relevant. Results will be updated. Reasonable explanation provi…" at bounding box center [625, 263] width 268 height 21
click at [752, 274] on select "Question is not relevant. Results will be updated. Reasonable explanation provi…" at bounding box center [625, 263] width 268 height 21
select select "reasonable-explanation-provided"
click at [491, 266] on select "Question is not relevant. Results will be updated. Reasonable explanation provi…" at bounding box center [625, 263] width 268 height 21
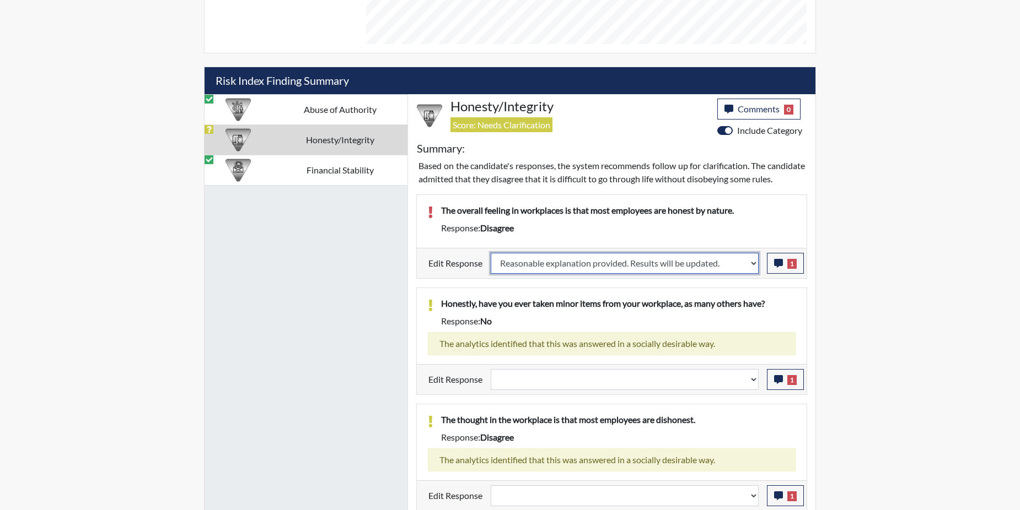
select select
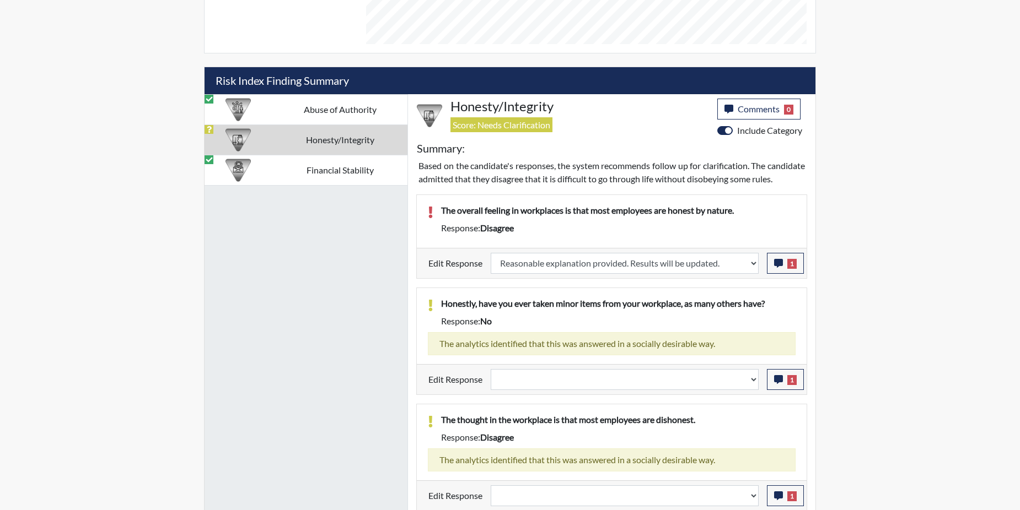
select select
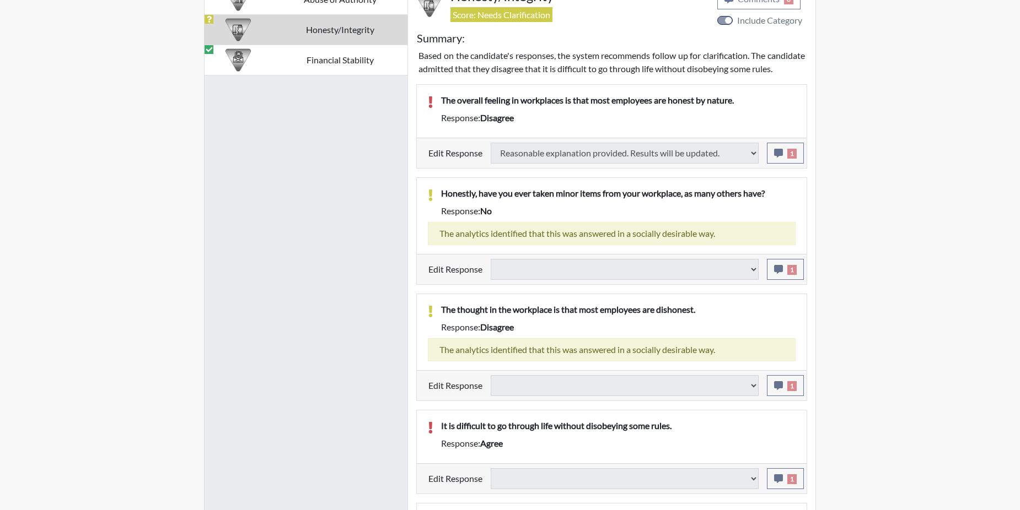
select select
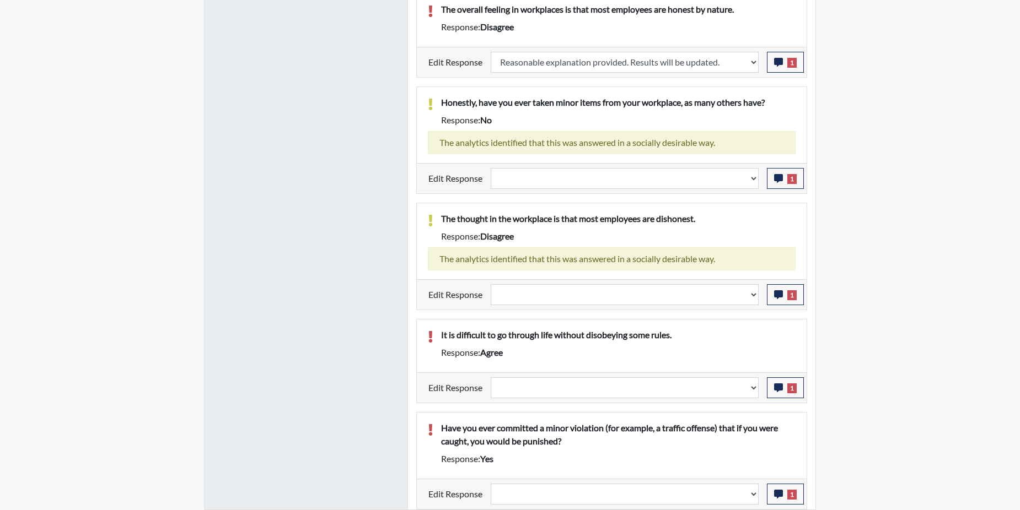
scroll to position [183, 458]
click at [752, 176] on select "Question is not relevant. Results will be updated. Reasonable explanation provi…" at bounding box center [625, 178] width 268 height 21
select select "reasonable-explanation-provided"
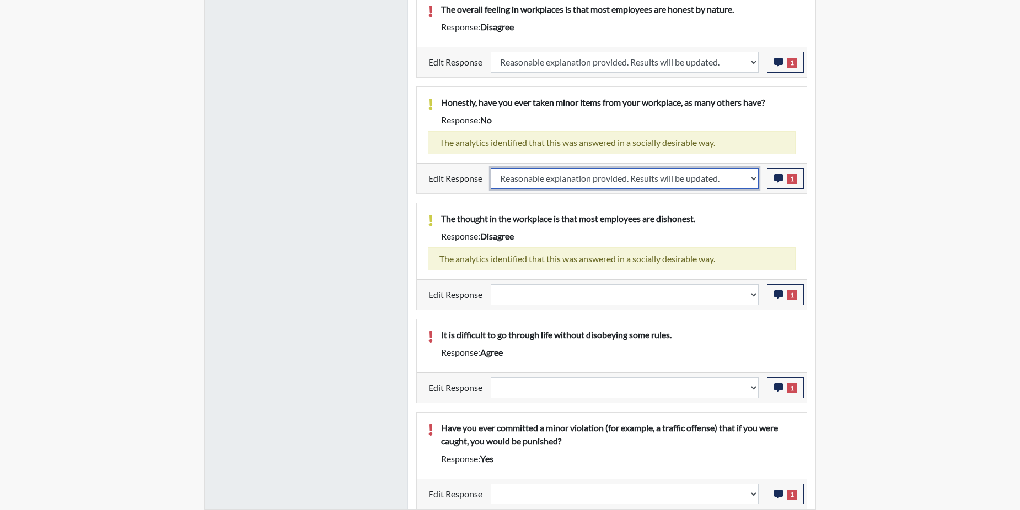
click at [491, 168] on select "Question is not relevant. Results will be updated. Reasonable explanation provi…" at bounding box center [625, 178] width 268 height 21
select select
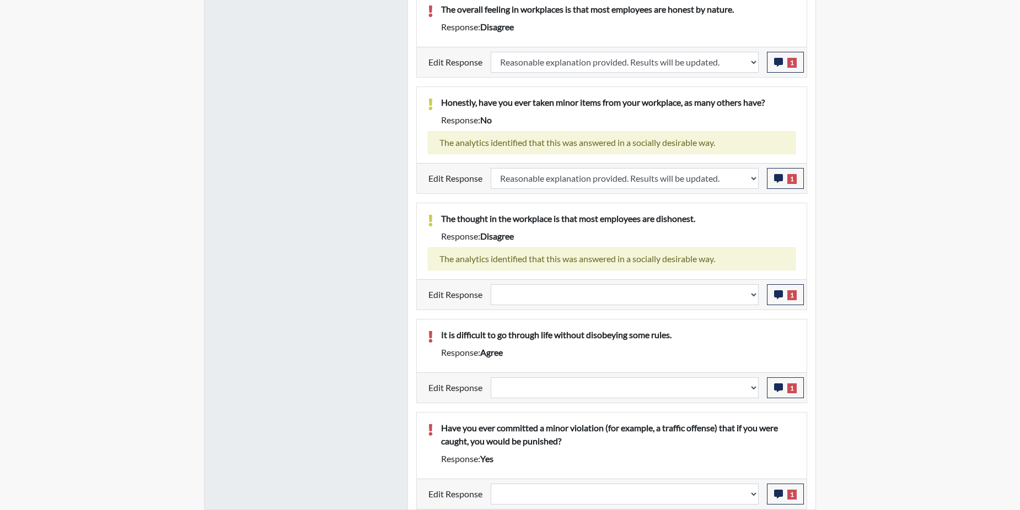
select select
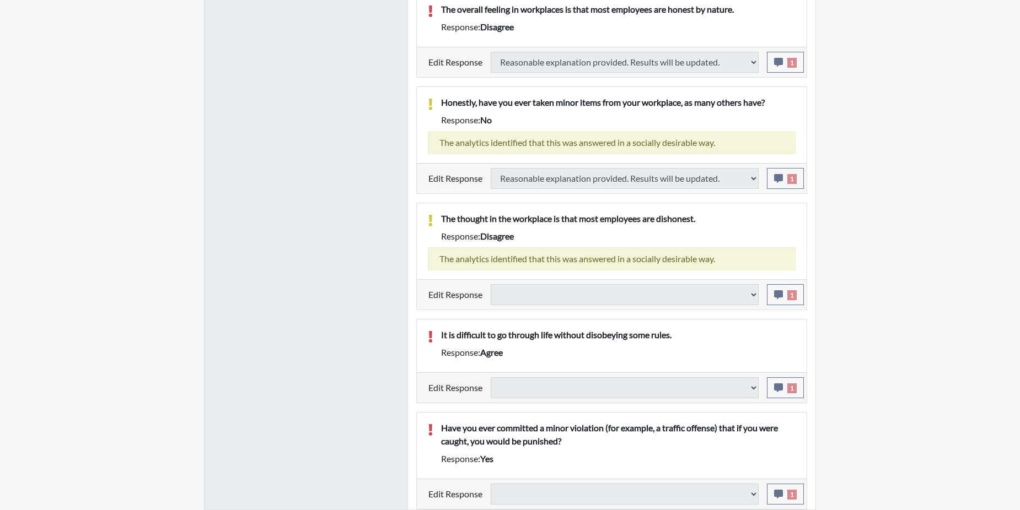
select select
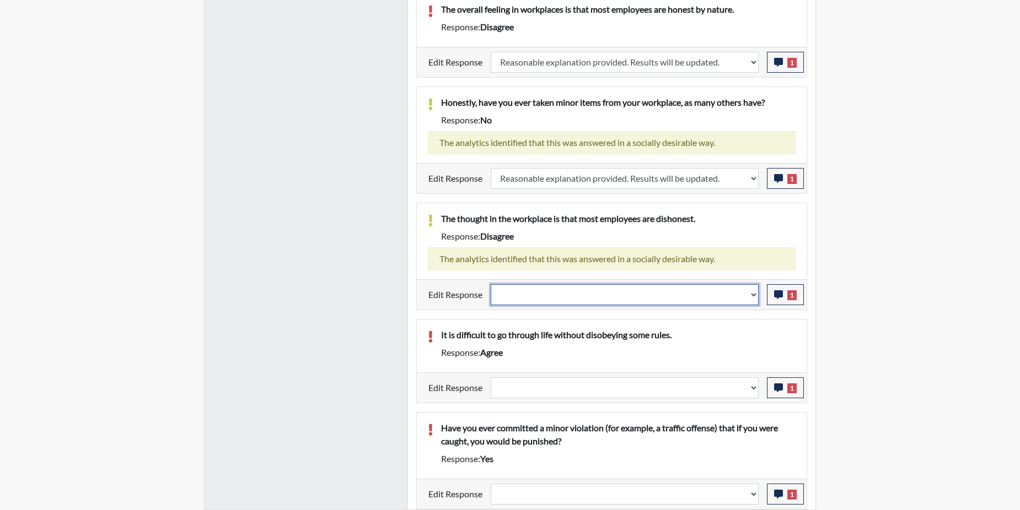
click at [755, 295] on select "Question is not relevant. Results will be updated. Reasonable explanation provi…" at bounding box center [625, 294] width 268 height 21
select select "reasonable-explanation-provided"
click at [491, 284] on select "Question is not relevant. Results will be updated. Reasonable explanation provi…" at bounding box center [625, 294] width 268 height 21
select select
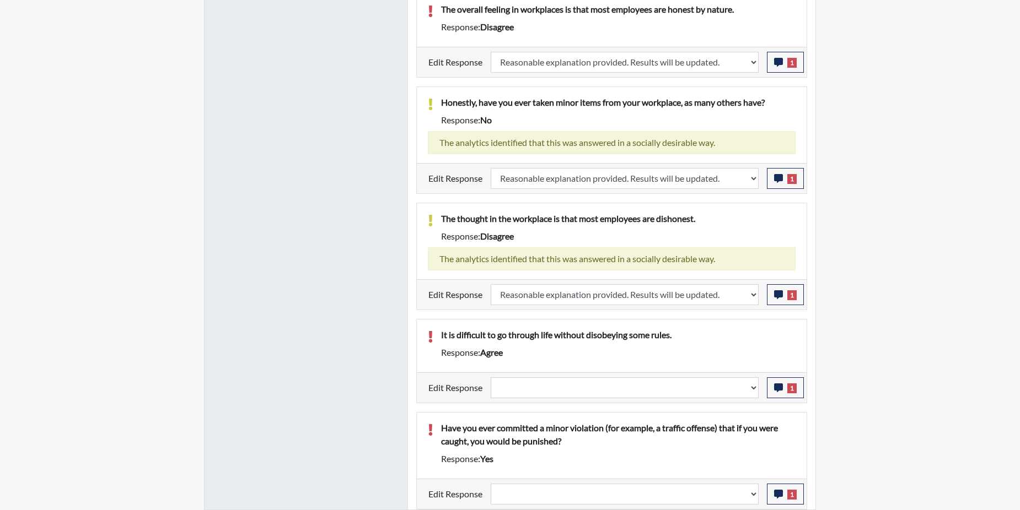
select select
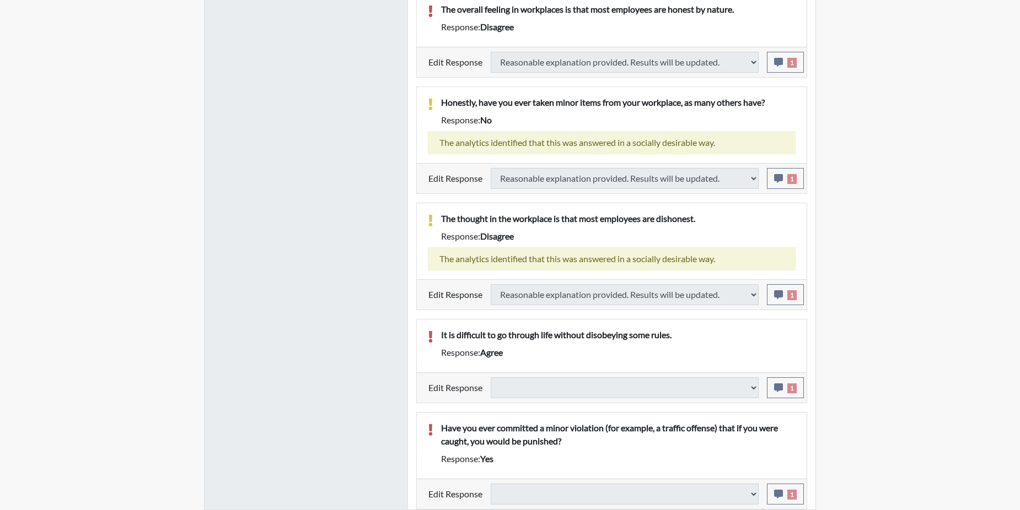
select select
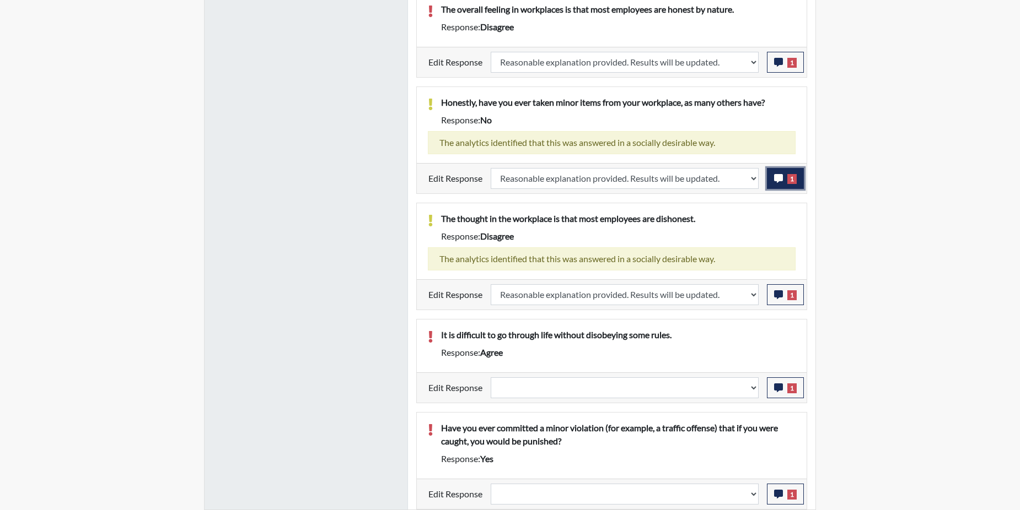
click at [774, 179] on icon "button" at bounding box center [778, 178] width 9 height 9
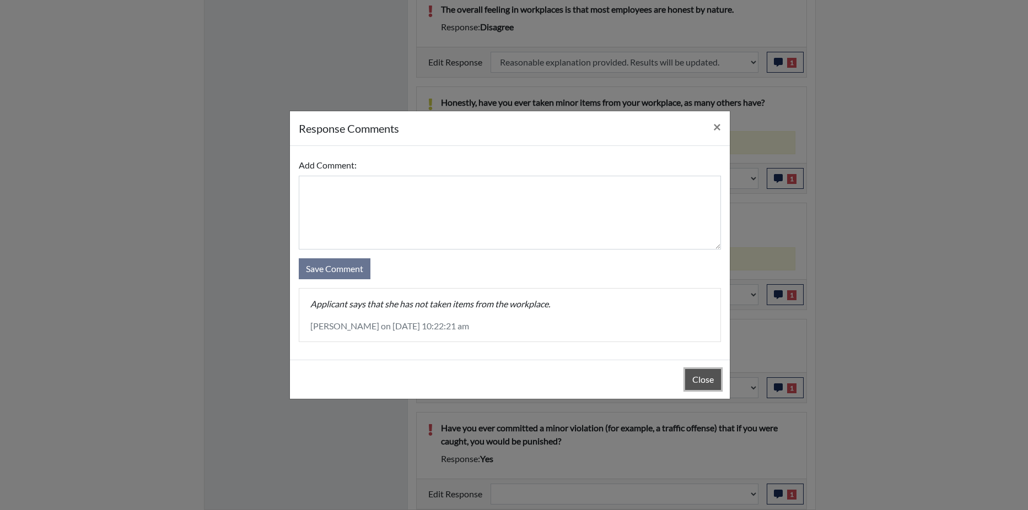
click at [708, 379] on button "Close" at bounding box center [703, 379] width 36 height 21
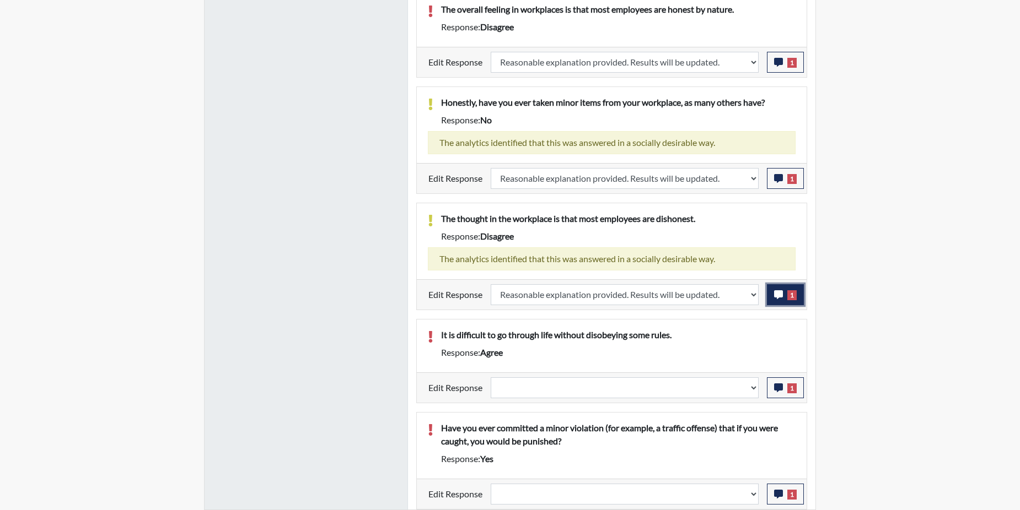
click at [777, 294] on icon "button" at bounding box center [778, 294] width 9 height 9
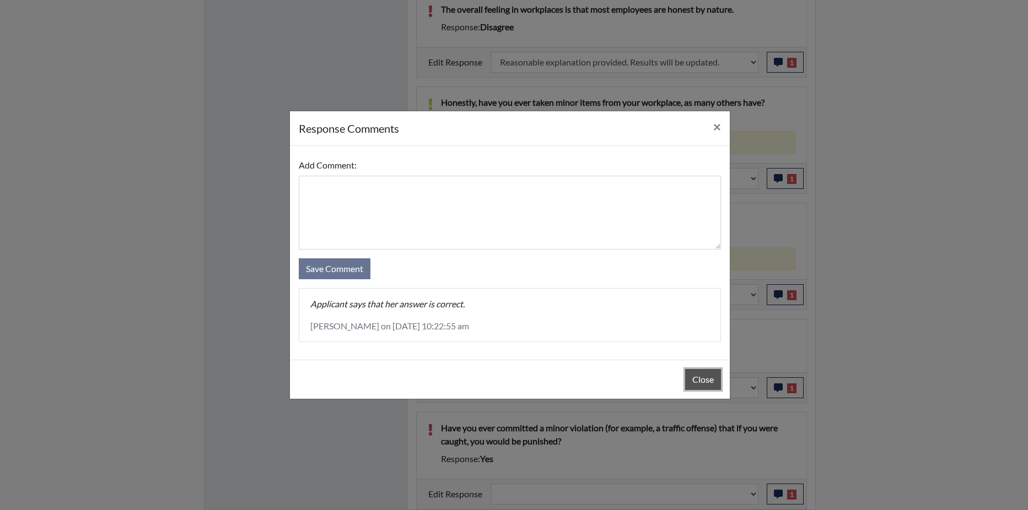
drag, startPoint x: 706, startPoint y: 383, endPoint x: 706, endPoint y: 376, distance: 6.1
click at [706, 382] on button "Close" at bounding box center [703, 379] width 36 height 21
click at [706, 381] on div "Close" at bounding box center [510, 379] width 440 height 39
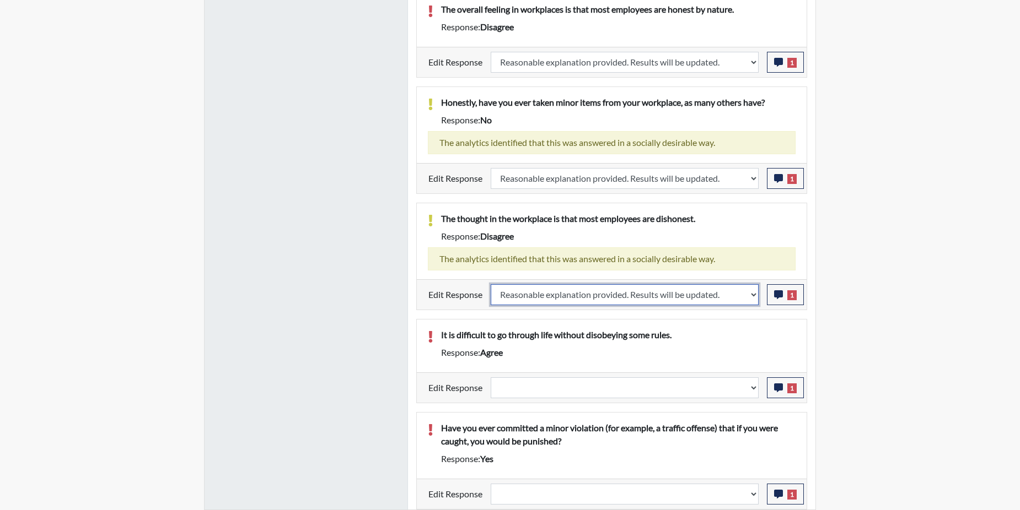
click at [752, 294] on select "Question is not relevant. Results will be updated. Reasonable explanation provi…" at bounding box center [625, 294] width 268 height 21
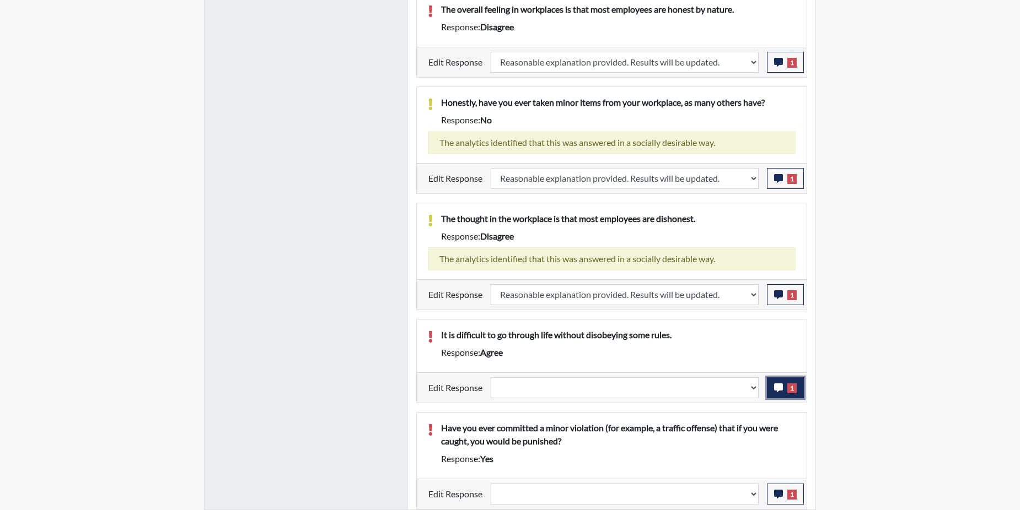
click at [779, 390] on icon "button" at bounding box center [778, 388] width 9 height 9
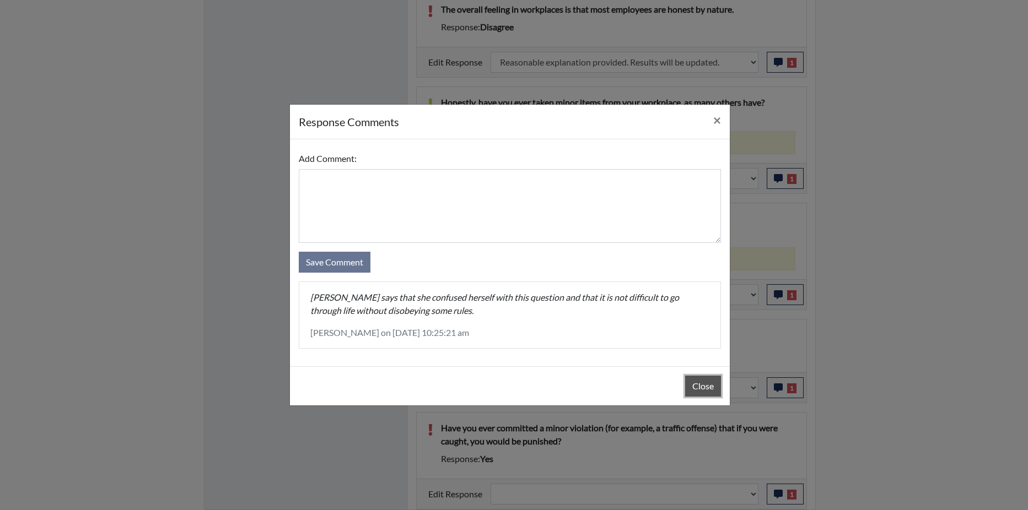
click at [698, 390] on button "Close" at bounding box center [703, 386] width 36 height 21
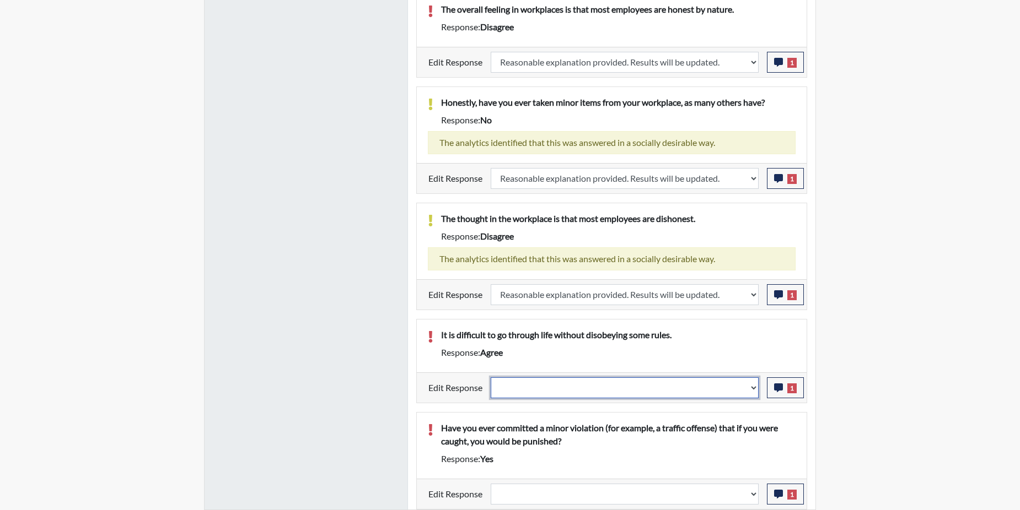
click at [755, 384] on select "Question is not relevant. Results will be updated. Reasonable explanation provi…" at bounding box center [625, 388] width 268 height 21
select select "reasonable-explanation-provided"
click at [491, 378] on select "Question is not relevant. Results will be updated. Reasonable explanation provi…" at bounding box center [625, 388] width 268 height 21
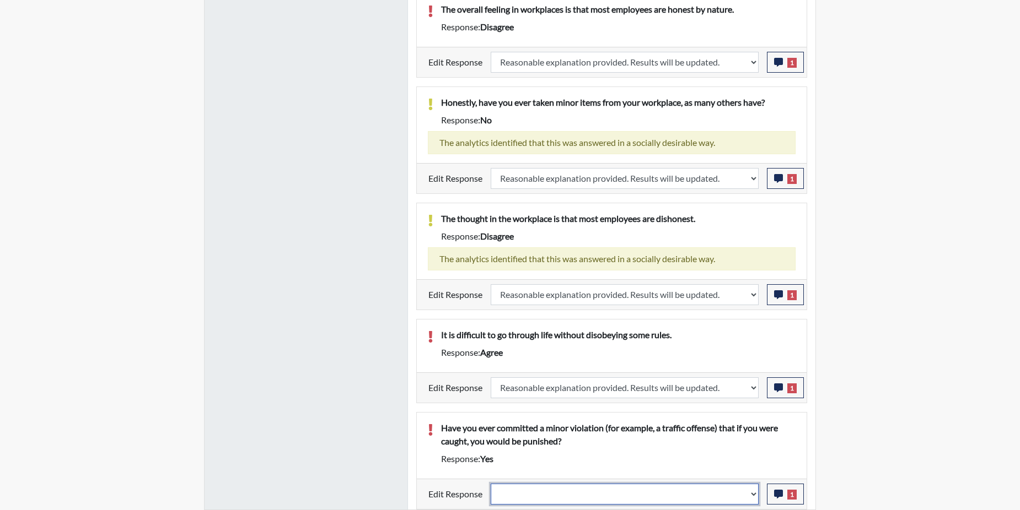
click at [755, 493] on select "Question is not relevant. Results will be updated. Reasonable explanation provi…" at bounding box center [625, 494] width 268 height 21
select select "reasonable-explanation-provided"
click at [491, 484] on select "Question is not relevant. Results will be updated. Reasonable explanation provi…" at bounding box center [625, 494] width 268 height 21
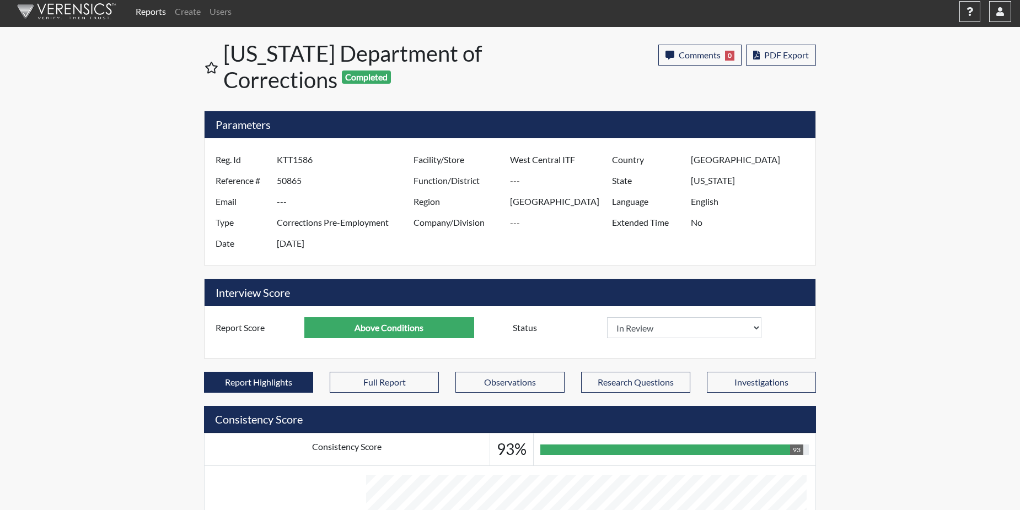
scroll to position [0, 0]
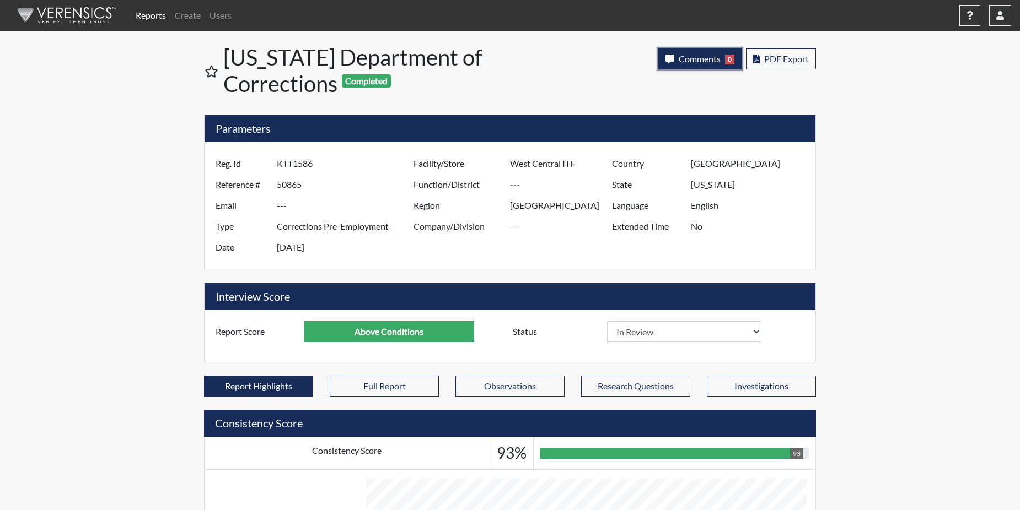
click at [698, 56] on span "Comments" at bounding box center [699, 58] width 42 height 10
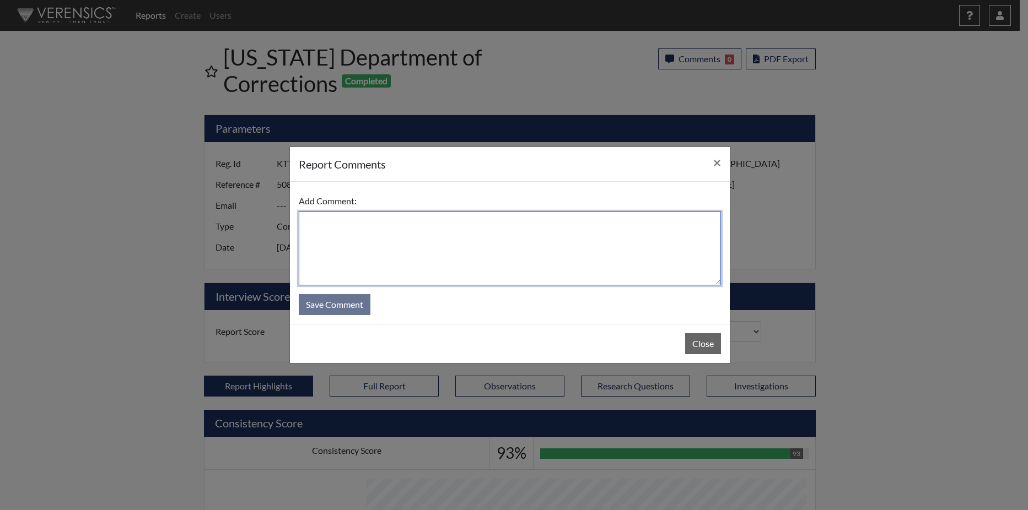
click at [384, 229] on textarea at bounding box center [510, 249] width 422 height 74
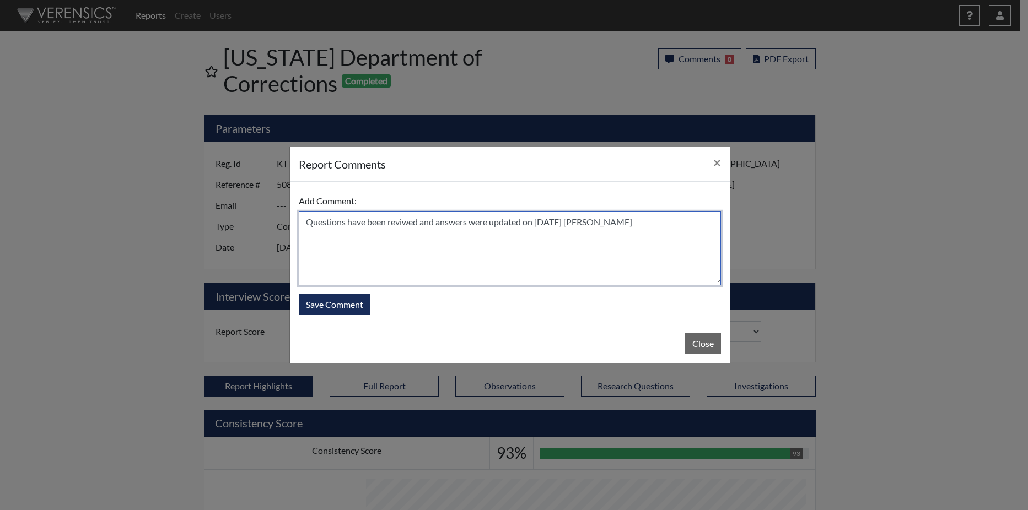
click at [402, 223] on textarea "Questions have been reviwed and answers were updated on 8/21/25 N. Brown" at bounding box center [510, 249] width 422 height 74
type textarea "Questions have been reviewed, and answers were updated on 8/21/25 N. Brown"
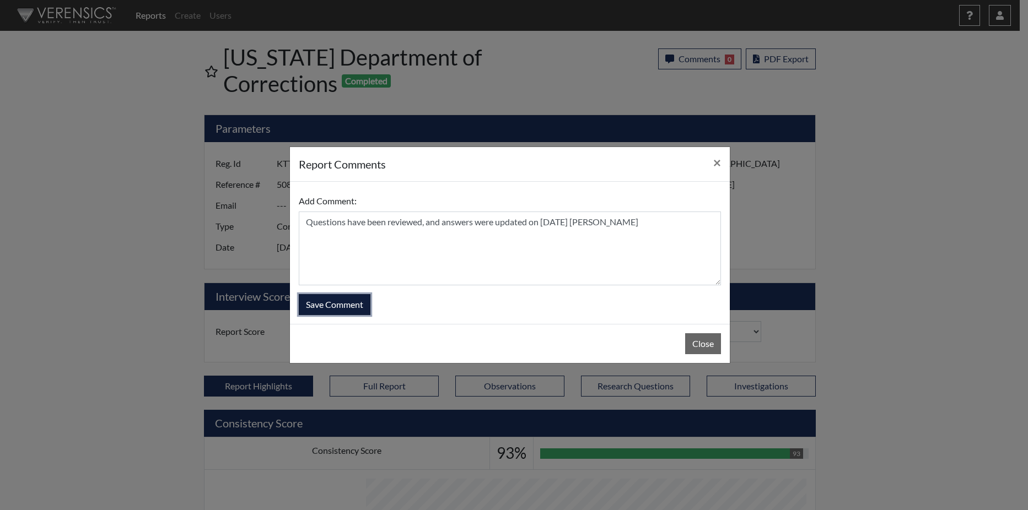
click at [341, 306] on button "Save Comment" at bounding box center [335, 304] width 72 height 21
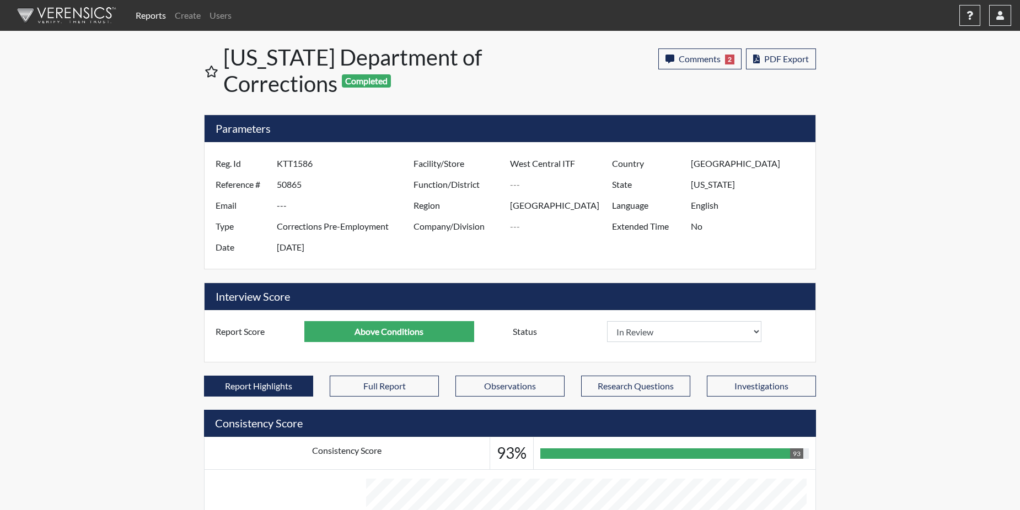
click at [156, 9] on link "Reports" at bounding box center [150, 15] width 39 height 22
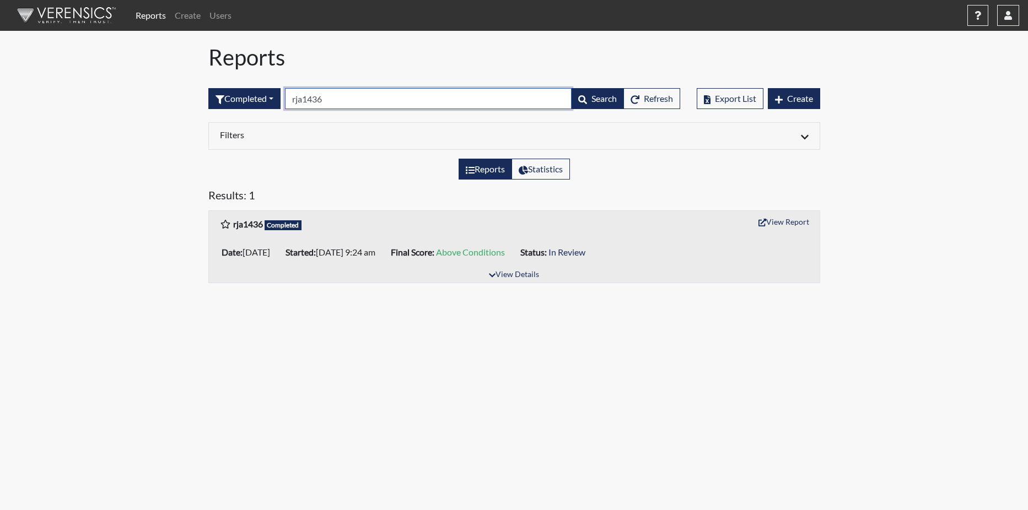
click at [341, 100] on input "rja1436" at bounding box center [428, 98] width 287 height 21
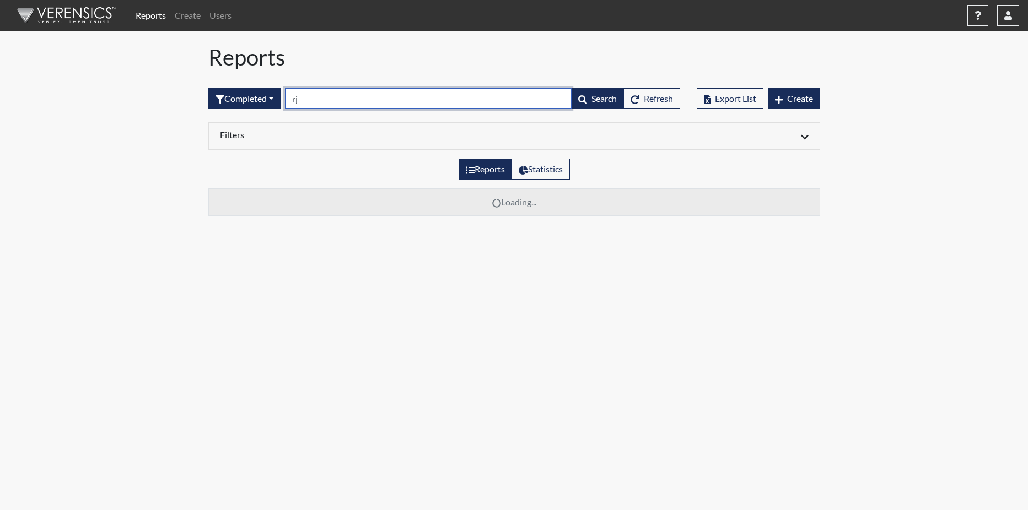
type input "r"
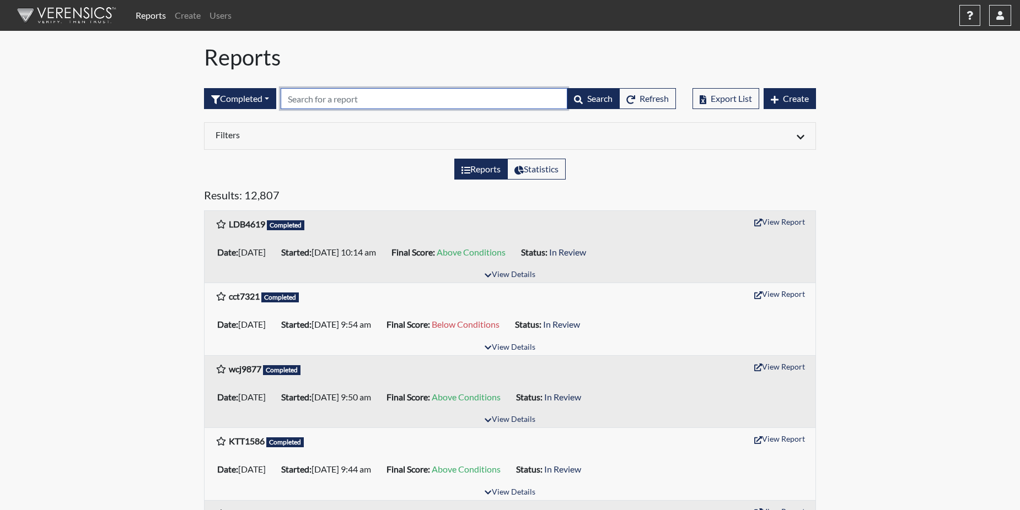
paste input "KTT1586"
type input "KTT1586"
click at [364, 198] on h5 "Results: 12,807" at bounding box center [510, 197] width 612 height 18
